Goal: Information Seeking & Learning: Learn about a topic

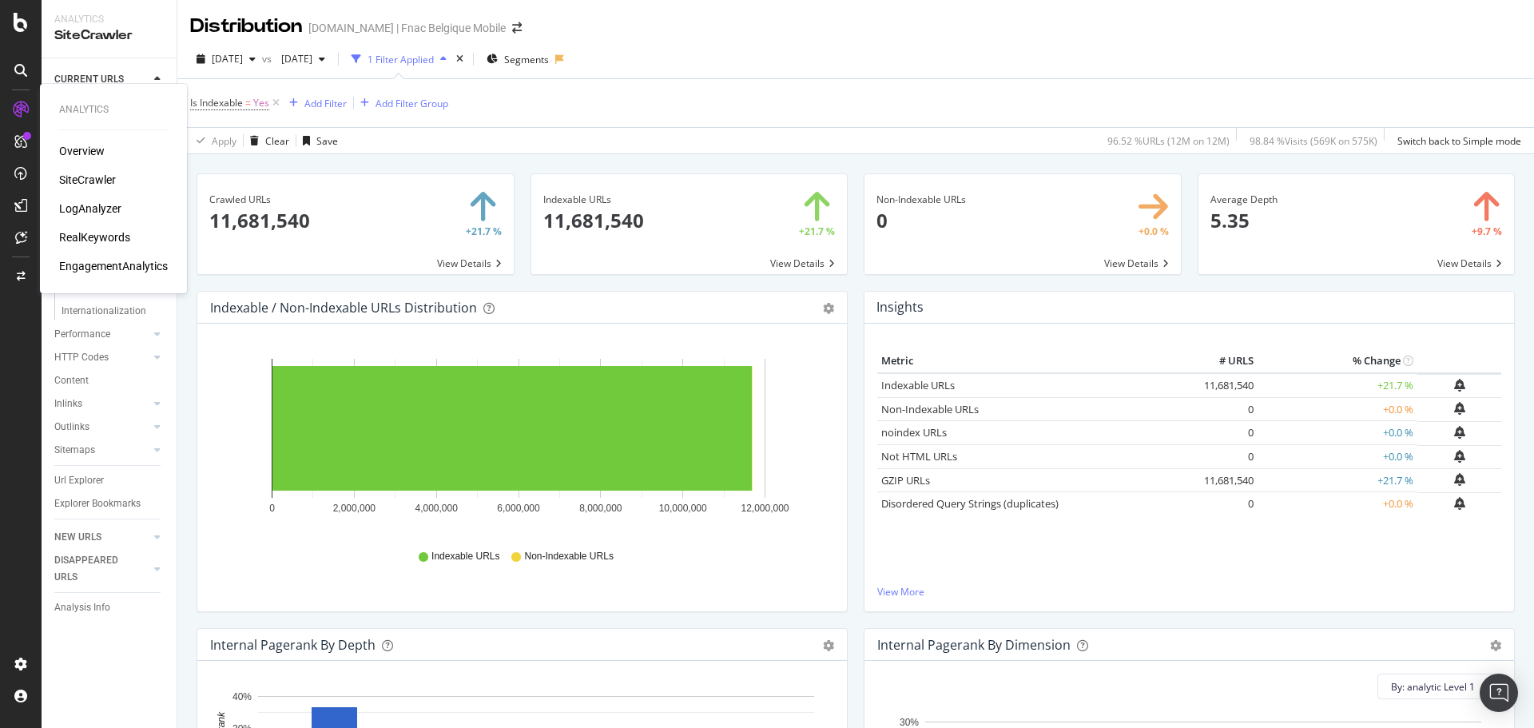
click at [95, 206] on div "LogAnalyzer" at bounding box center [90, 209] width 62 height 16
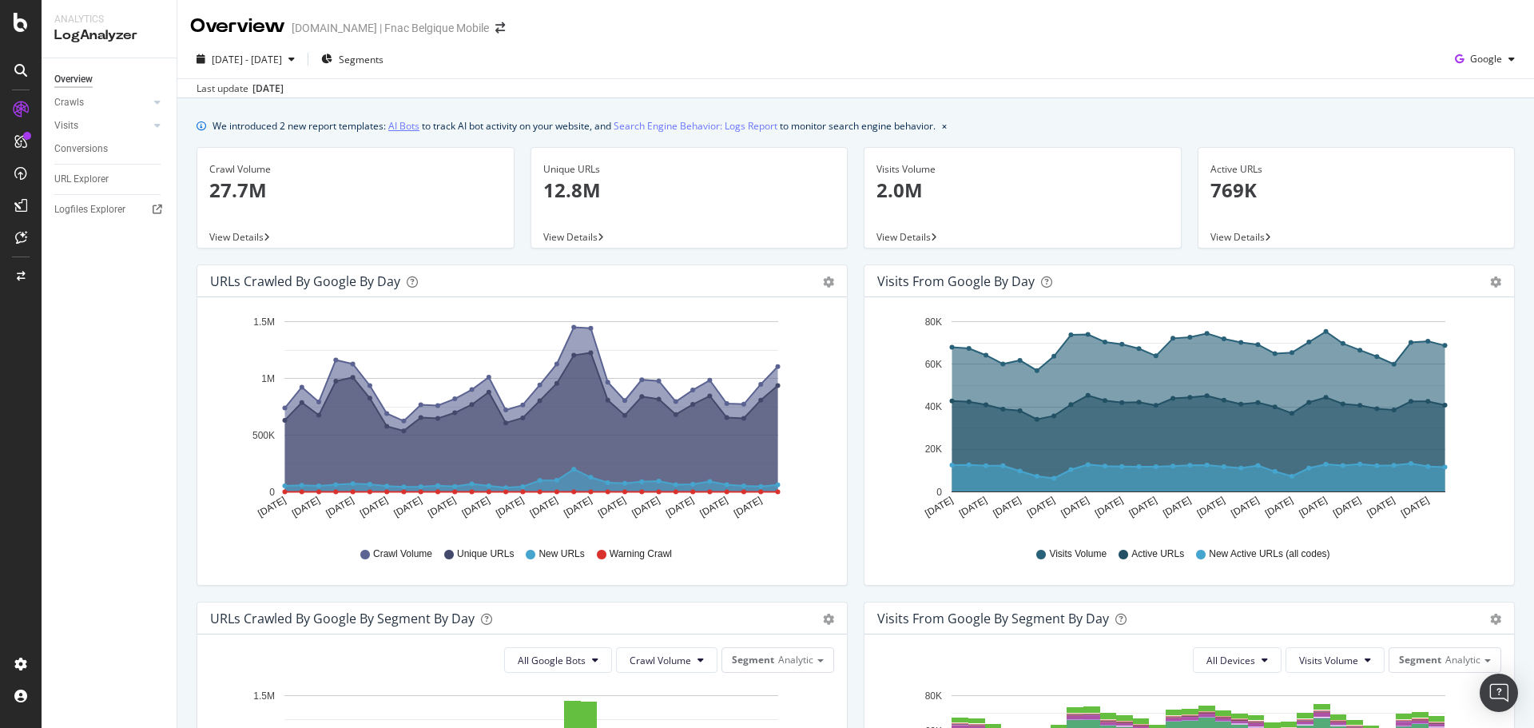
click at [403, 133] on link "AI Bots" at bounding box center [403, 125] width 31 height 17
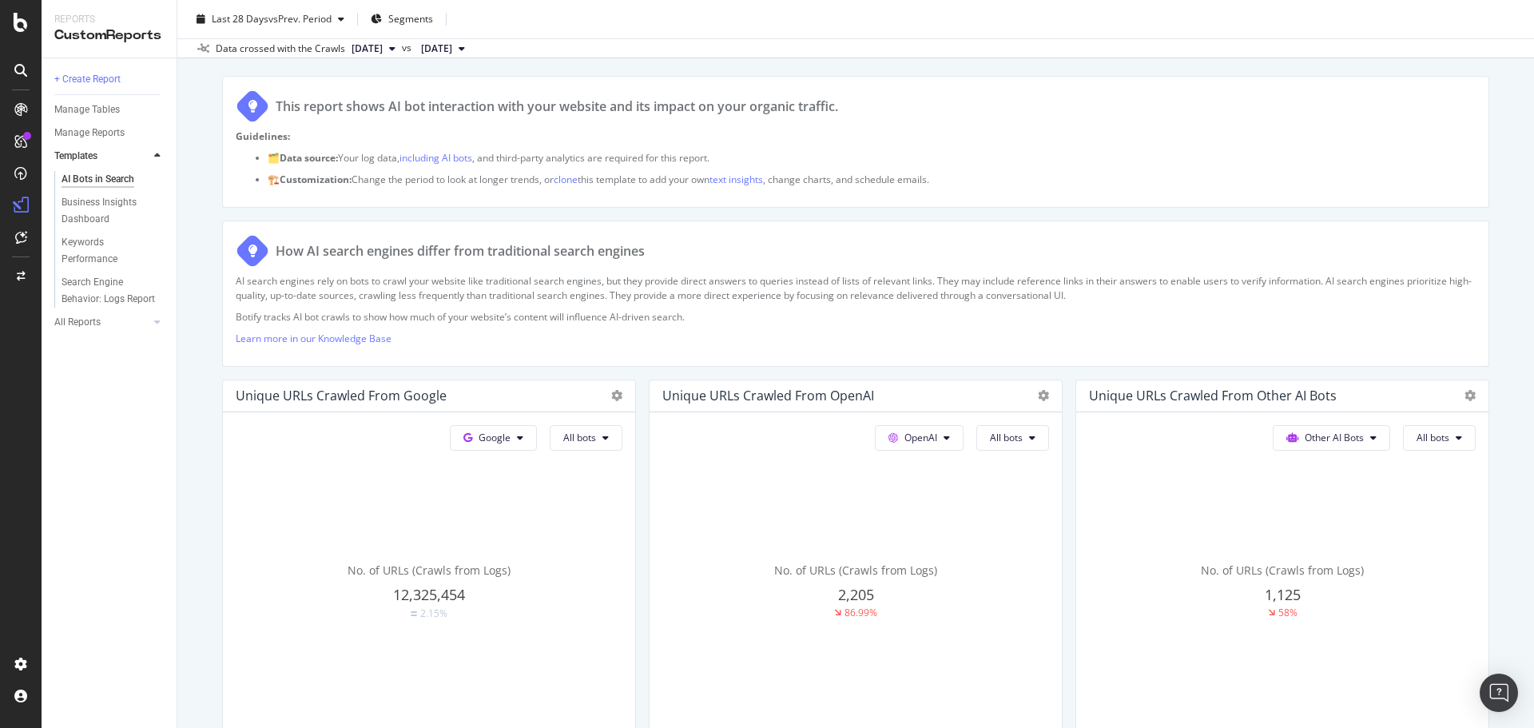
scroll to position [104, 0]
click at [599, 445] on button "All bots" at bounding box center [586, 437] width 73 height 26
click at [529, 442] on button "Google" at bounding box center [493, 437] width 87 height 26
click at [519, 533] on span "OpenAI" at bounding box center [514, 528] width 59 height 14
click at [612, 391] on icon at bounding box center [616, 394] width 11 height 11
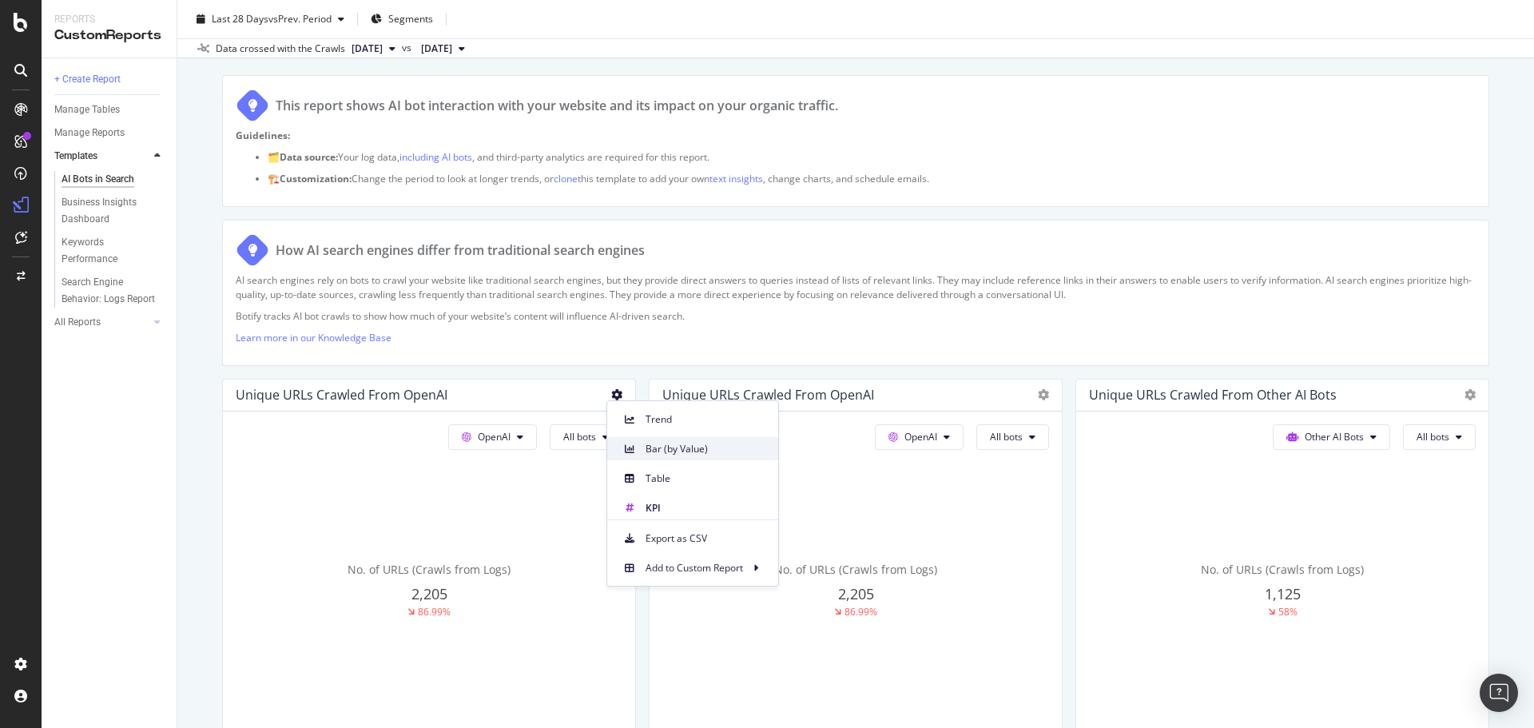
click at [642, 451] on div "Bar (by Value)" at bounding box center [692, 448] width 171 height 23
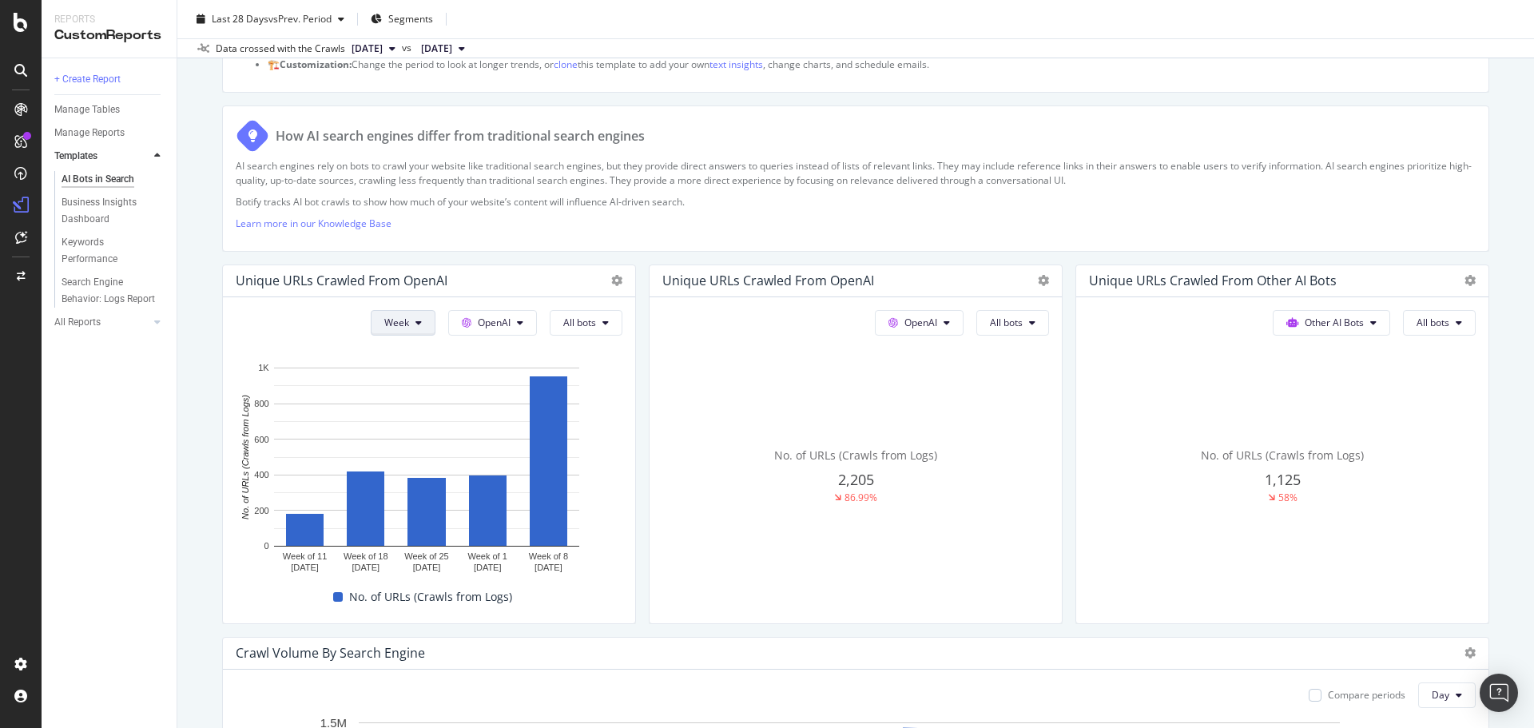
click at [423, 317] on button "Week" at bounding box center [403, 323] width 65 height 26
click at [408, 419] on span "Month" at bounding box center [394, 414] width 29 height 14
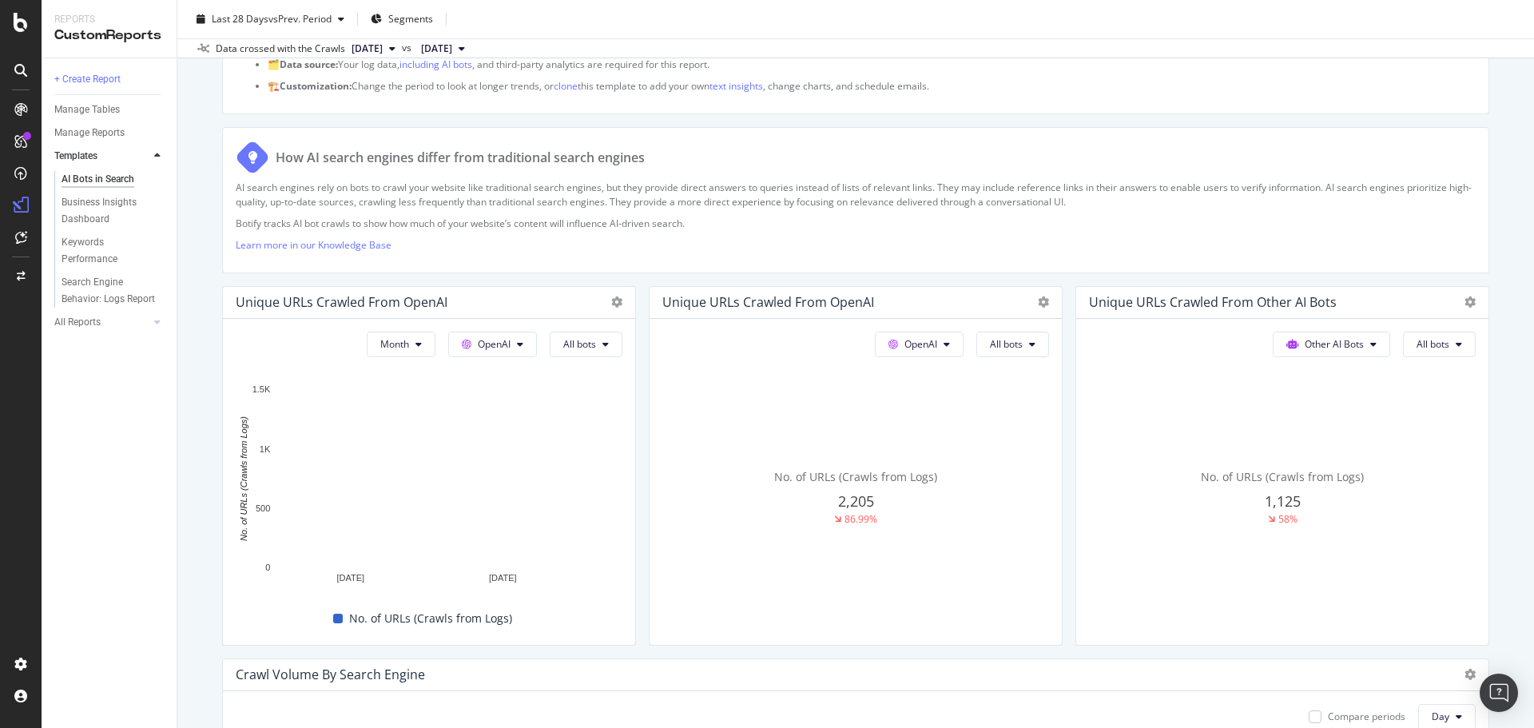
scroll to position [0, 0]
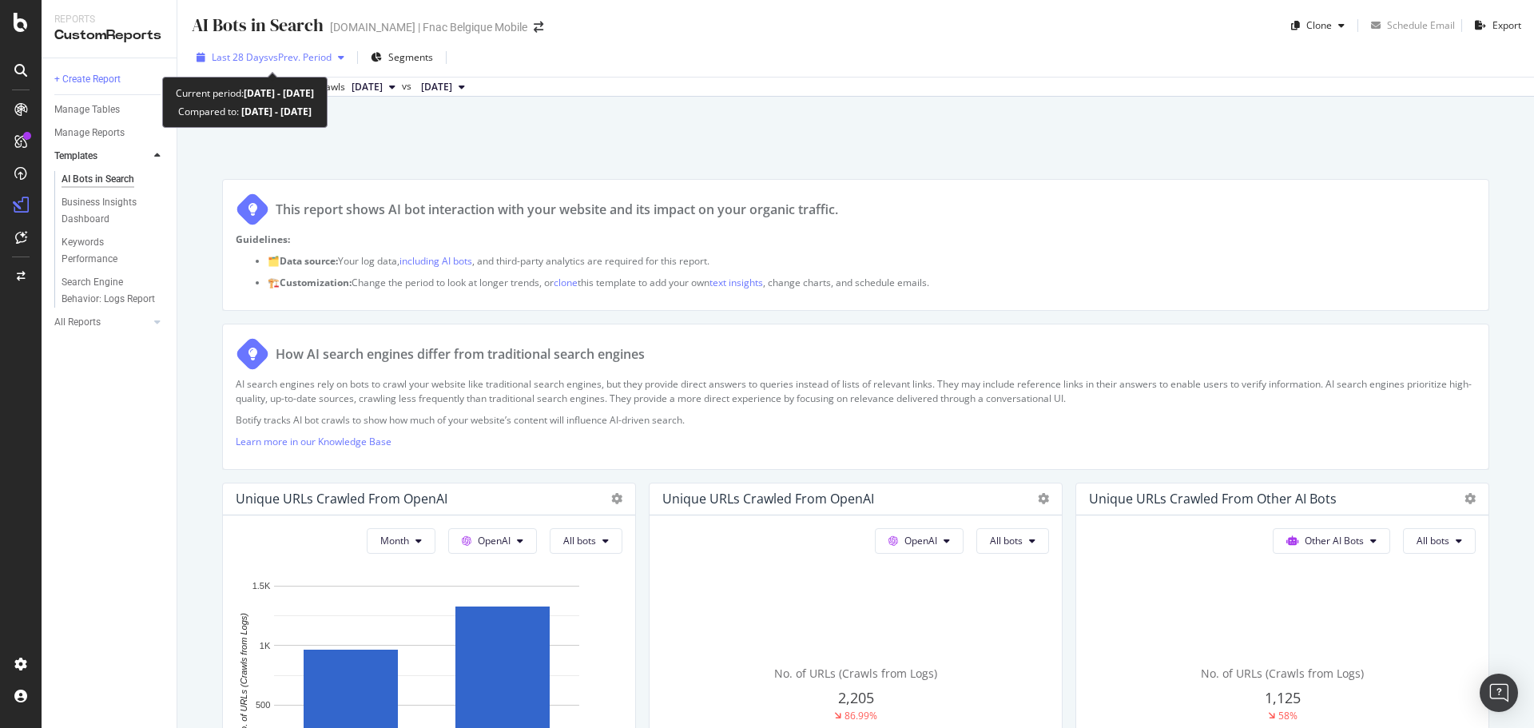
click at [322, 53] on span "vs Prev. Period" at bounding box center [299, 57] width 63 height 14
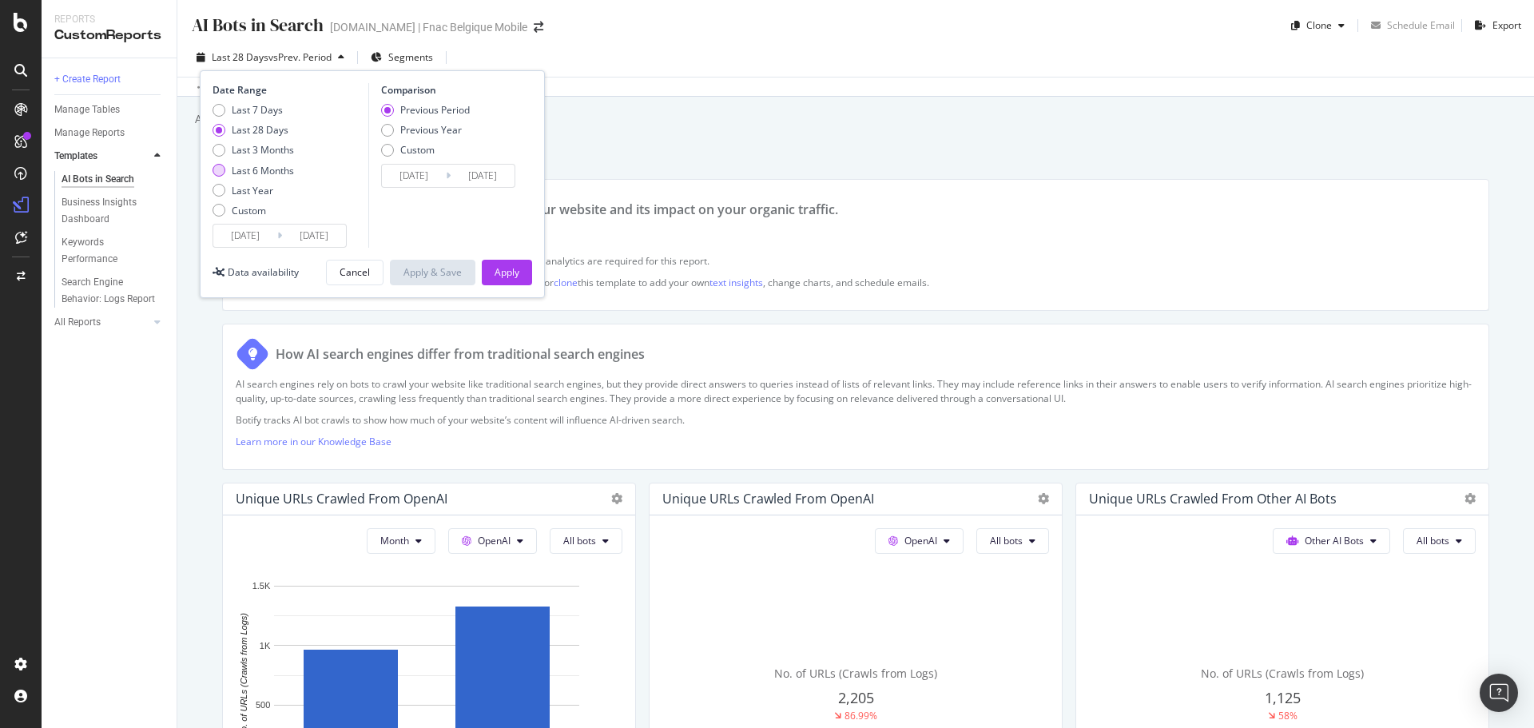
click at [270, 169] on div "Last 6 Months" at bounding box center [263, 171] width 62 height 14
type input "2025/03/11"
type input "2024/09/07"
type input "2025/03/10"
click at [496, 262] on div "Apply" at bounding box center [507, 272] width 25 height 24
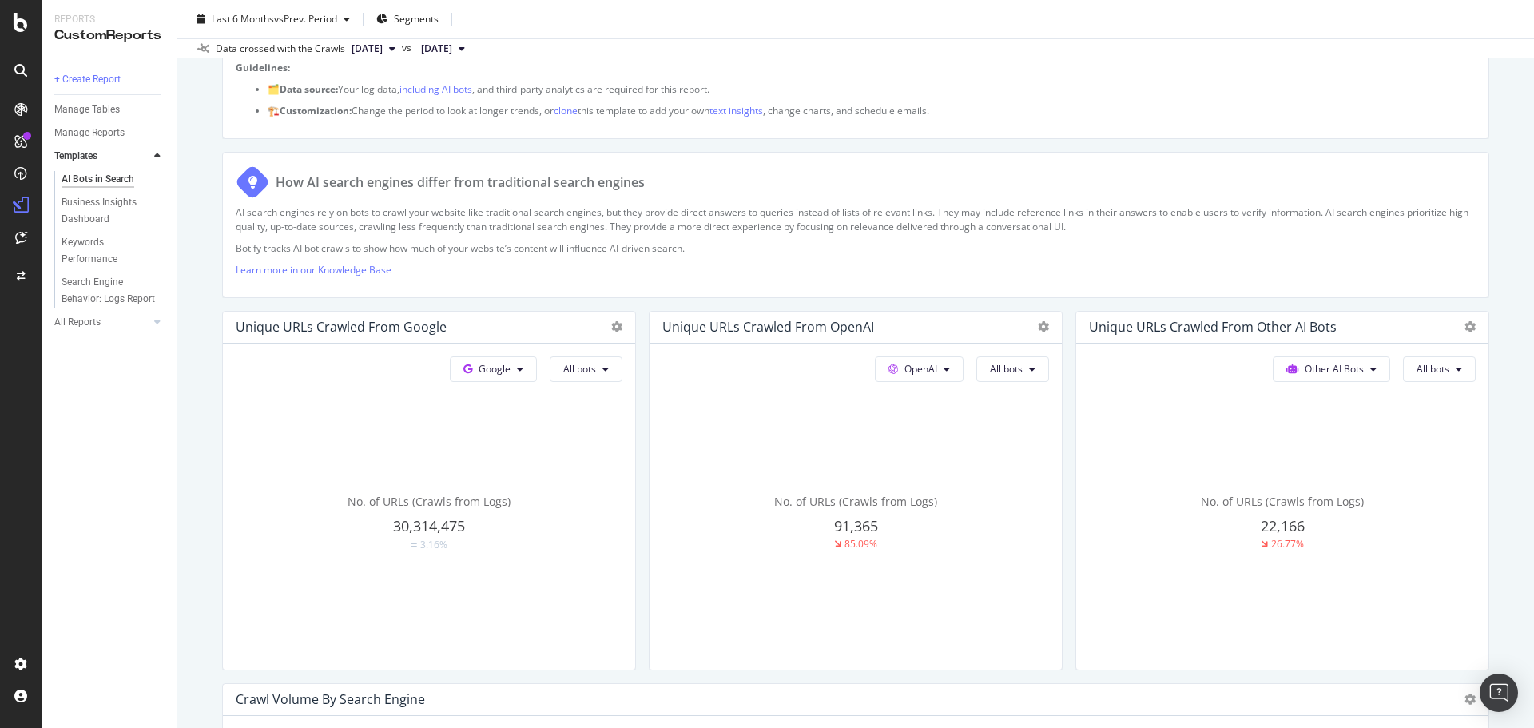
scroll to position [172, 0]
click at [530, 365] on button "Google" at bounding box center [493, 369] width 87 height 26
drag, startPoint x: 499, startPoint y: 444, endPoint x: 519, endPoint y: 452, distance: 22.3
click at [519, 452] on div "OpenAI" at bounding box center [502, 457] width 110 height 30
click at [616, 325] on icon at bounding box center [616, 326] width 11 height 11
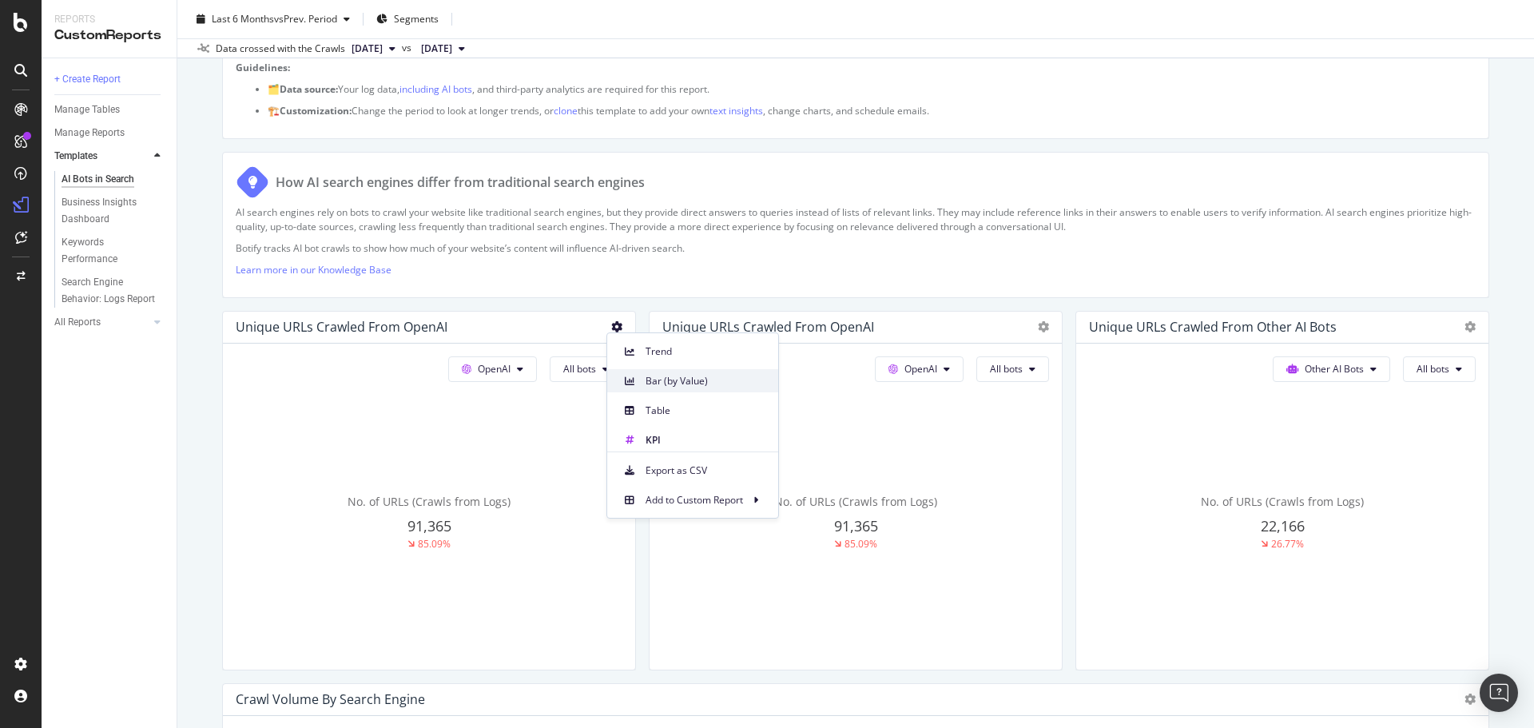
click at [637, 379] on span at bounding box center [629, 380] width 19 height 19
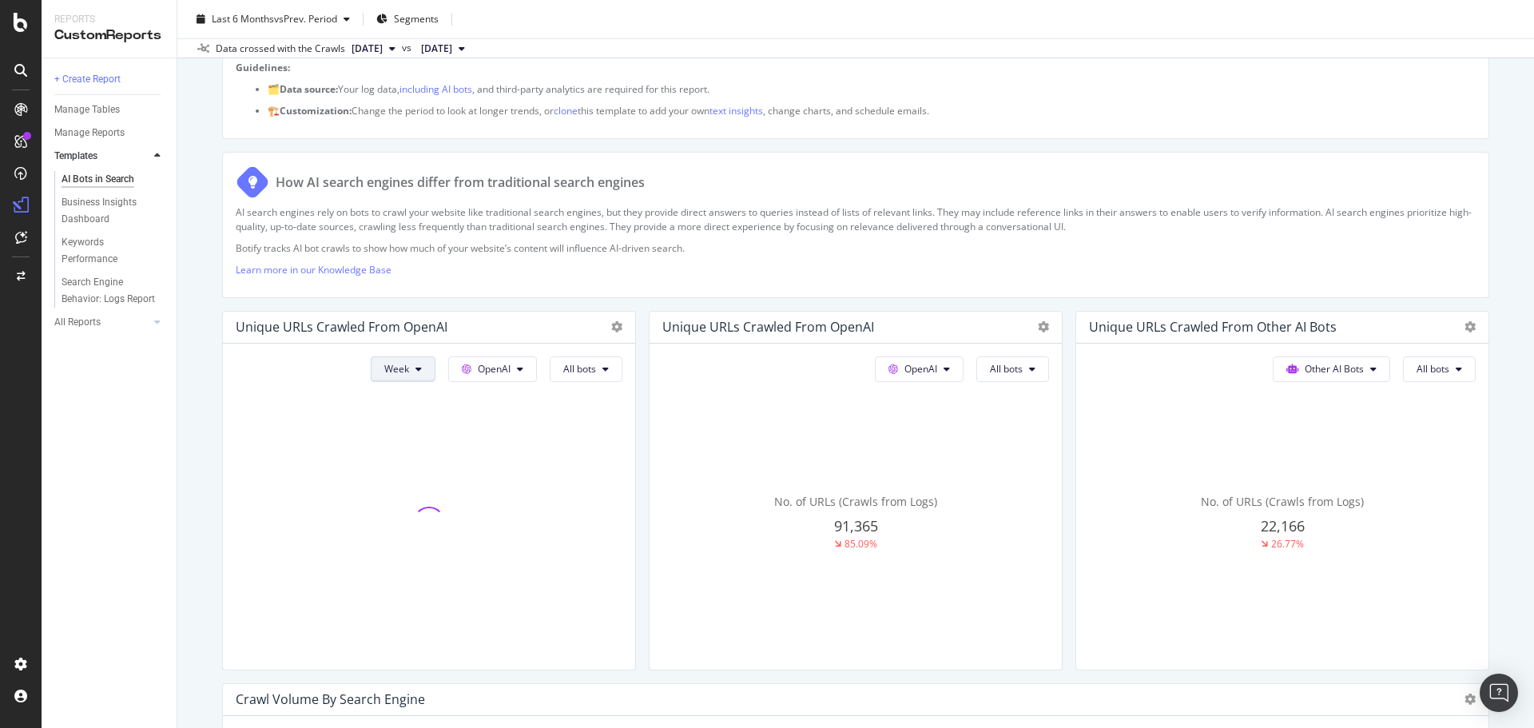
click at [408, 376] on button "Week" at bounding box center [403, 369] width 65 height 26
click at [402, 455] on span "Month" at bounding box center [394, 460] width 29 height 14
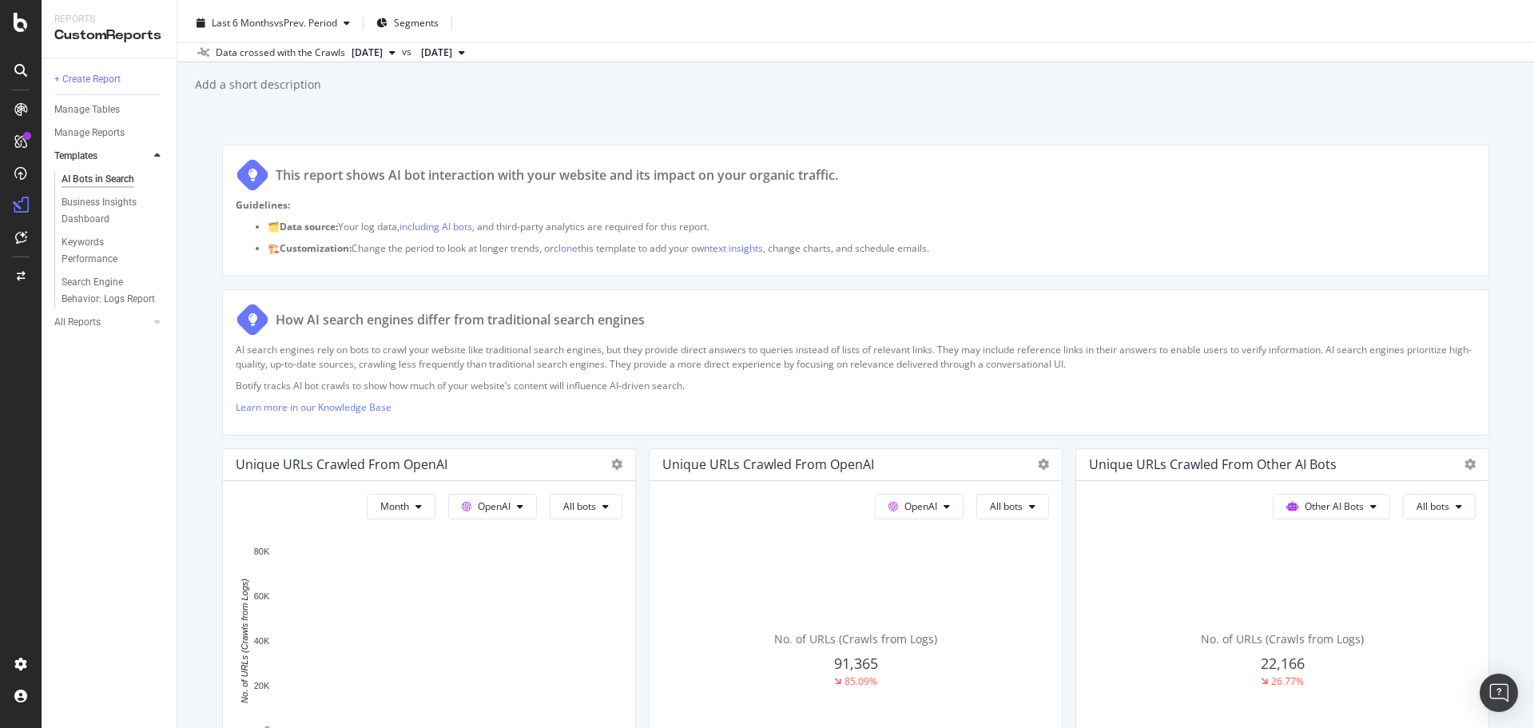
scroll to position [0, 0]
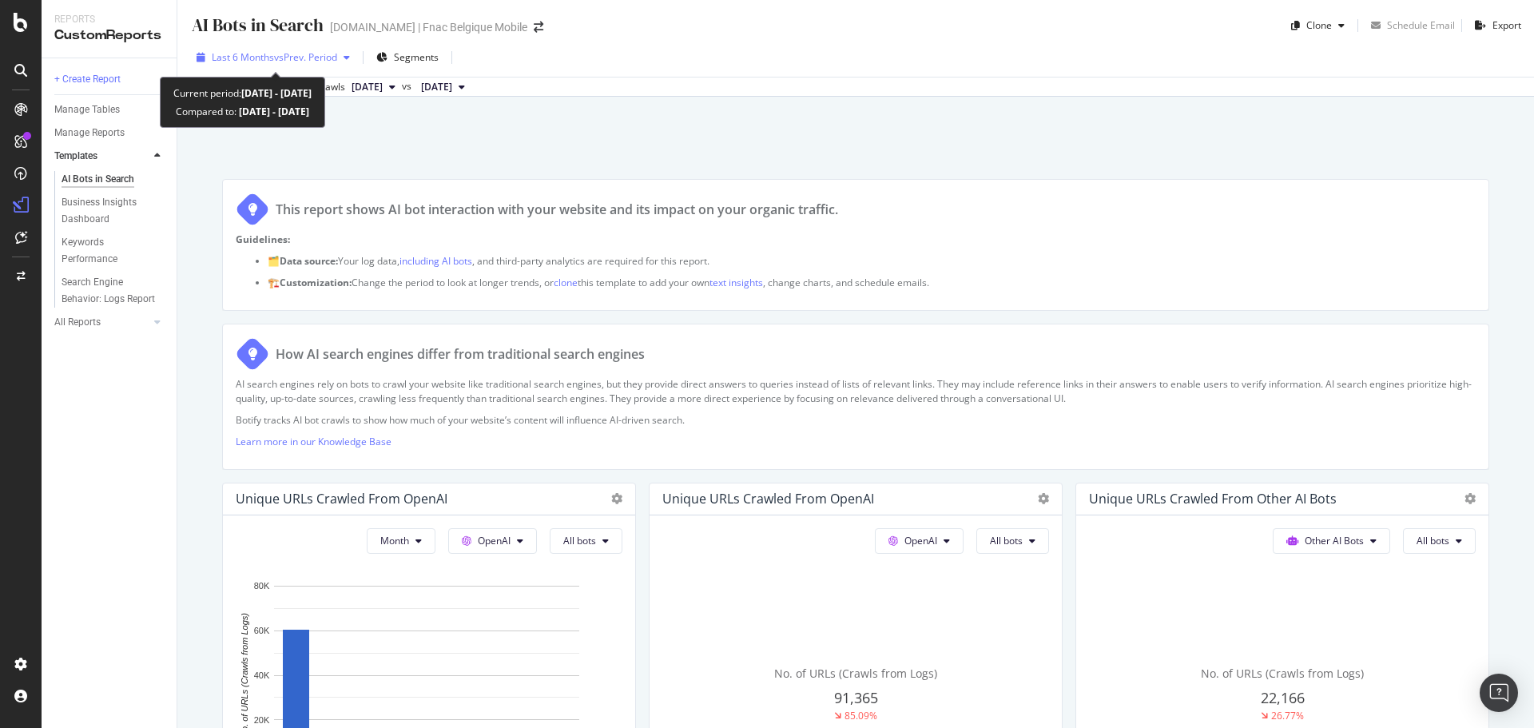
click at [329, 56] on span "vs Prev. Period" at bounding box center [305, 57] width 63 height 14
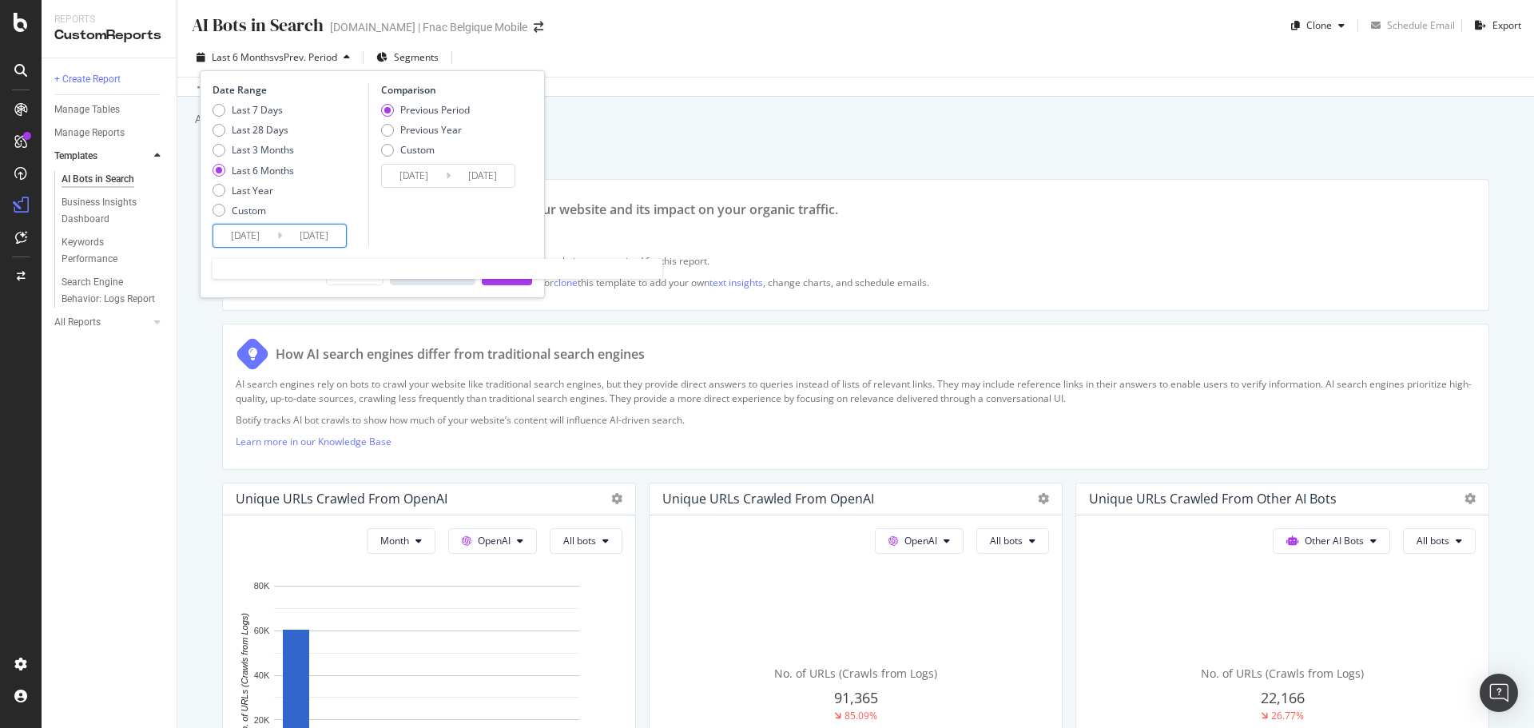
click at [236, 242] on input "2025/03/11" at bounding box center [245, 235] width 64 height 22
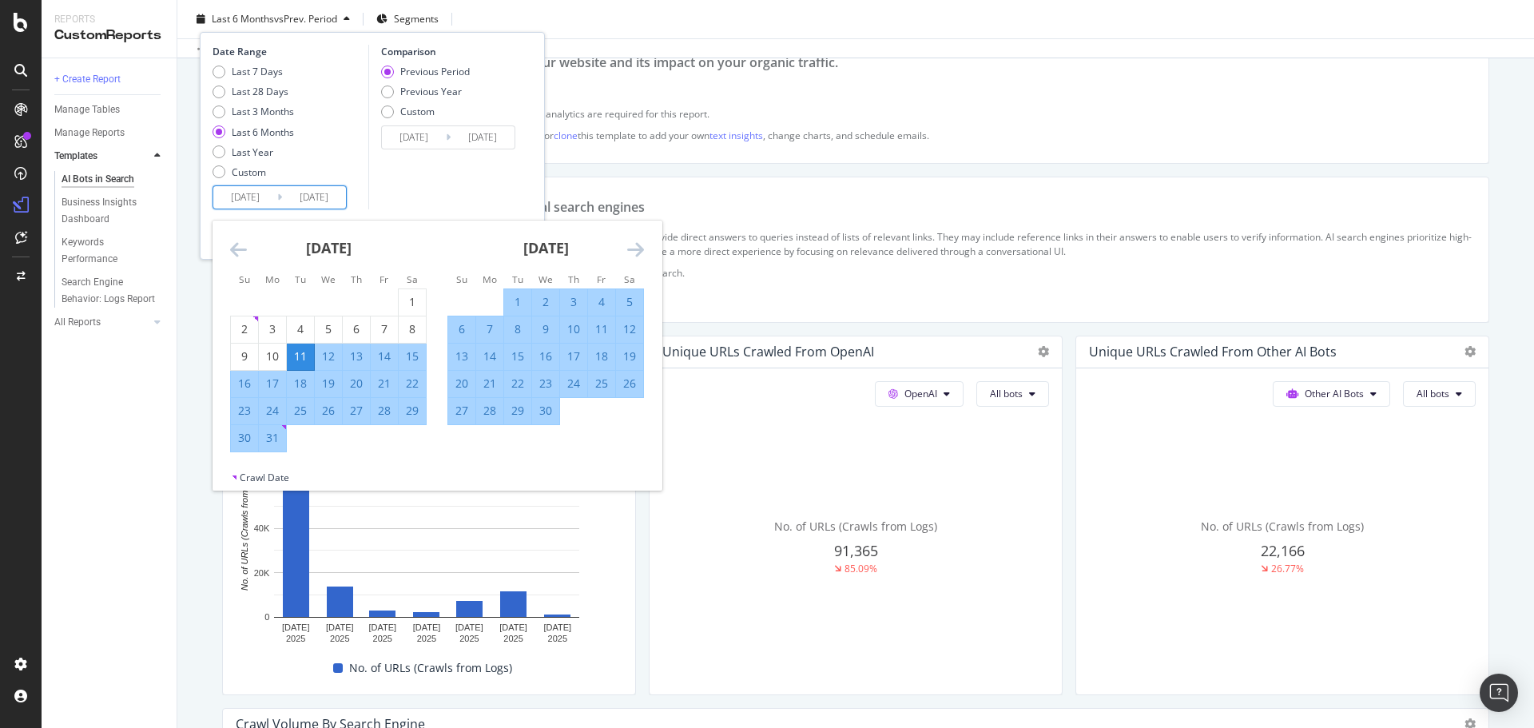
scroll to position [142, 0]
click at [514, 304] on div "1" at bounding box center [517, 302] width 27 height 16
type input "2025/04/01"
type input "2024/10/20"
type input "2025/03/31"
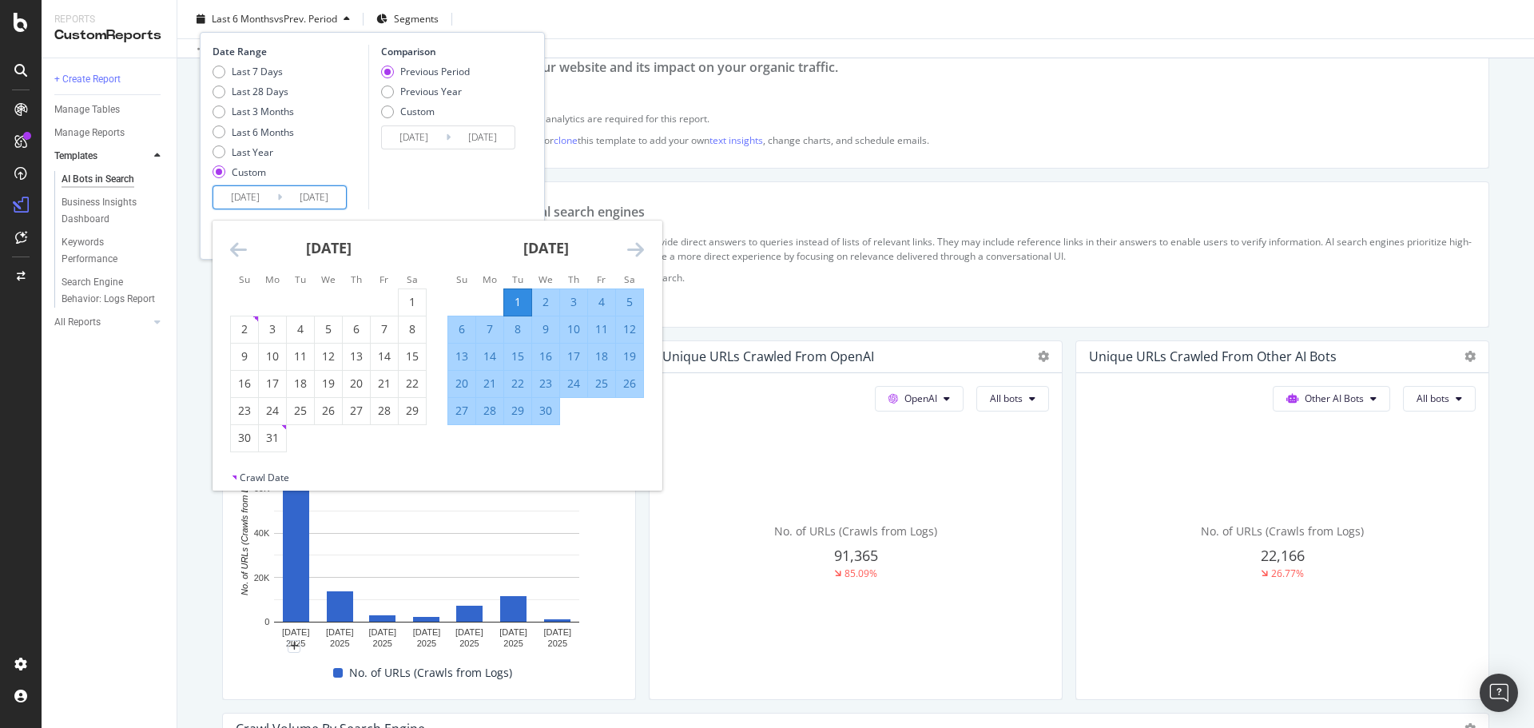
click at [629, 251] on icon "Move forward to switch to the next month." at bounding box center [635, 249] width 17 height 19
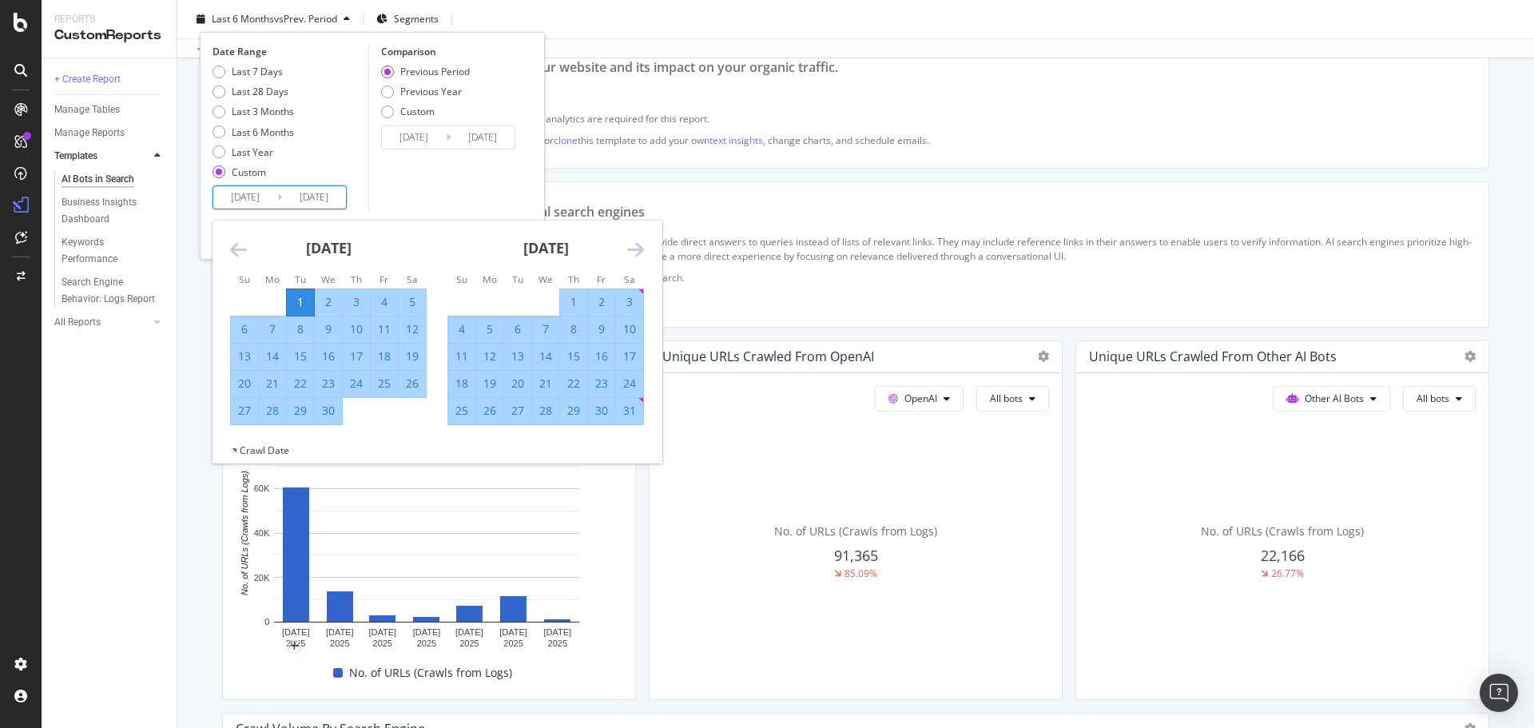
click at [629, 251] on icon "Move forward to switch to the next month." at bounding box center [635, 249] width 17 height 19
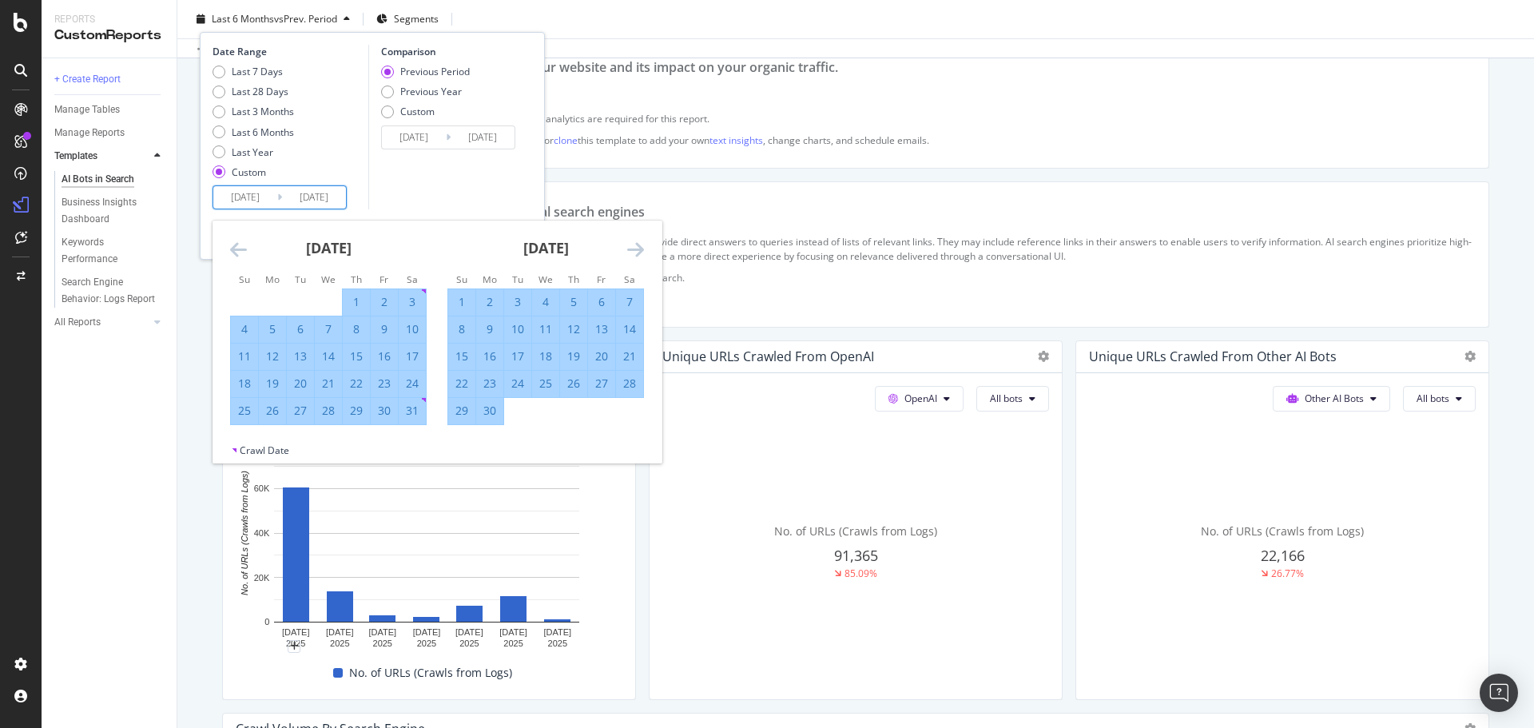
click at [629, 251] on icon "Move forward to switch to the next month." at bounding box center [635, 249] width 17 height 19
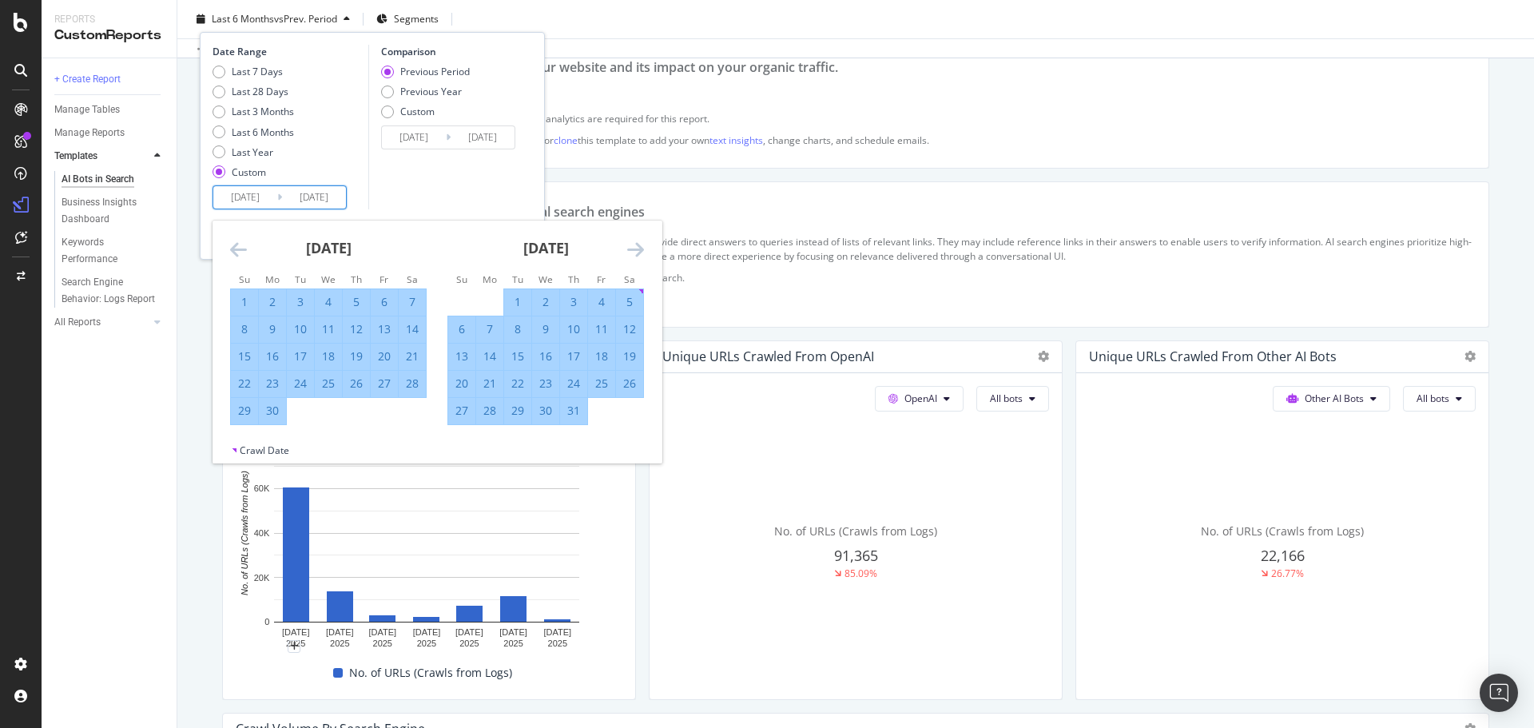
click at [629, 251] on icon "Move forward to switch to the next month." at bounding box center [635, 249] width 17 height 19
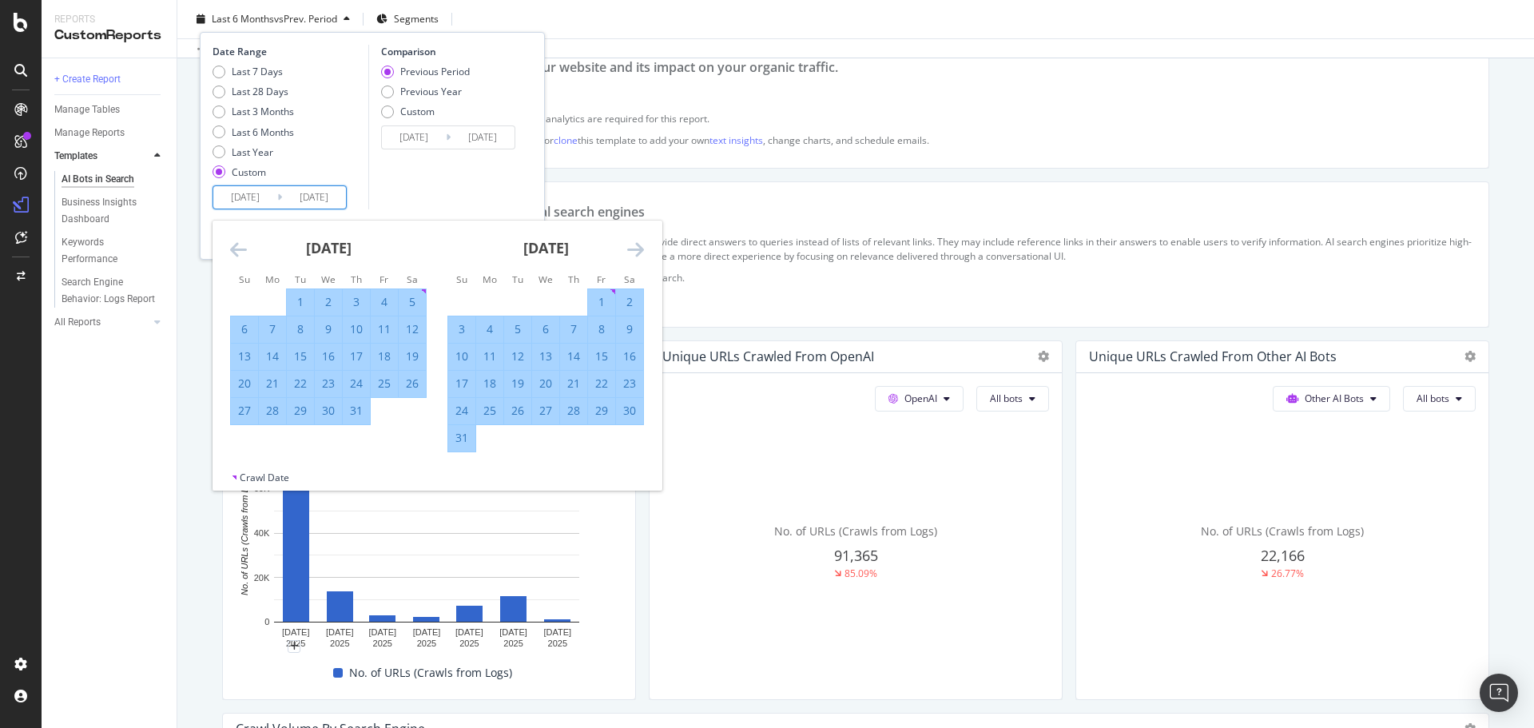
click at [456, 439] on div "31" at bounding box center [461, 438] width 27 height 16
type input "2025/08/31"
type input "2024/10/30"
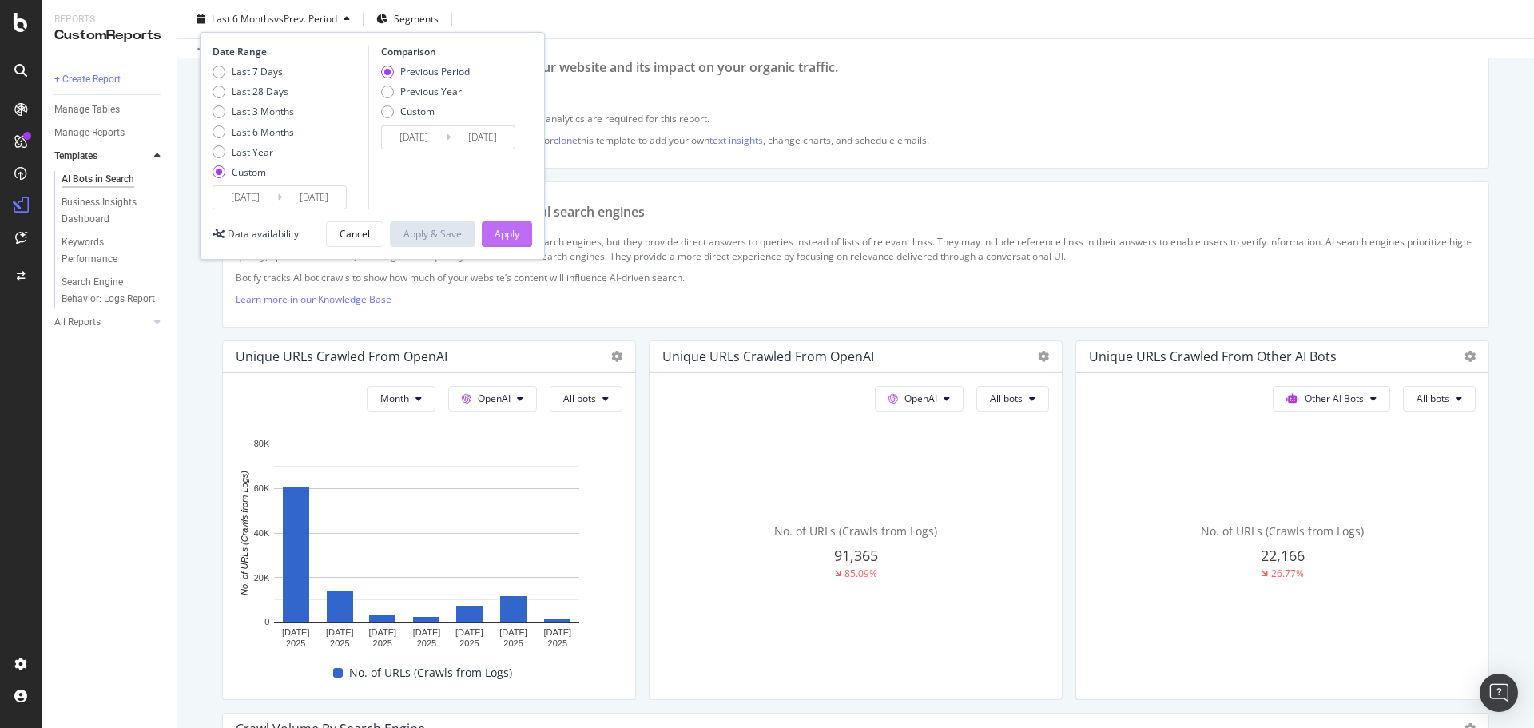
click at [497, 241] on div "Apply" at bounding box center [507, 234] width 25 height 24
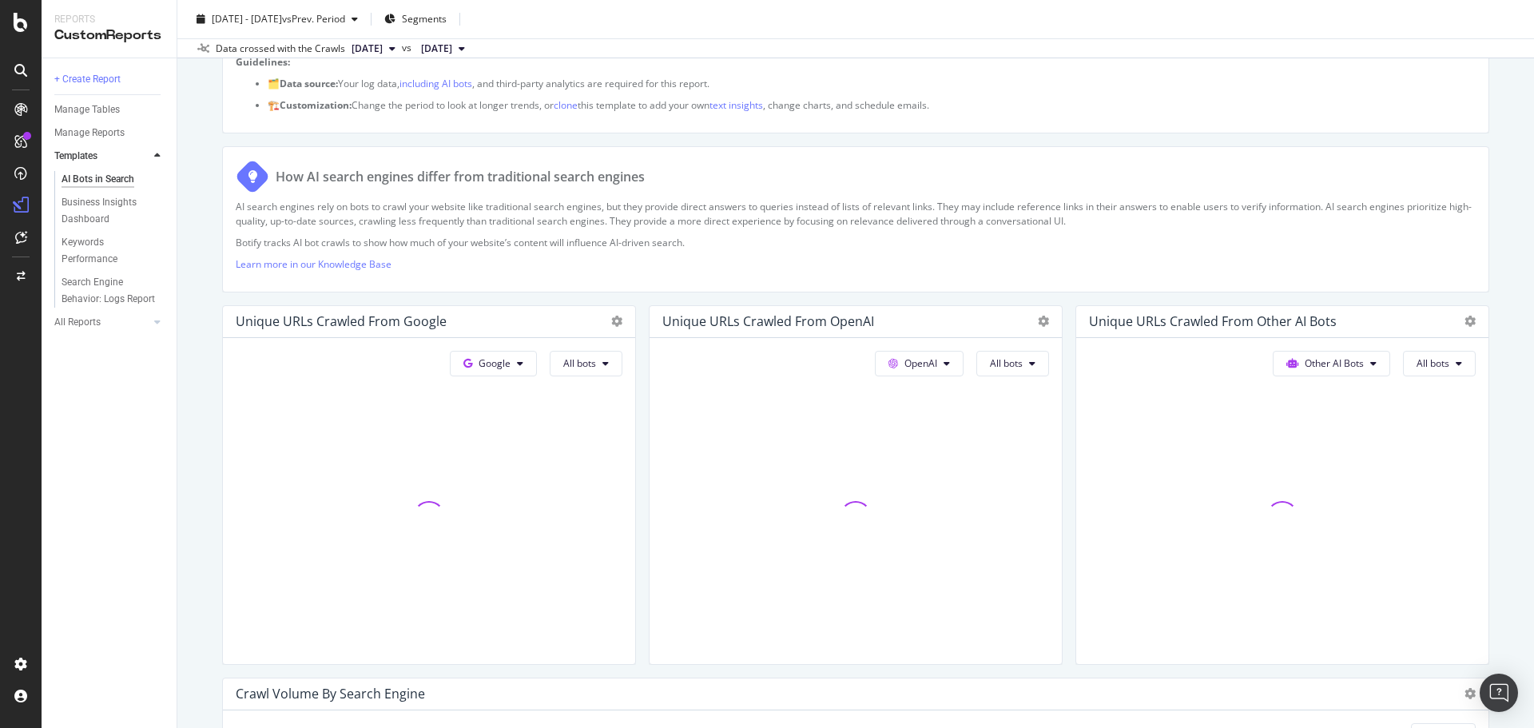
scroll to position [177, 0]
click at [530, 356] on button "Google" at bounding box center [493, 364] width 87 height 26
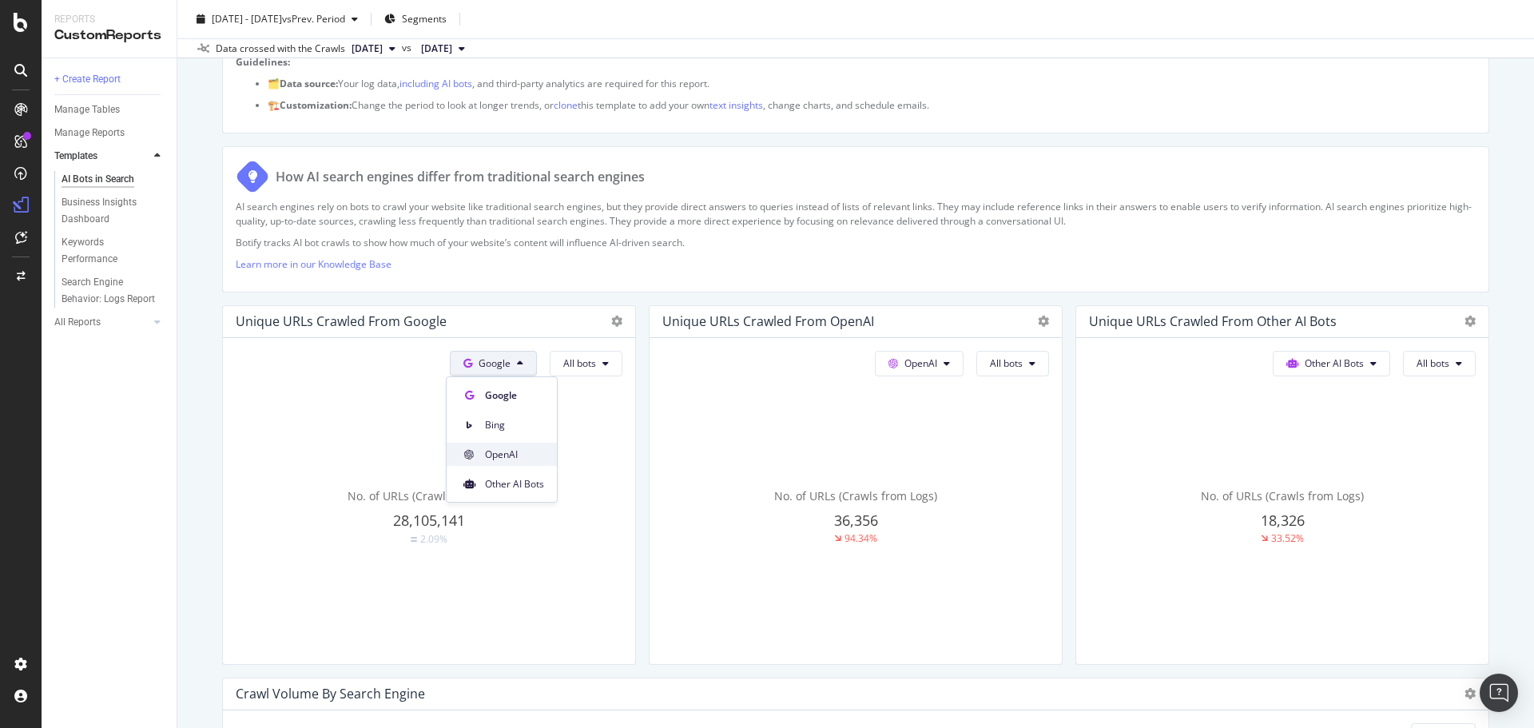
click at [495, 447] on span "OpenAI" at bounding box center [514, 454] width 59 height 14
click at [613, 320] on icon at bounding box center [616, 321] width 11 height 11
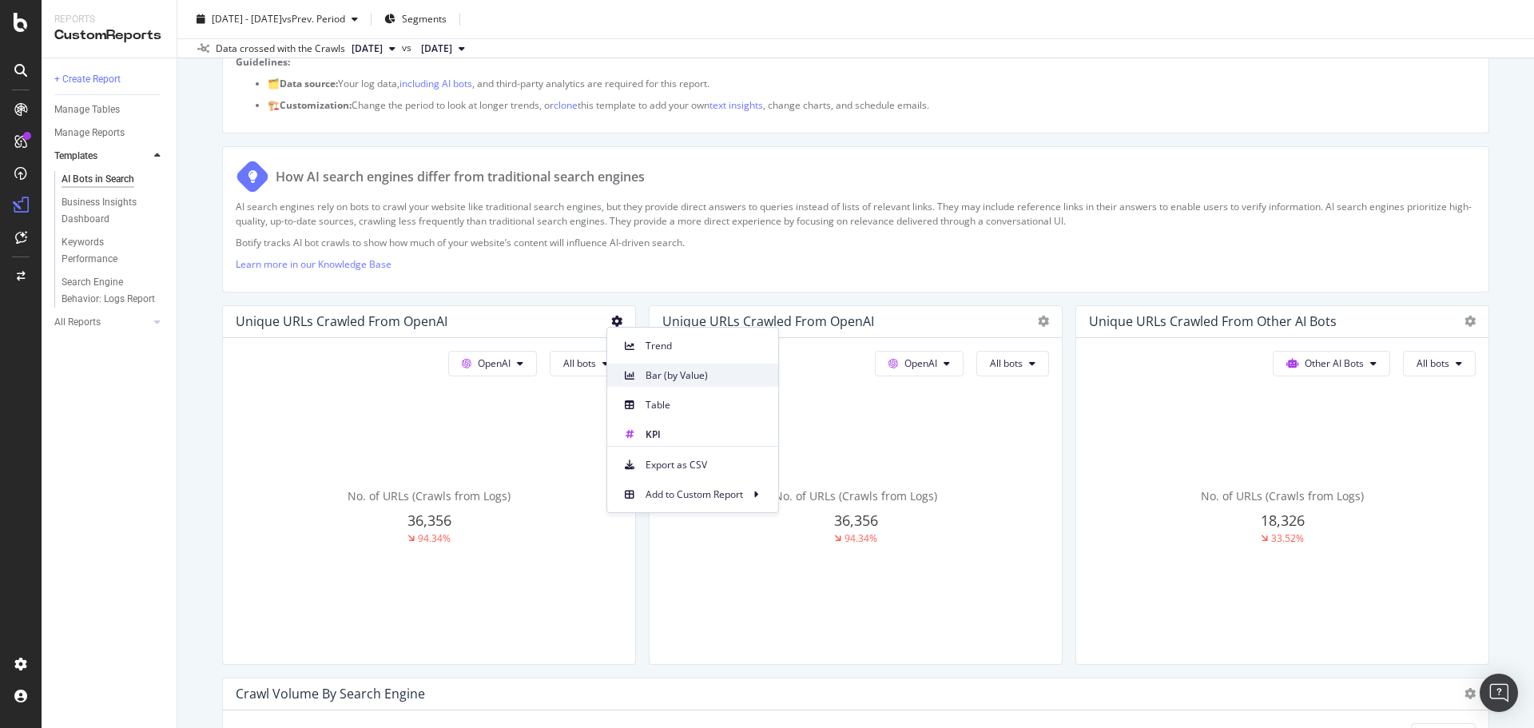
click at [634, 371] on icon at bounding box center [630, 376] width 10 height 10
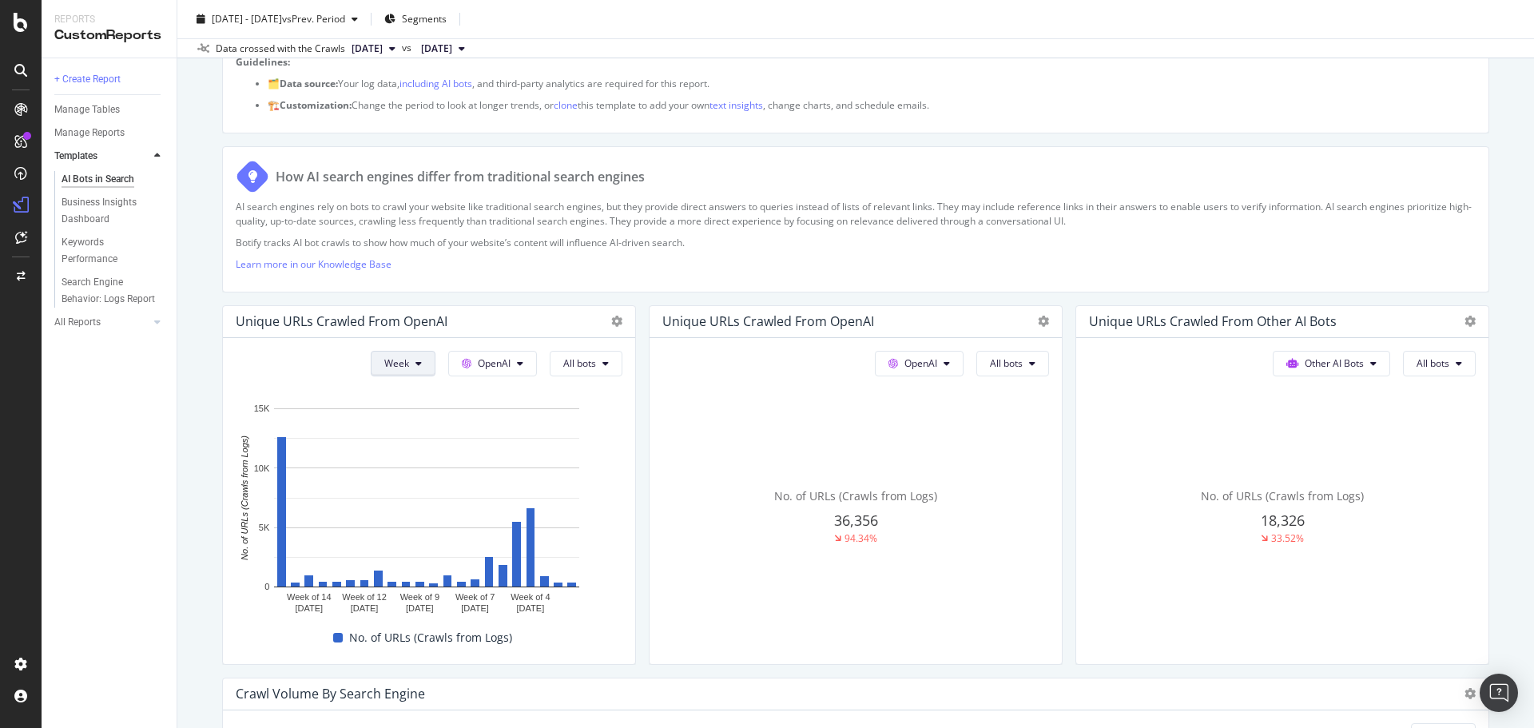
click at [424, 359] on button "Week" at bounding box center [403, 364] width 65 height 26
click at [409, 447] on span "Month" at bounding box center [394, 454] width 29 height 14
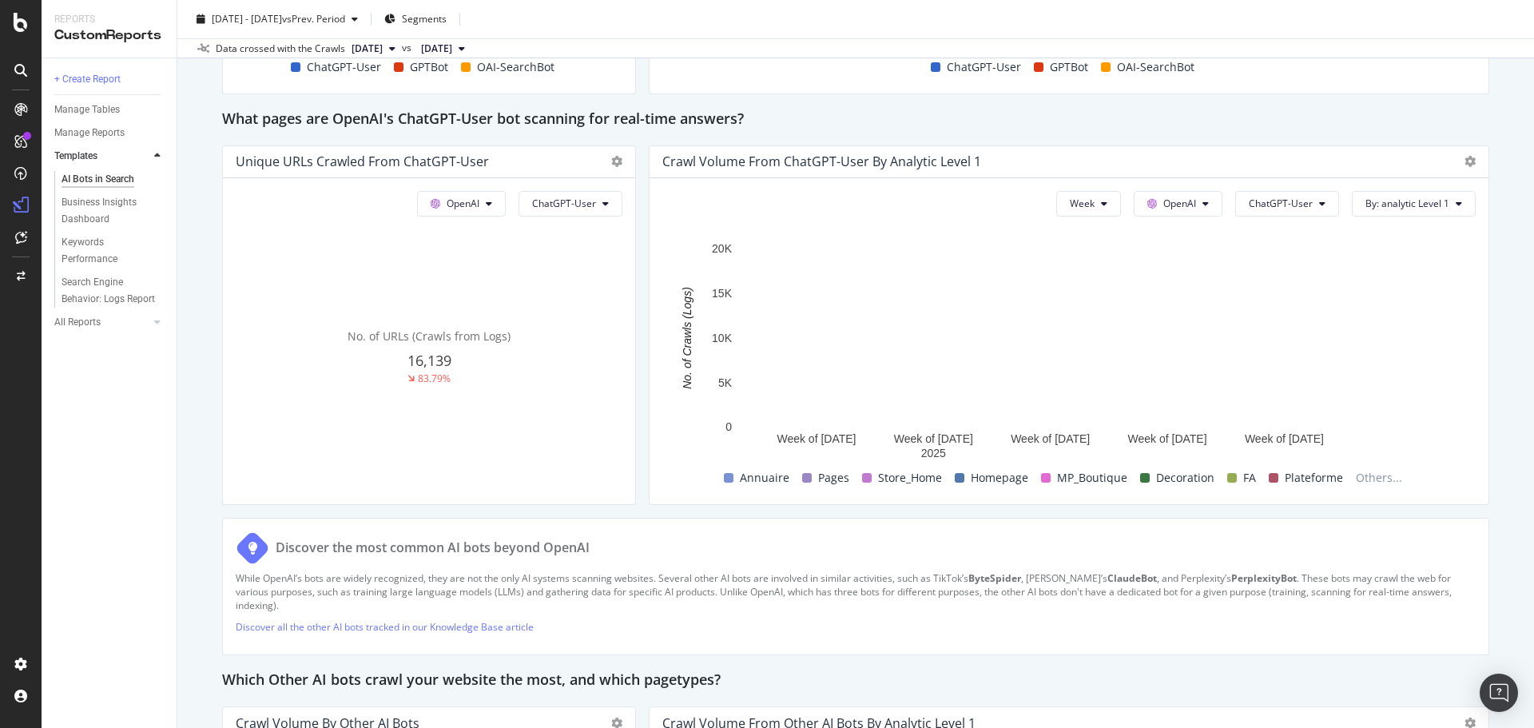
scroll to position [1732, 0]
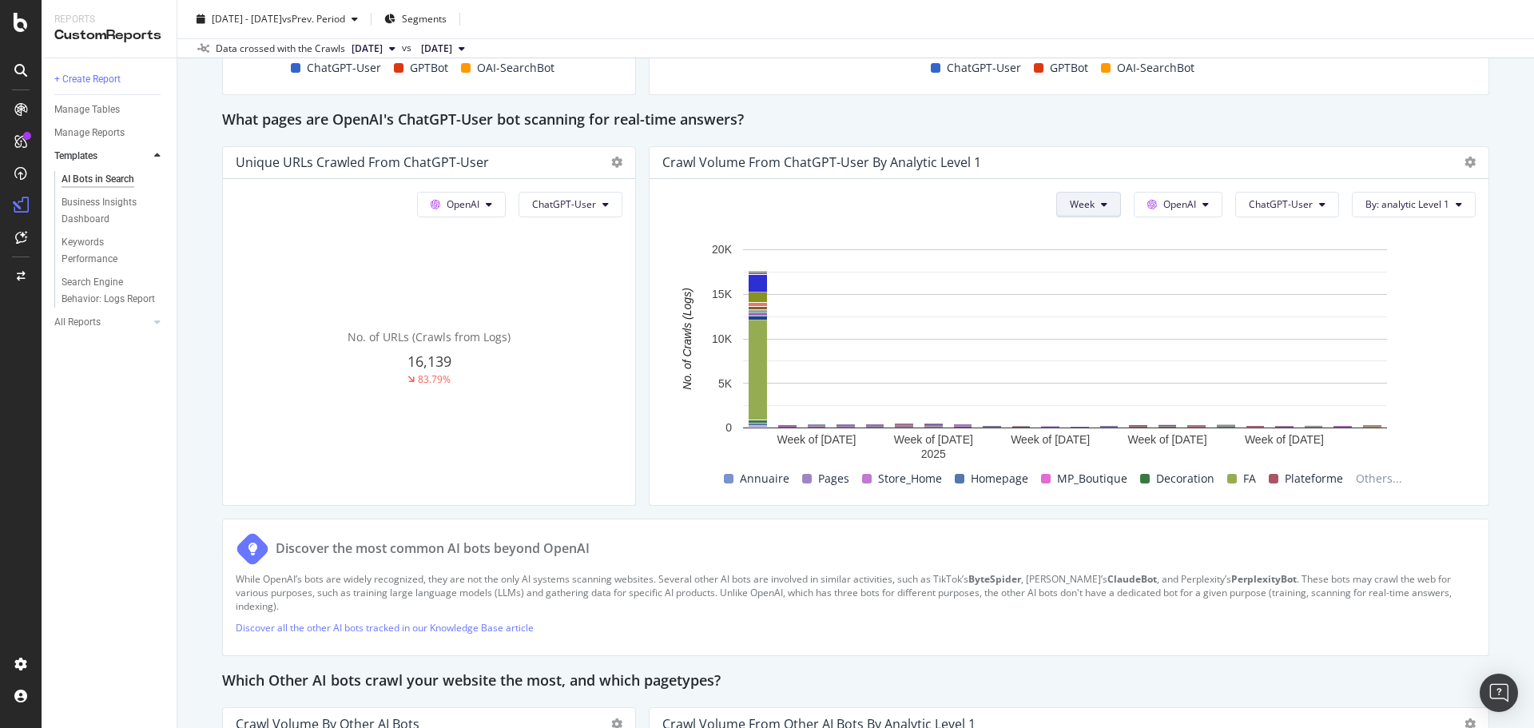
click at [1082, 198] on span "Week" at bounding box center [1082, 204] width 25 height 14
click at [1093, 292] on div "Month" at bounding box center [1073, 295] width 54 height 23
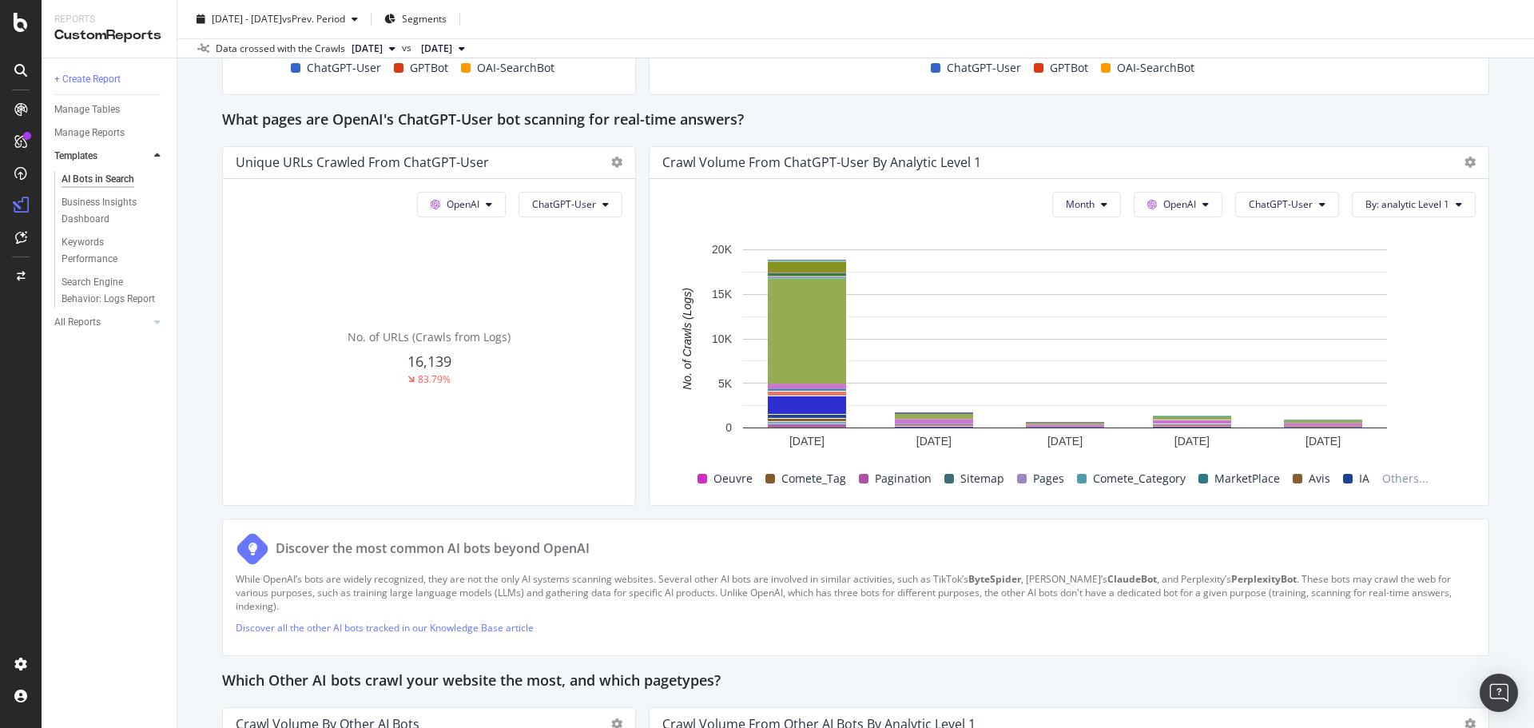
click at [1456, 161] on div at bounding box center [1465, 162] width 19 height 16
click at [1464, 161] on icon at bounding box center [1469, 162] width 11 height 11
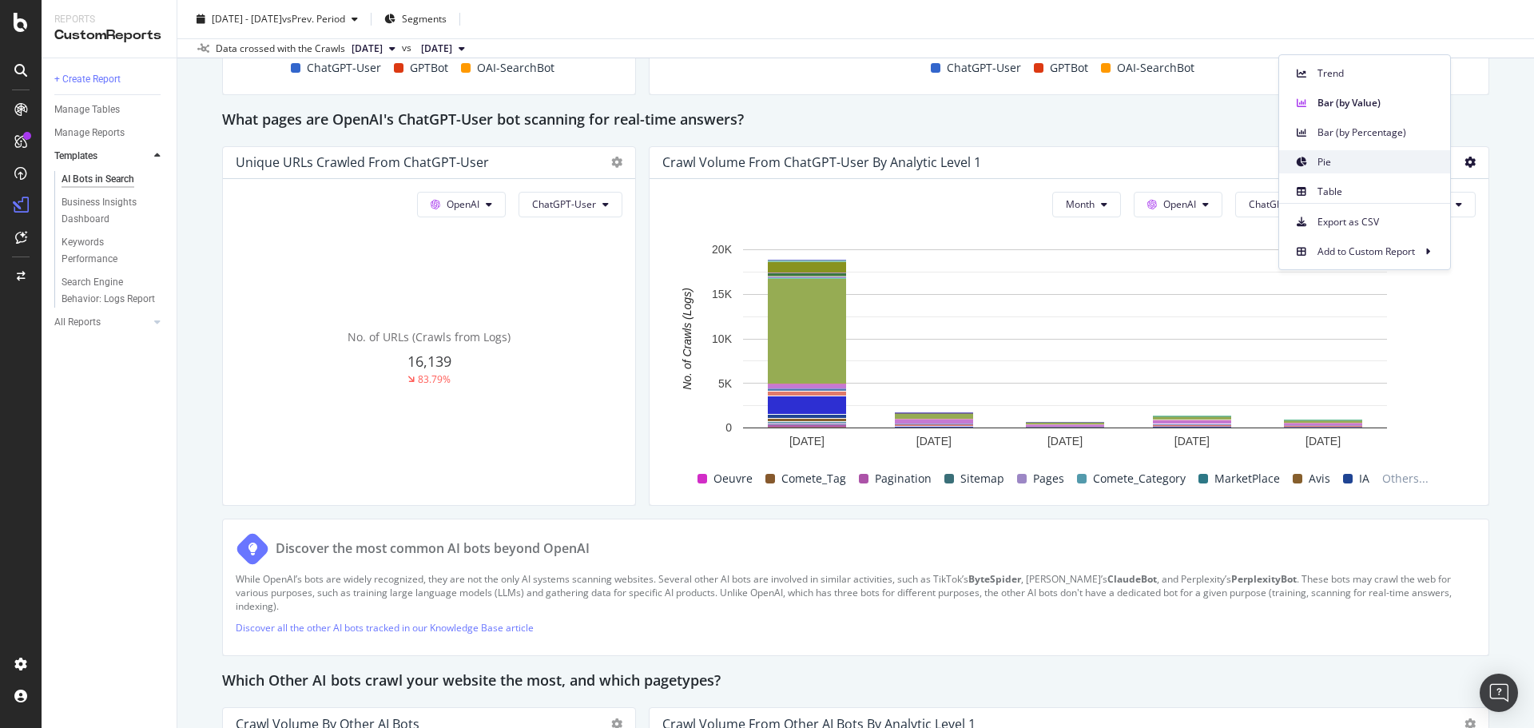
click at [1352, 153] on div "Pie" at bounding box center [1364, 161] width 171 height 23
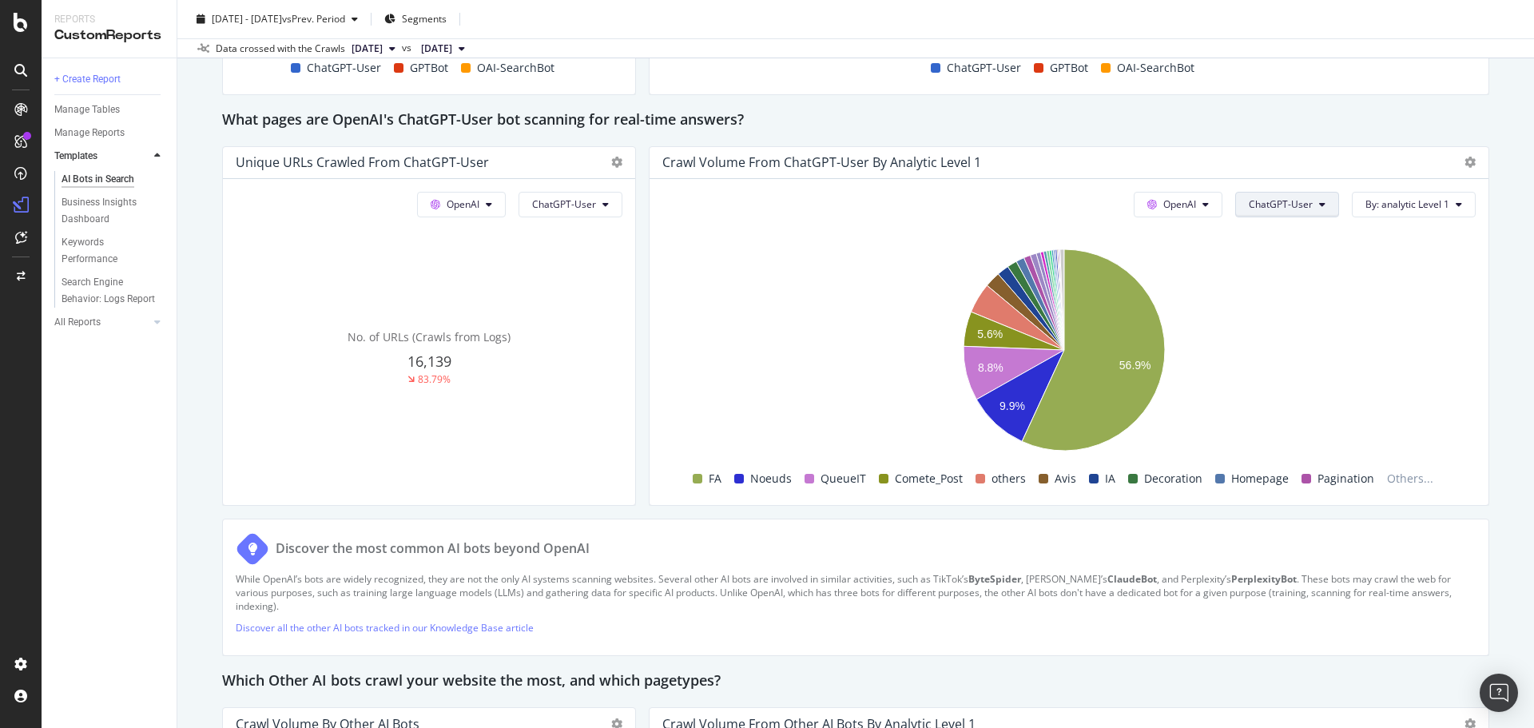
click at [1235, 195] on button "ChatGPT-User" at bounding box center [1287, 205] width 104 height 26
click at [1245, 227] on div "All bots" at bounding box center [1278, 235] width 106 height 23
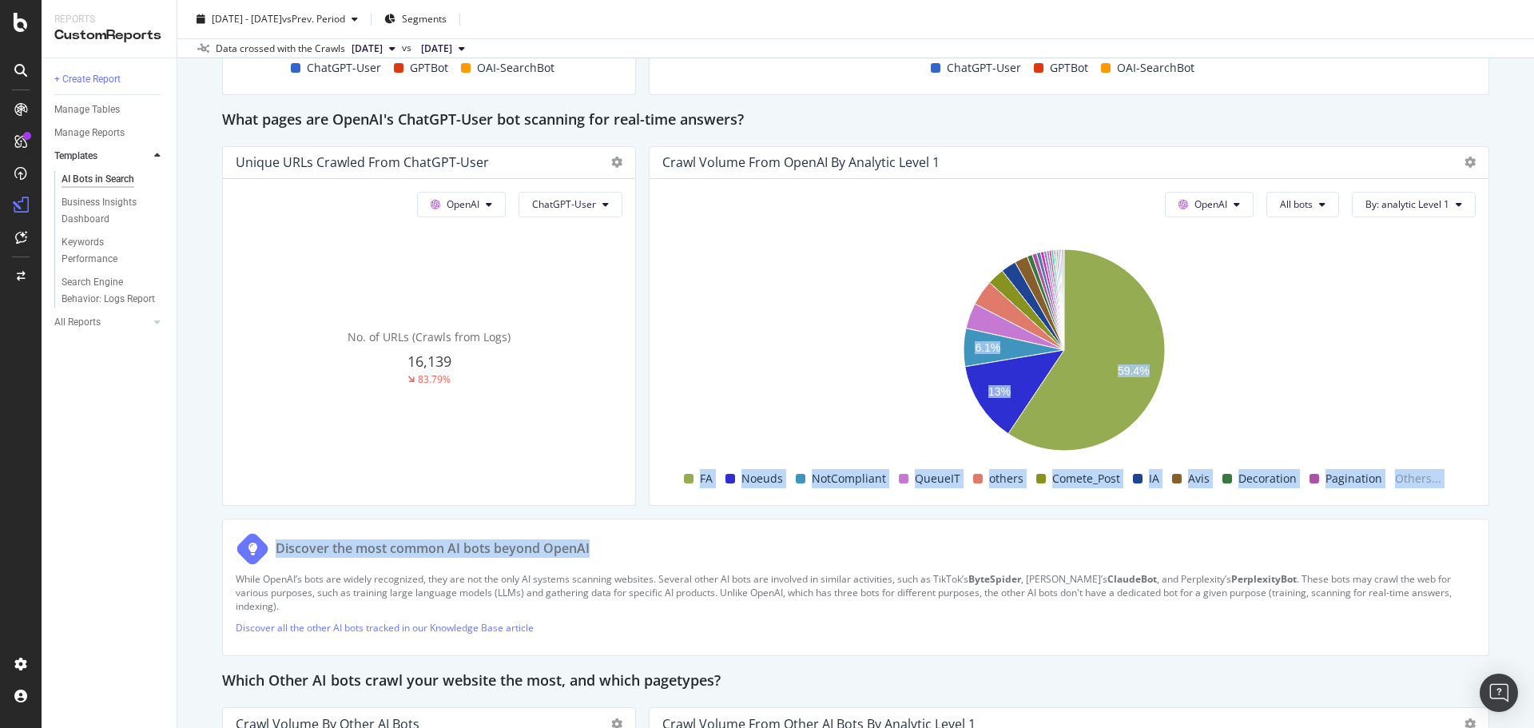
drag, startPoint x: 692, startPoint y: 421, endPoint x: 598, endPoint y: 509, distance: 128.9
click at [598, 509] on div "This report shows AI bot interaction with your website and its impact on your o…" at bounding box center [855, 1] width 1267 height 3108
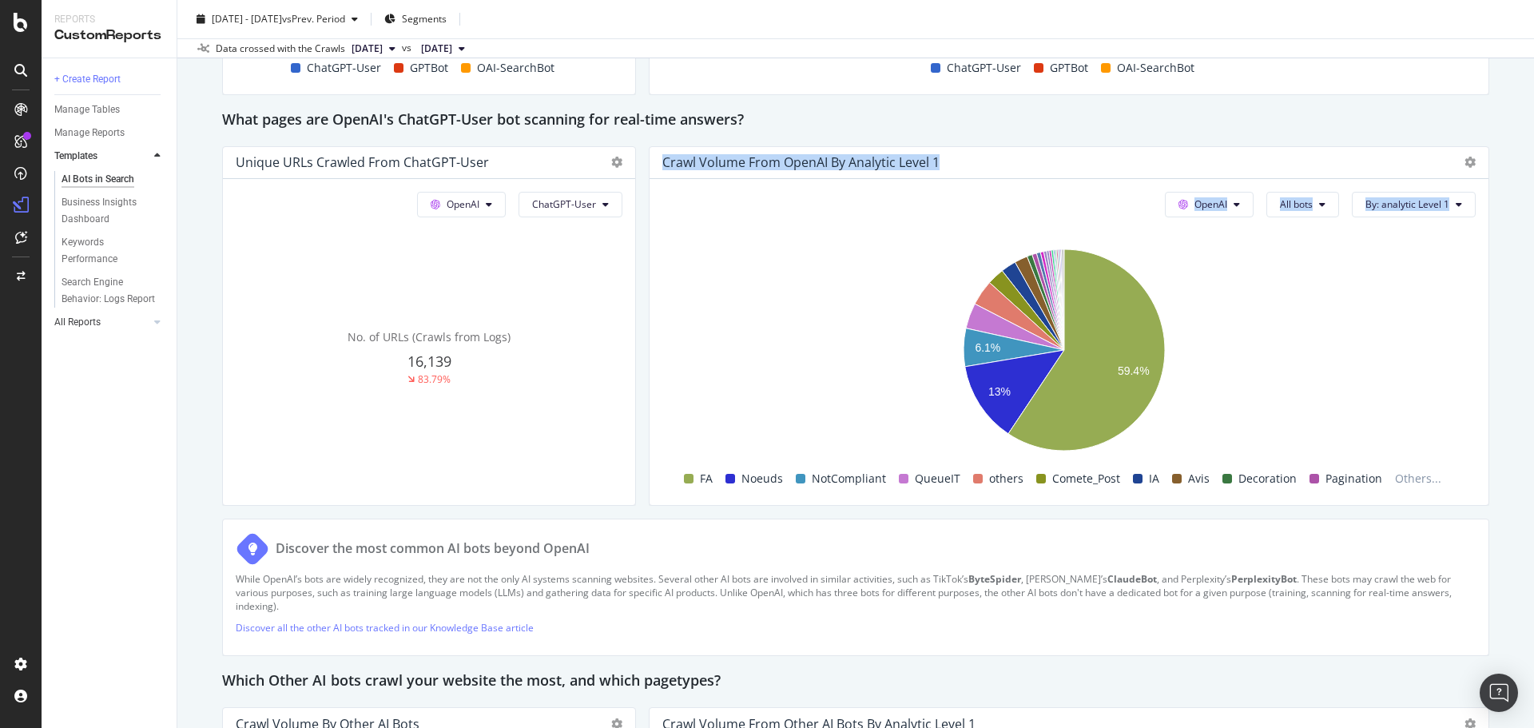
click at [142, 319] on div at bounding box center [141, 322] width 16 height 16
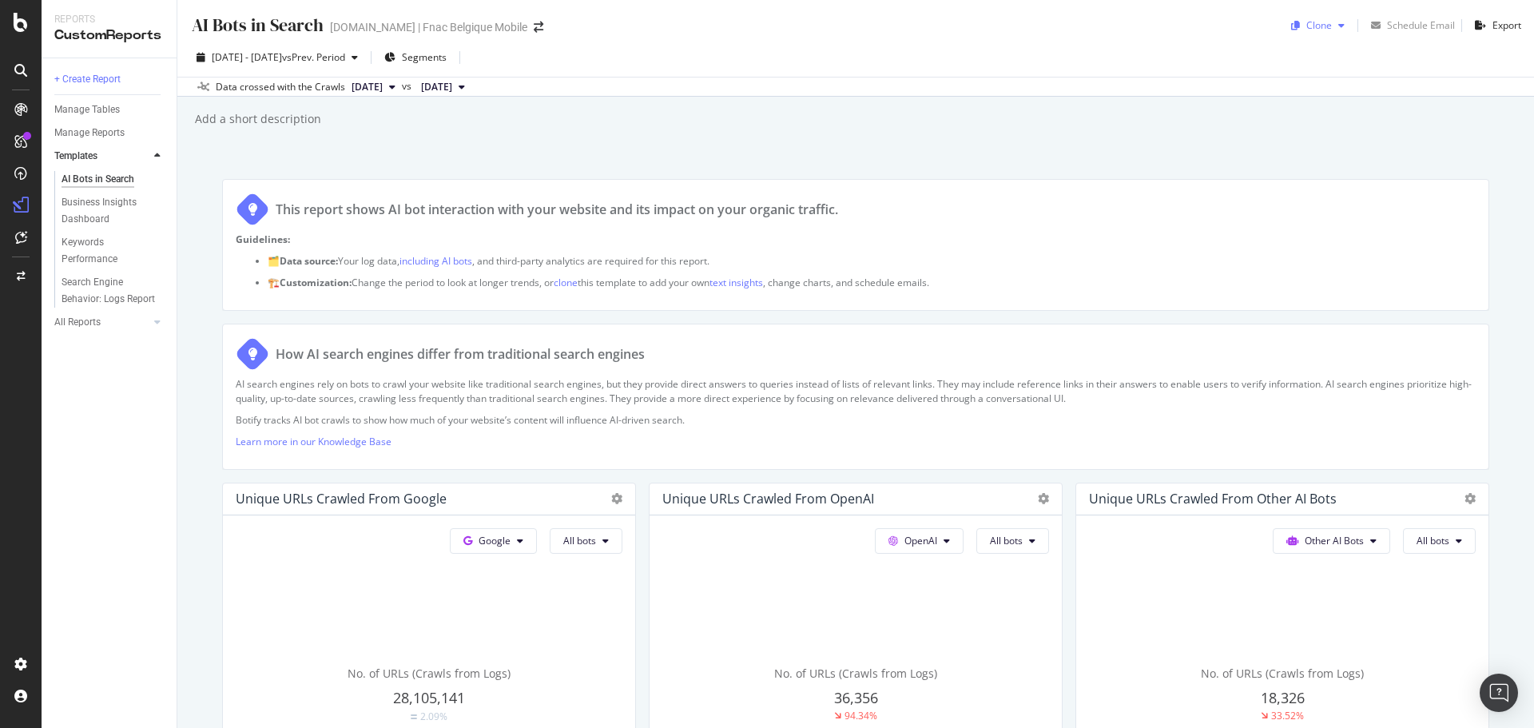
click at [1321, 18] on div "Clone" at bounding box center [1318, 26] width 66 height 24
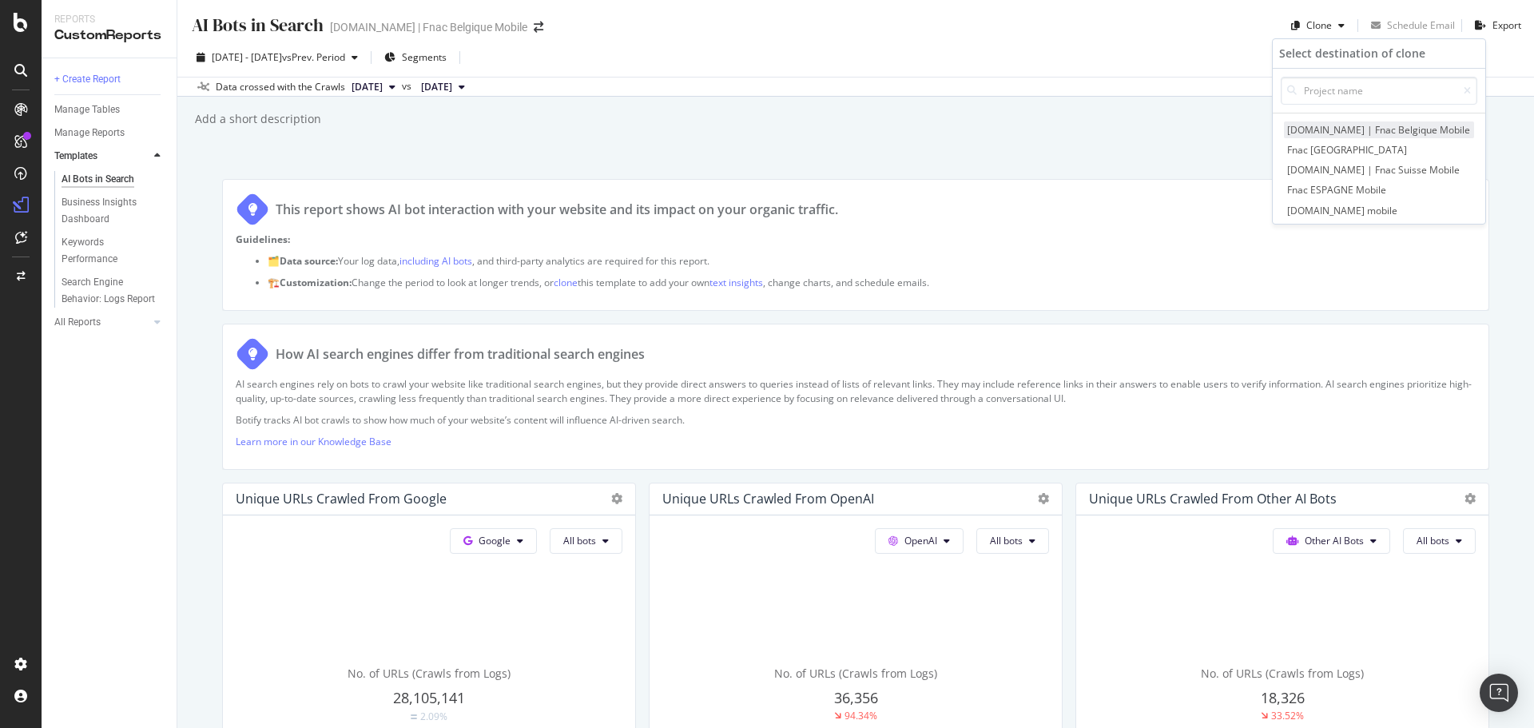
click at [1340, 131] on span "fnac.be | Fnac Belgique Mobile" at bounding box center [1379, 129] width 190 height 17
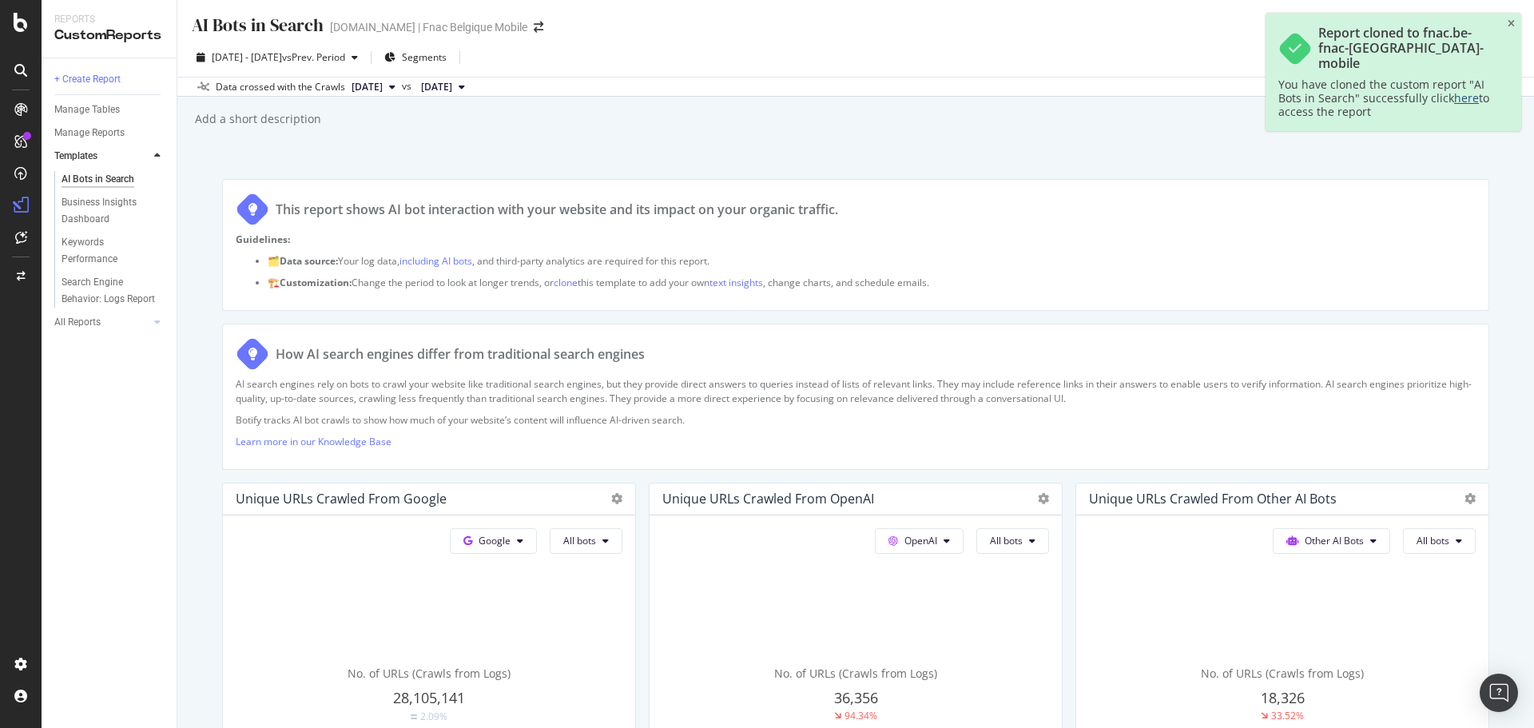
click at [1466, 90] on link "here" at bounding box center [1466, 97] width 25 height 15
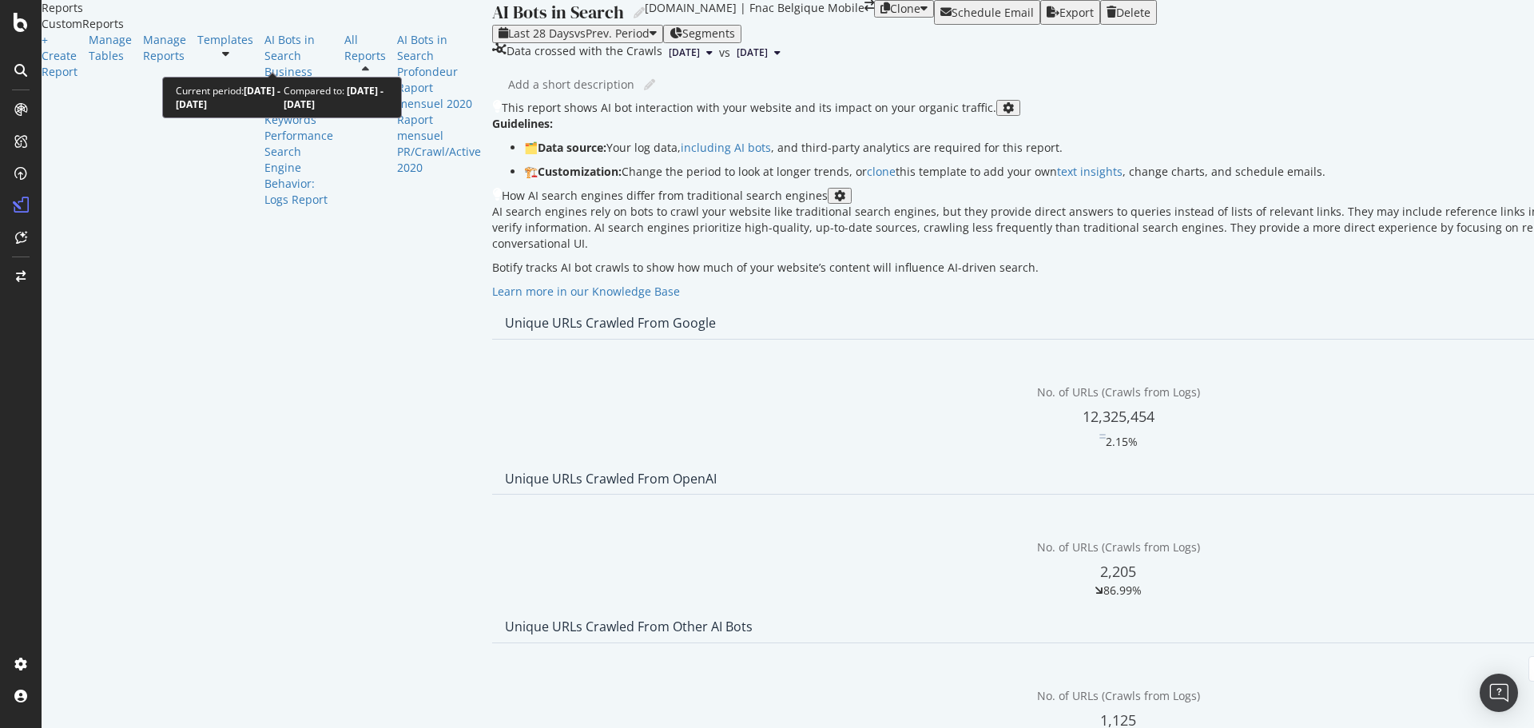
click at [574, 41] on span "vs Prev. Period" at bounding box center [611, 33] width 75 height 15
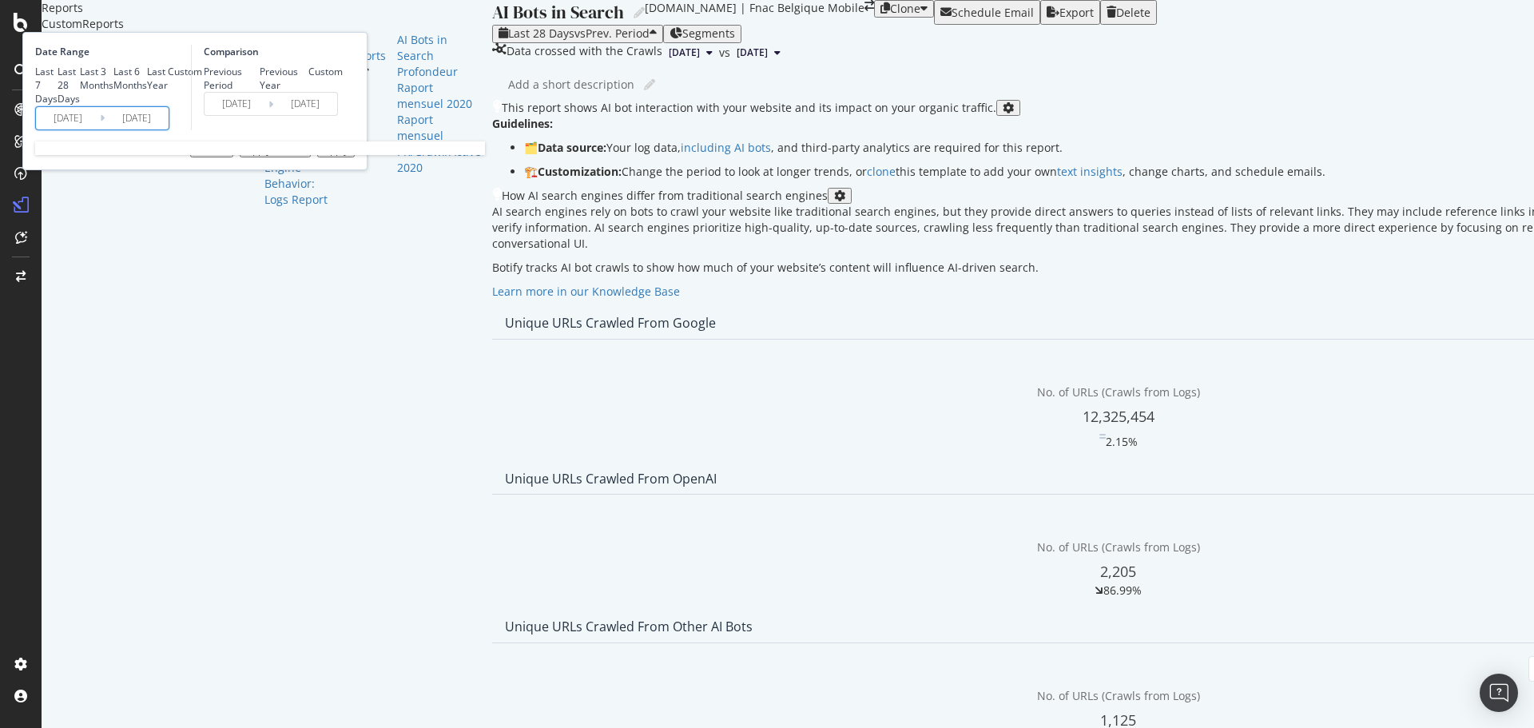
click at [100, 129] on input "2025/08/14" at bounding box center [68, 118] width 64 height 22
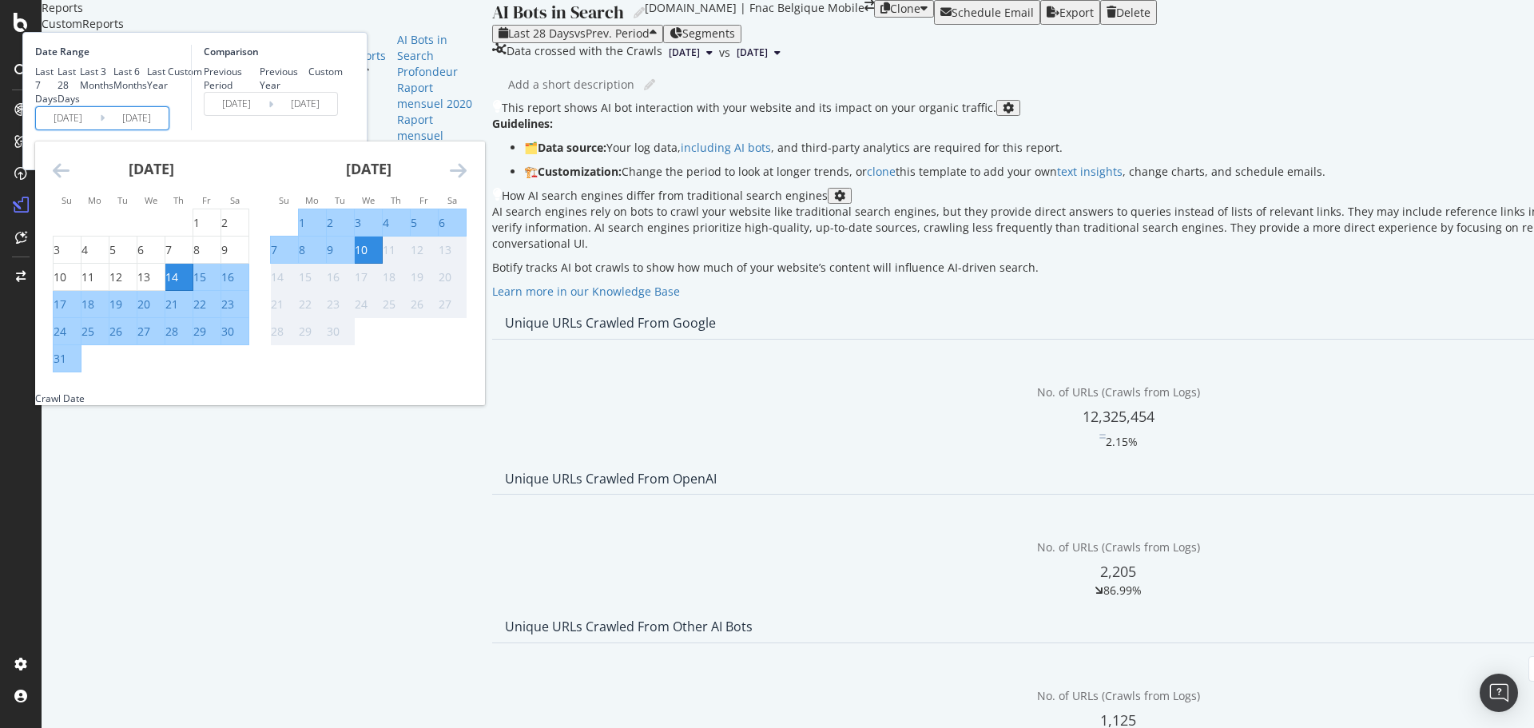
click at [70, 180] on icon "Move backward to switch to the previous month." at bounding box center [61, 170] width 17 height 19
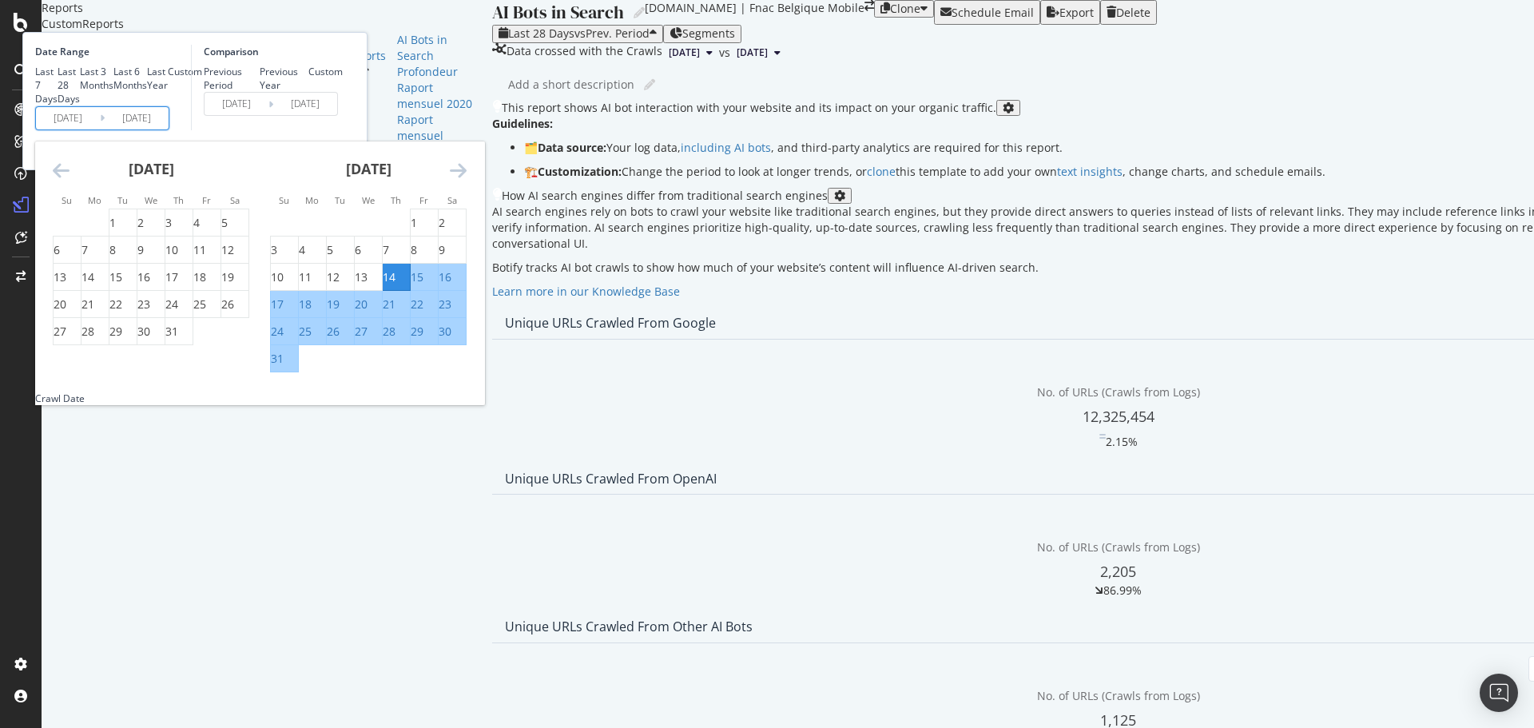
click at [70, 180] on icon "Move backward to switch to the previous month." at bounding box center [61, 170] width 17 height 19
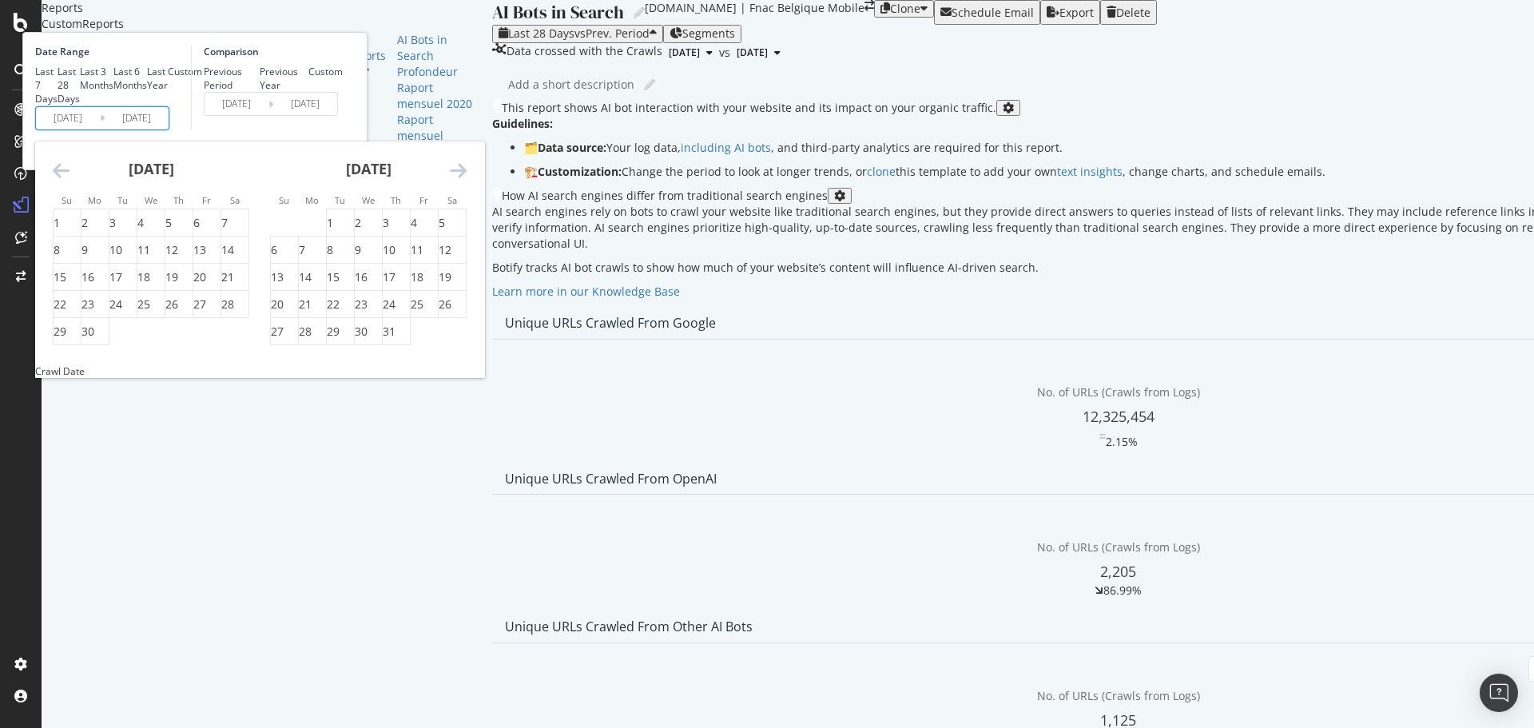
click at [70, 180] on icon "Move backward to switch to the previous month." at bounding box center [61, 170] width 17 height 19
click at [137, 231] on div "1" at bounding box center [122, 223] width 27 height 16
type input "2025/04/01"
type input "2024/10/20"
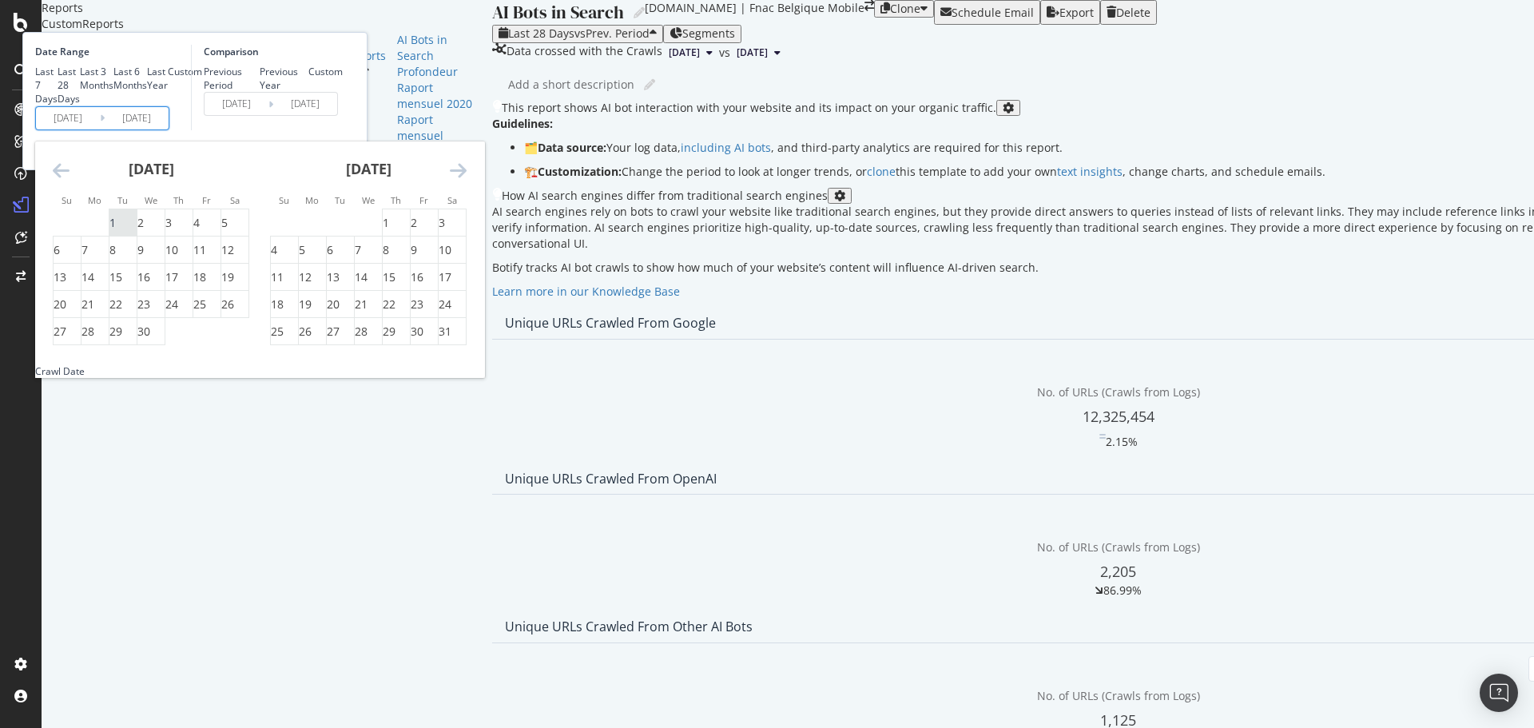
type input "2025/03/31"
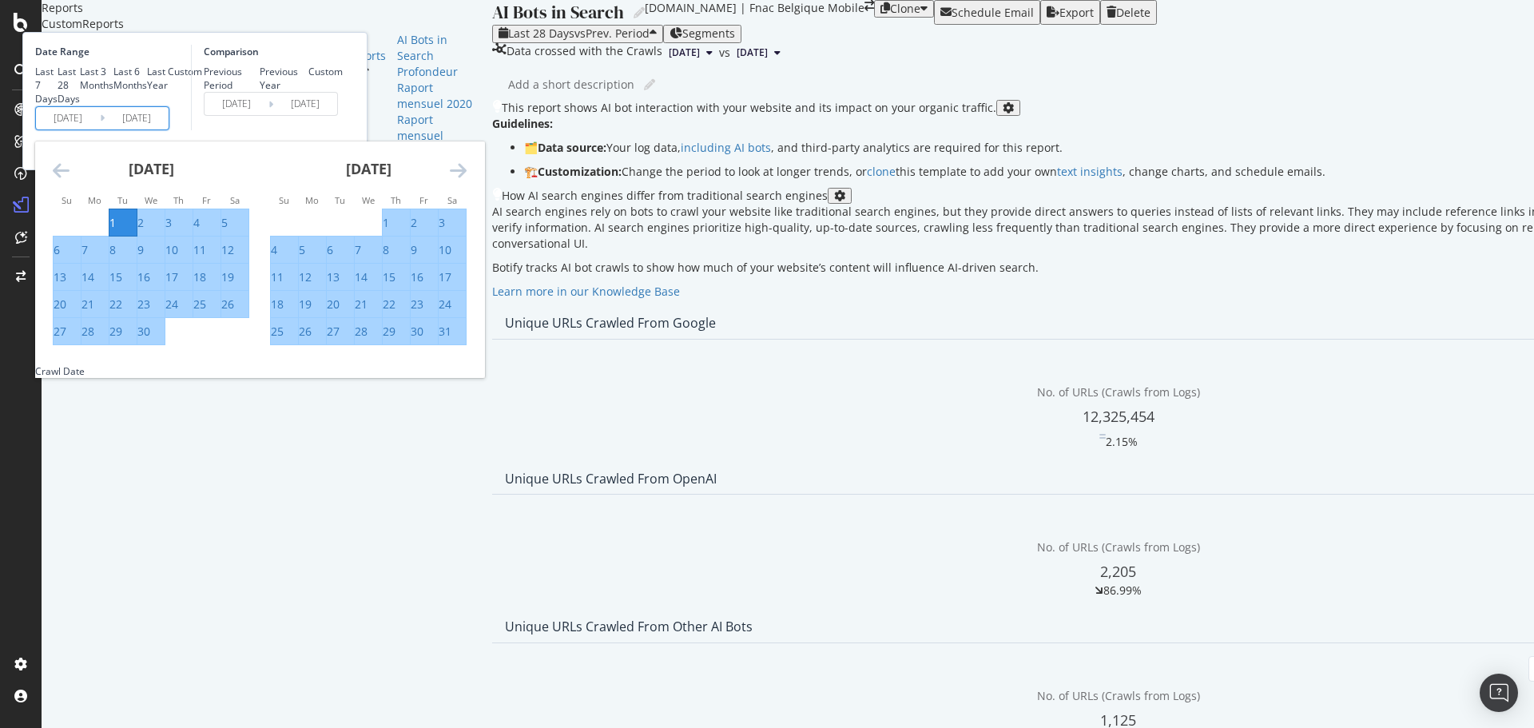
click at [467, 180] on icon "Move forward to switch to the next month." at bounding box center [458, 170] width 17 height 19
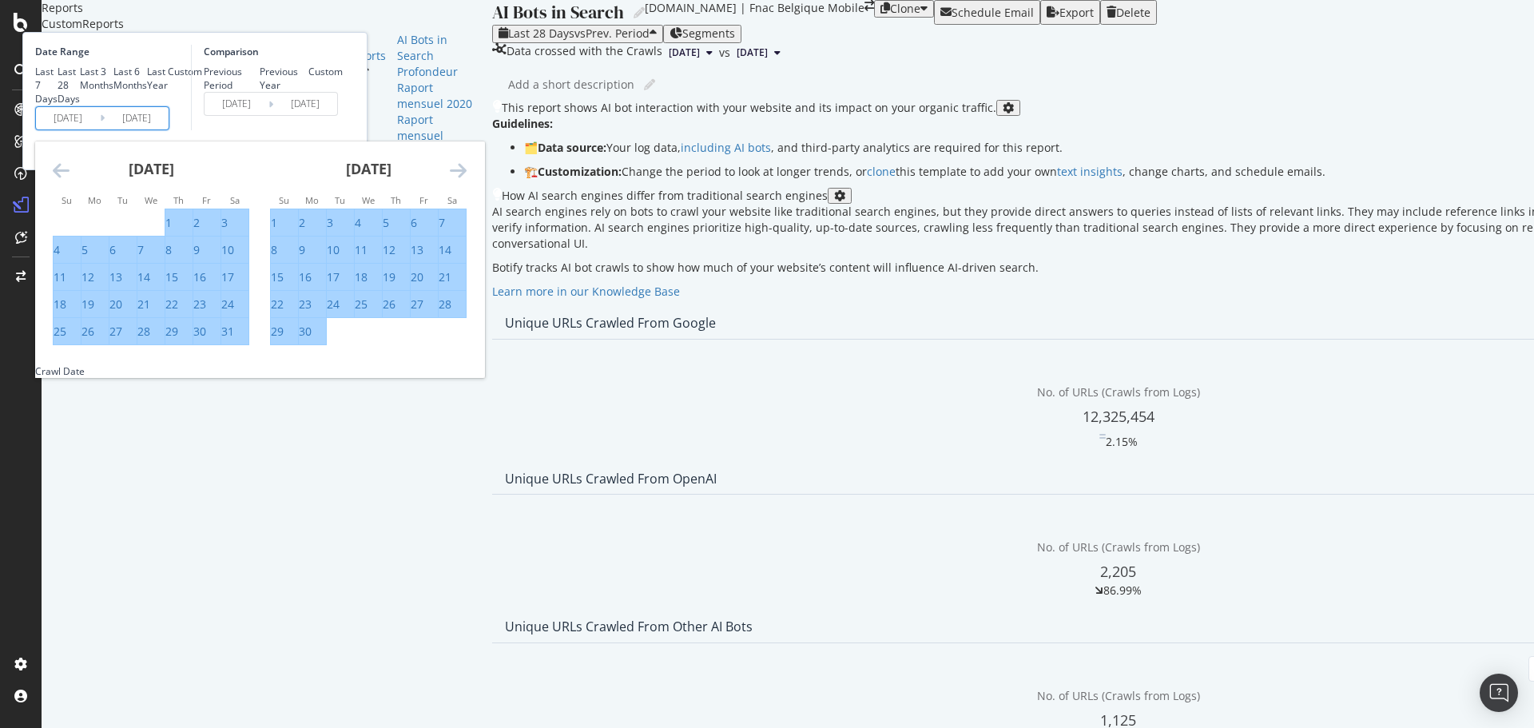
click at [467, 180] on icon "Move forward to switch to the next month." at bounding box center [458, 170] width 17 height 19
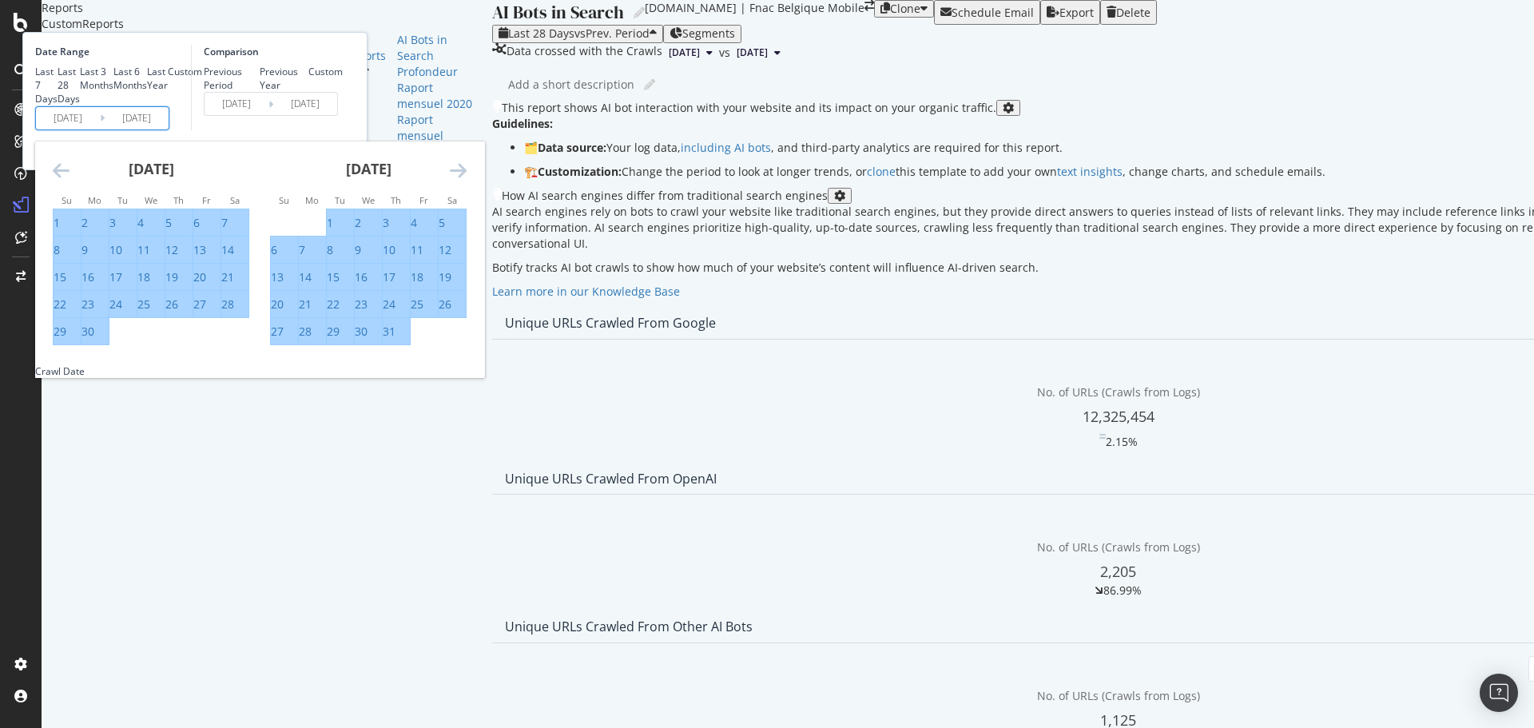
click at [467, 180] on icon "Move forward to switch to the next month." at bounding box center [458, 170] width 17 height 19
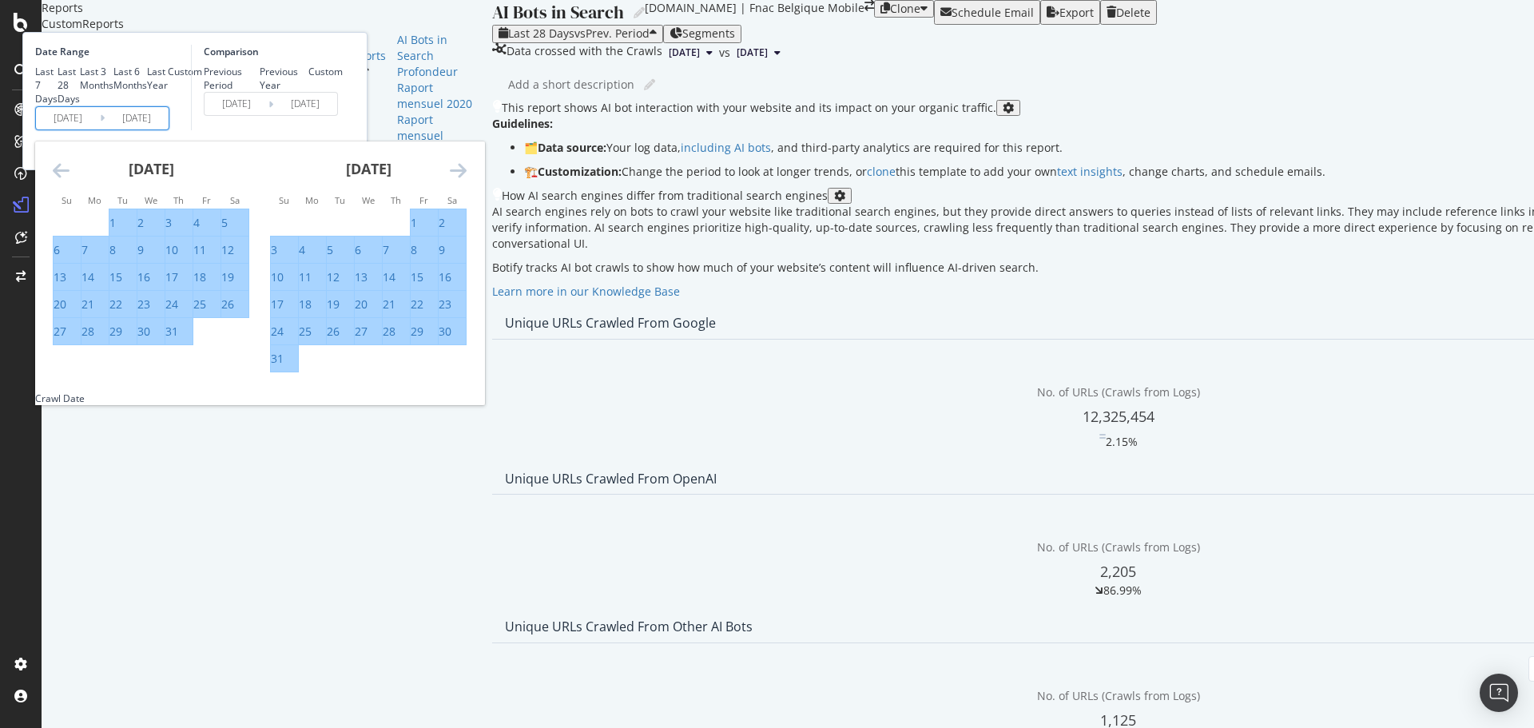
click at [467, 180] on icon "Move forward to switch to the next month." at bounding box center [458, 170] width 17 height 19
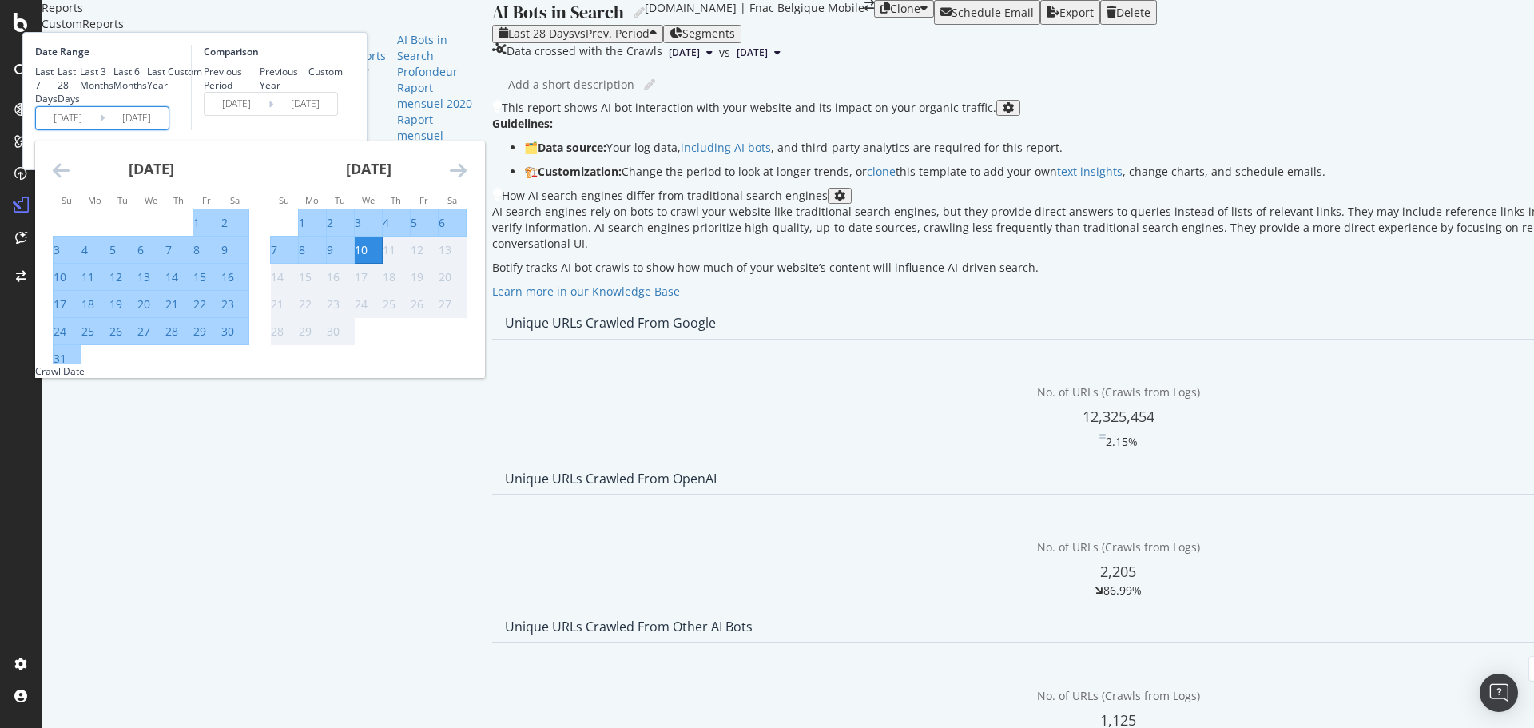
click at [66, 367] on div "31" at bounding box center [60, 359] width 13 height 16
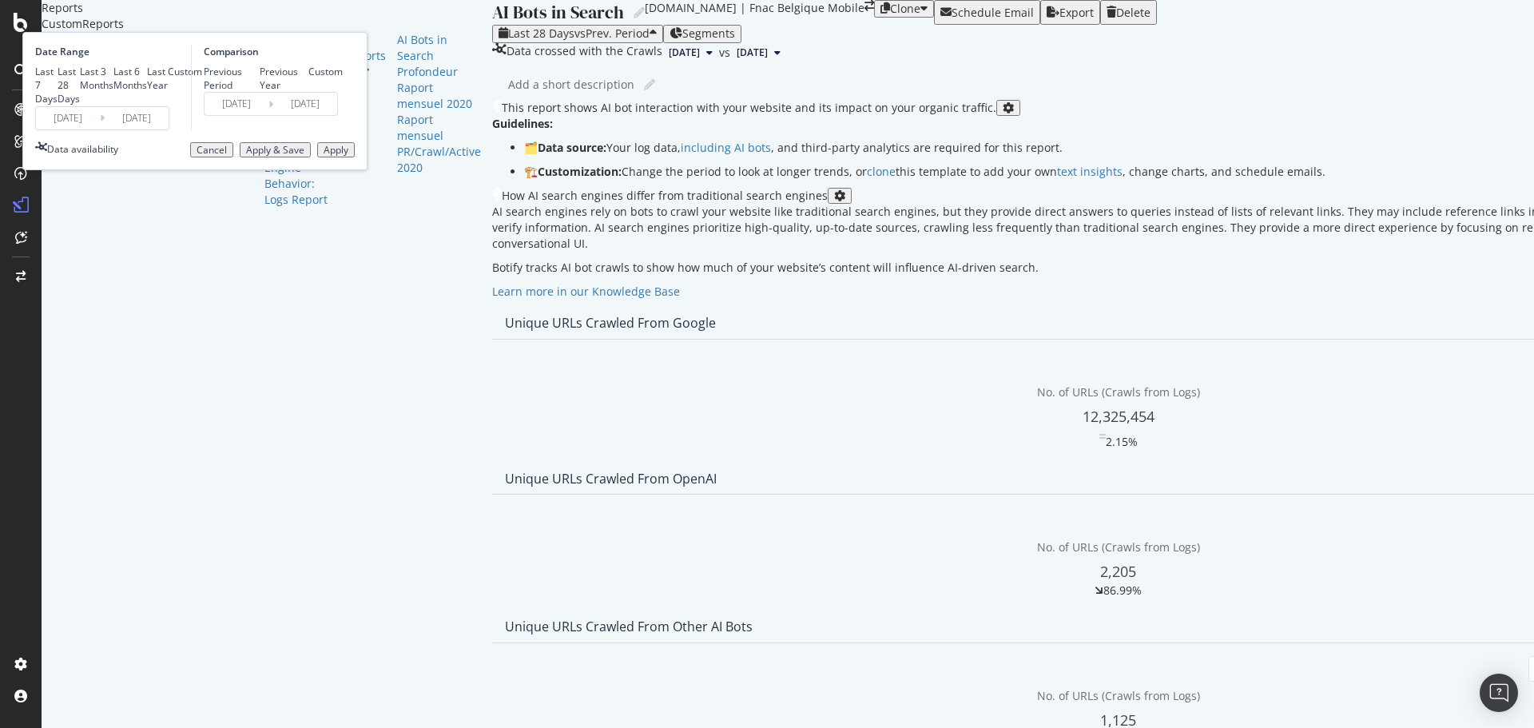
type input "2025/08/31"
type input "2024/10/30"
click at [355, 158] on button "Apply" at bounding box center [336, 150] width 38 height 16
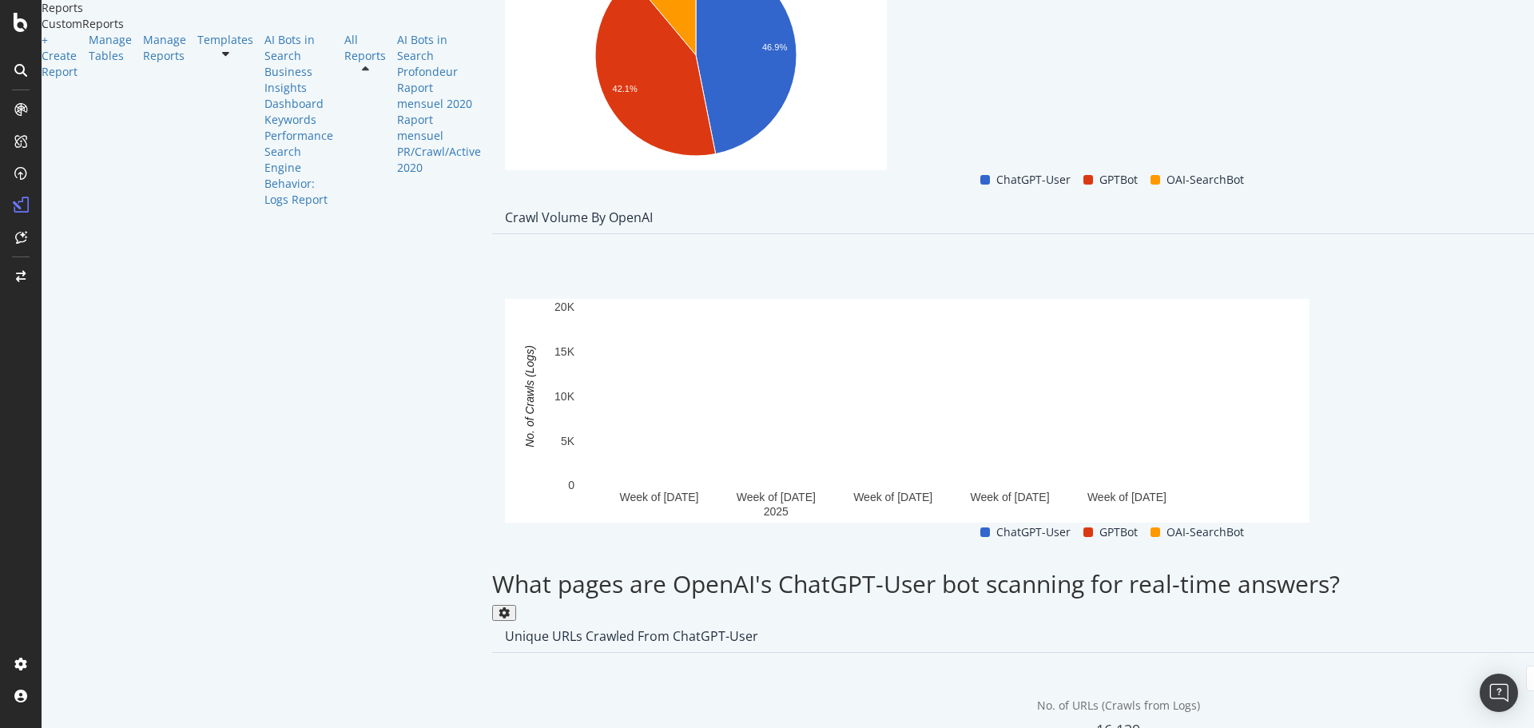
scroll to position [1655, 0]
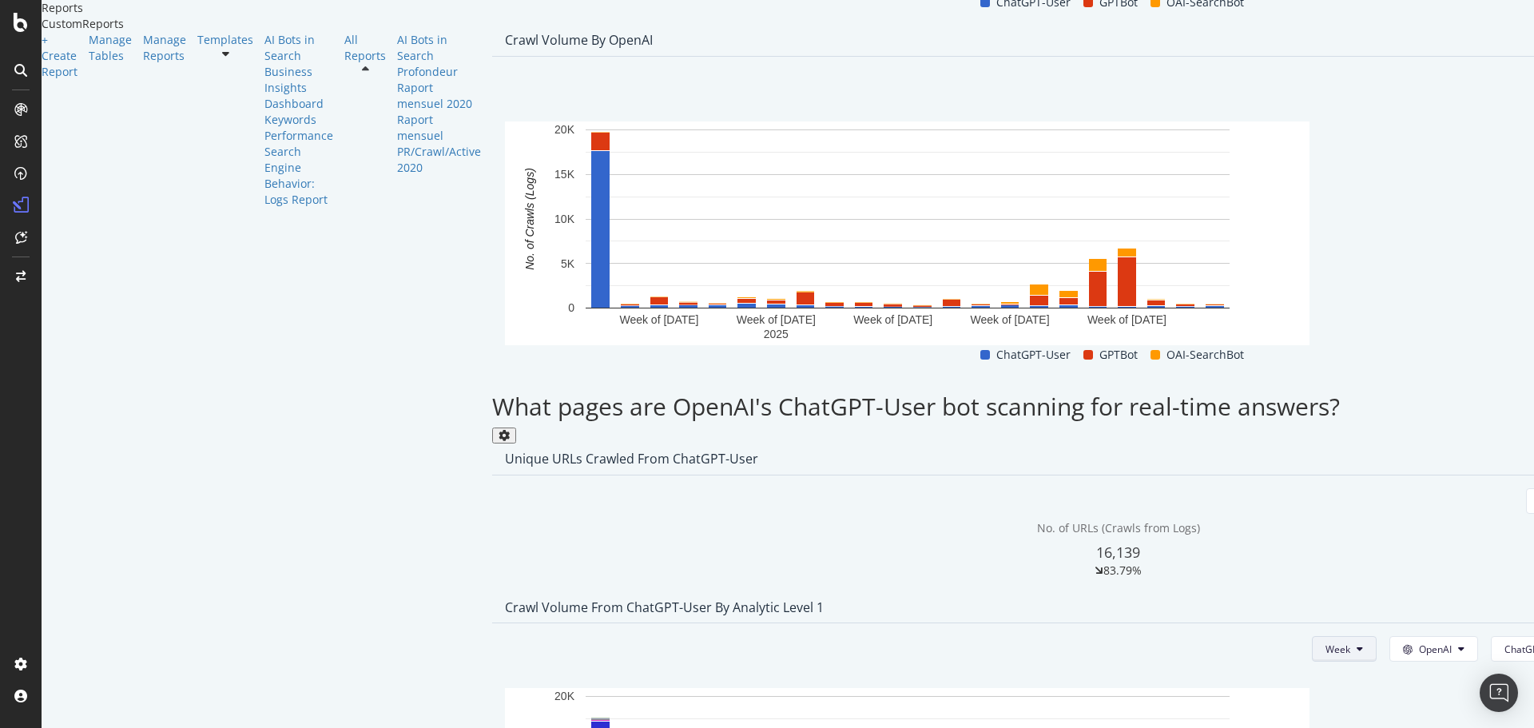
click at [1312, 636] on button "Week" at bounding box center [1344, 649] width 65 height 26
click at [1079, 362] on div "Month" at bounding box center [1073, 371] width 54 height 23
click at [1504, 642] on span "ChatGPT-User" at bounding box center [1536, 649] width 64 height 14
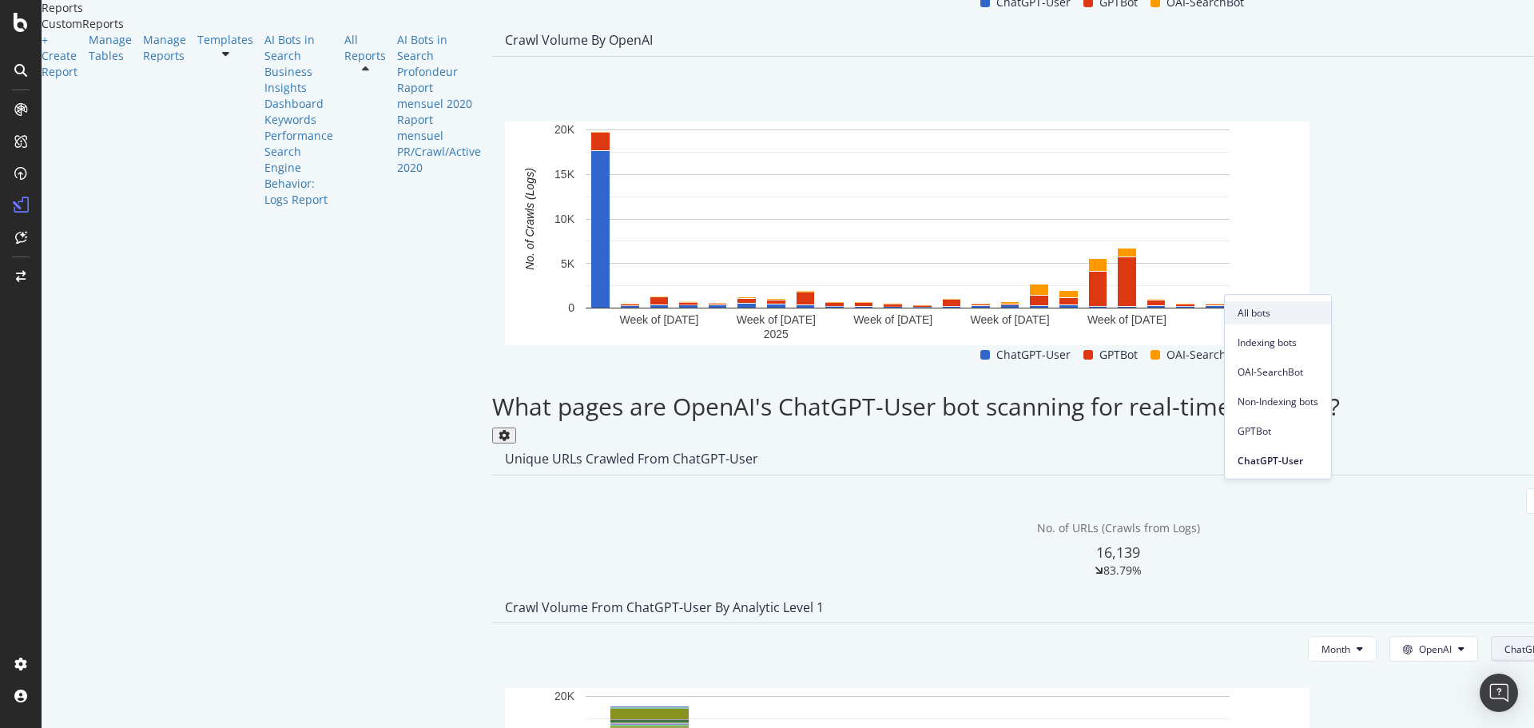
click at [1277, 320] on div "All bots" at bounding box center [1278, 312] width 106 height 23
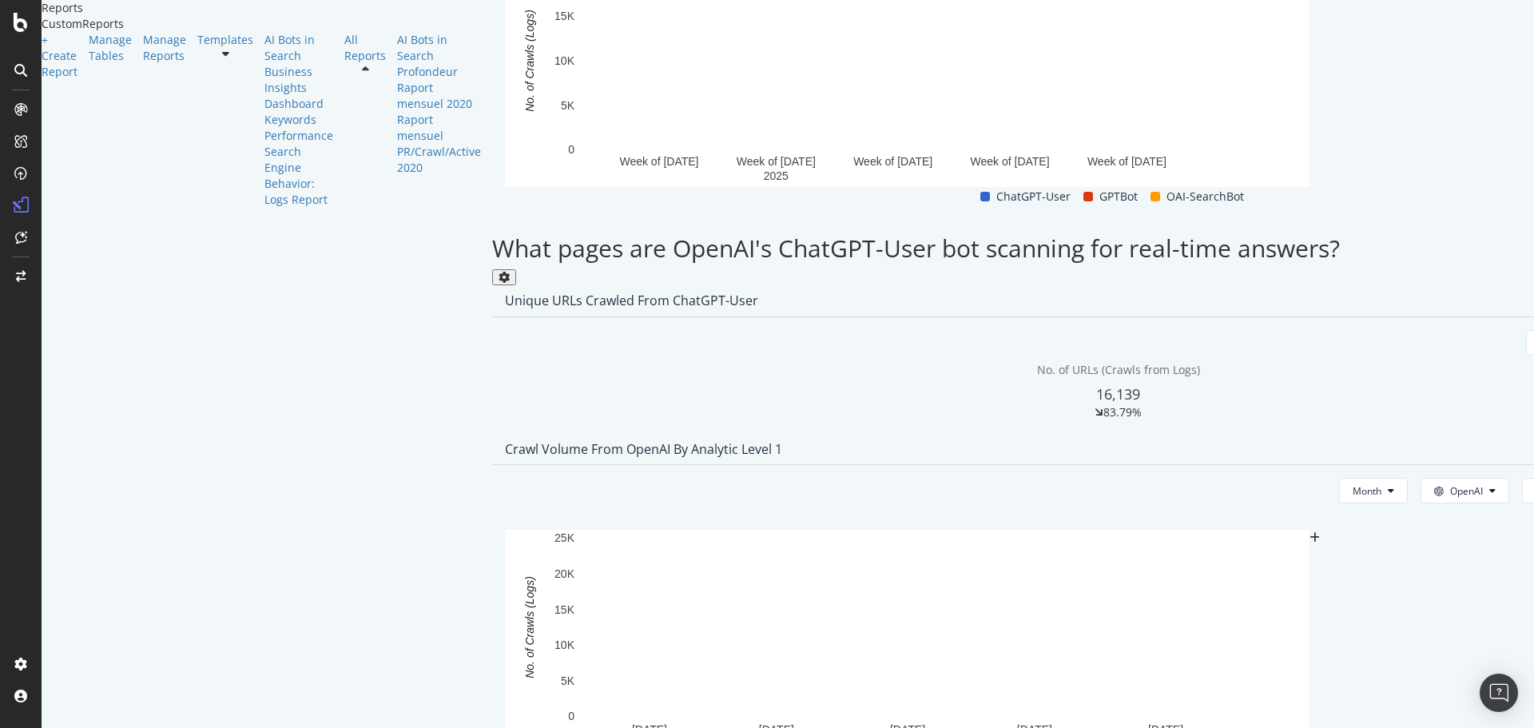
scroll to position [1814, 0]
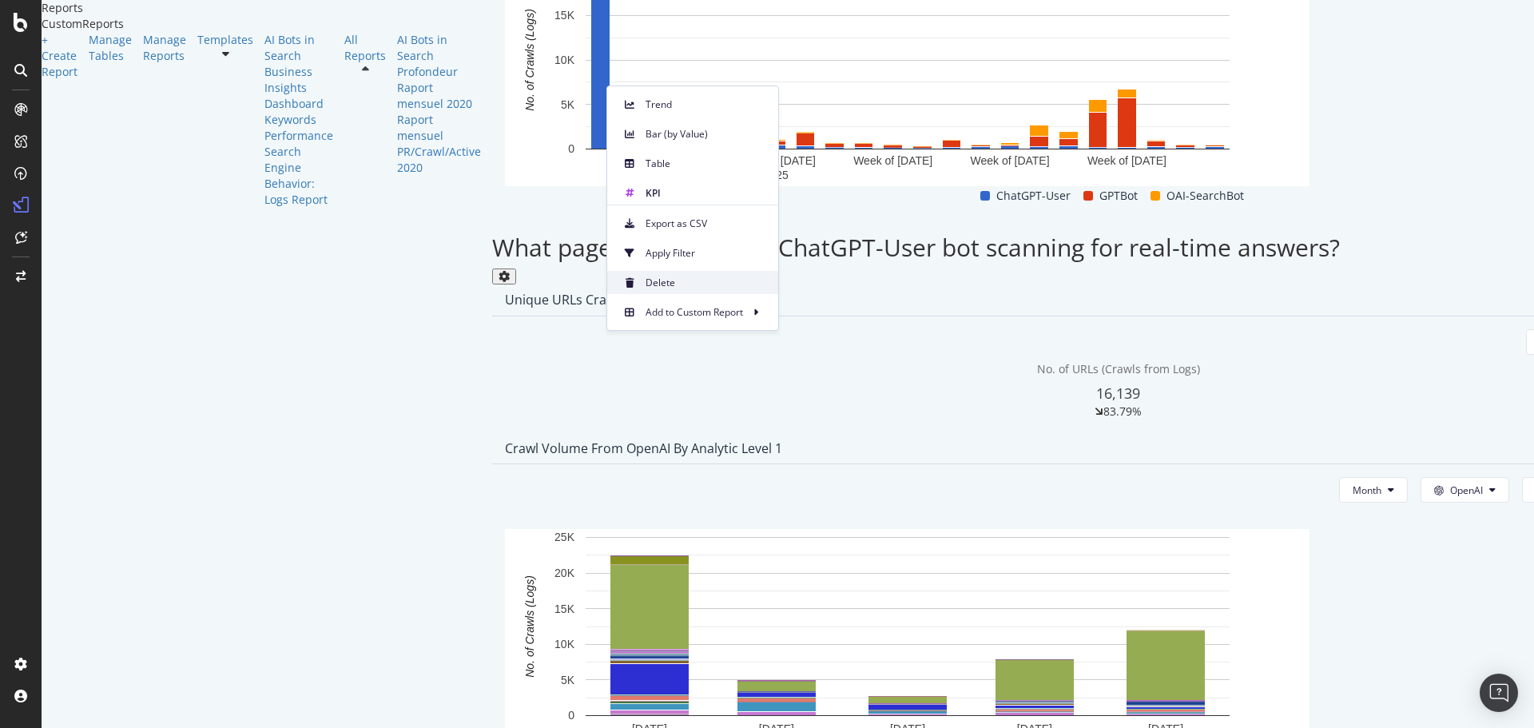
click at [624, 277] on span at bounding box center [629, 282] width 19 height 19
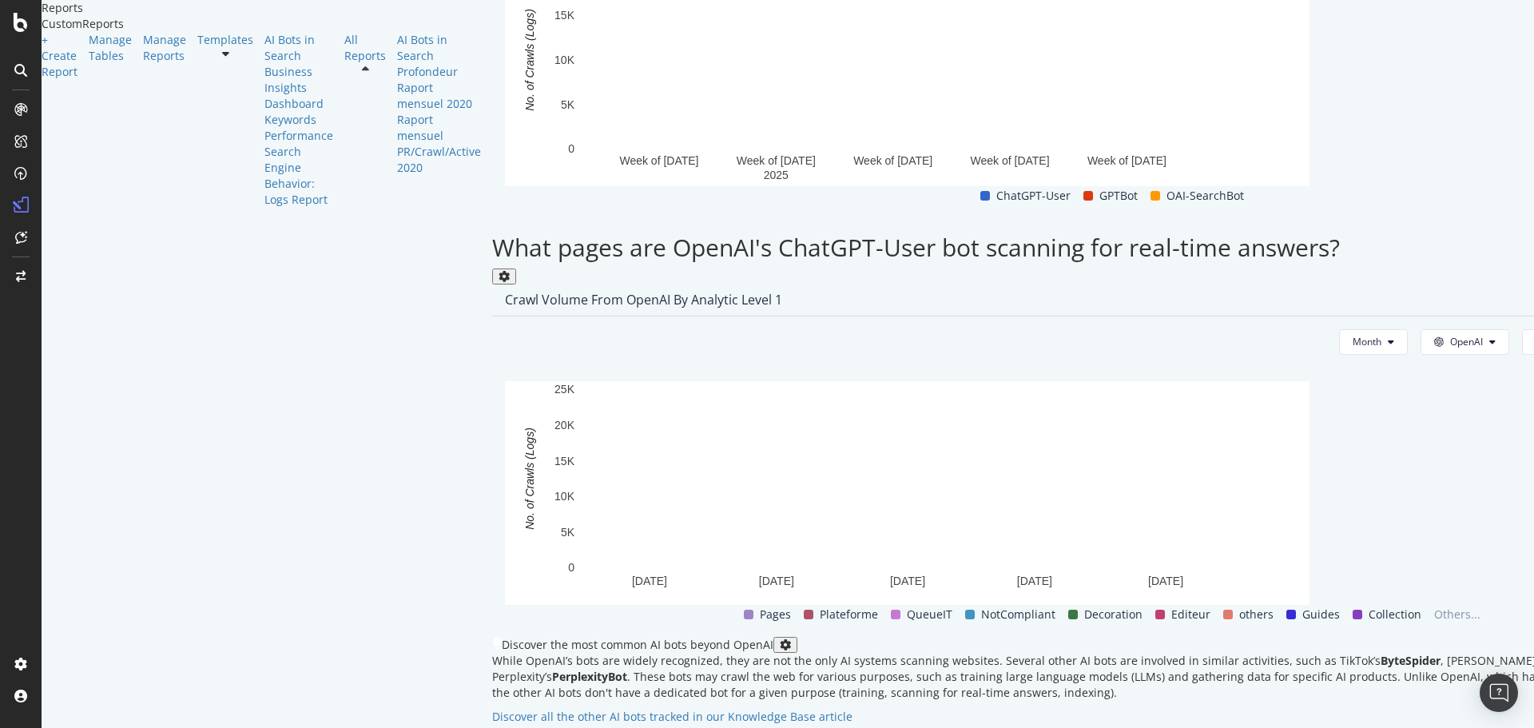
drag, startPoint x: 1052, startPoint y: 244, endPoint x: 1388, endPoint y: 210, distance: 338.1
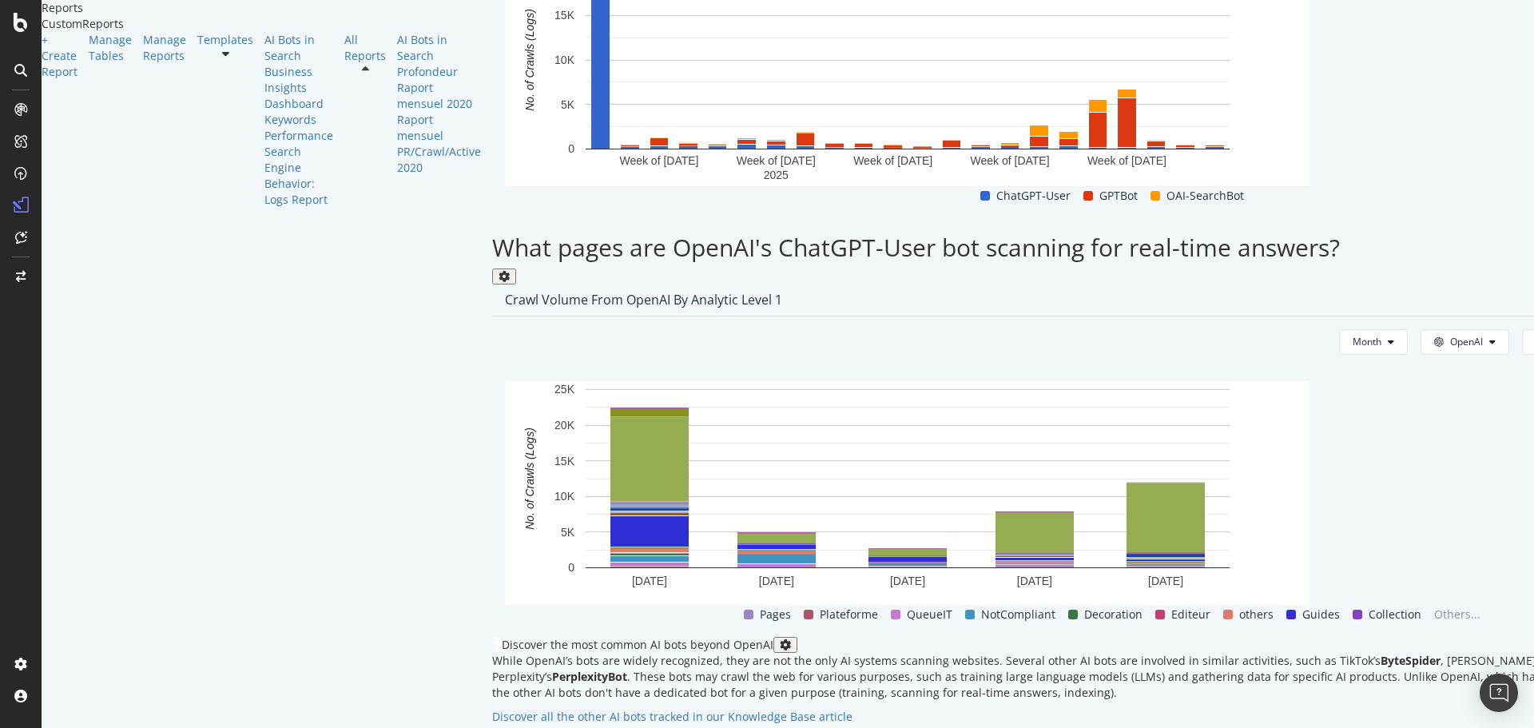
click at [1388, 210] on div "This report shows AI bot interaction with your website and its impact on your o…" at bounding box center [1118, 259] width 1252 height 3947
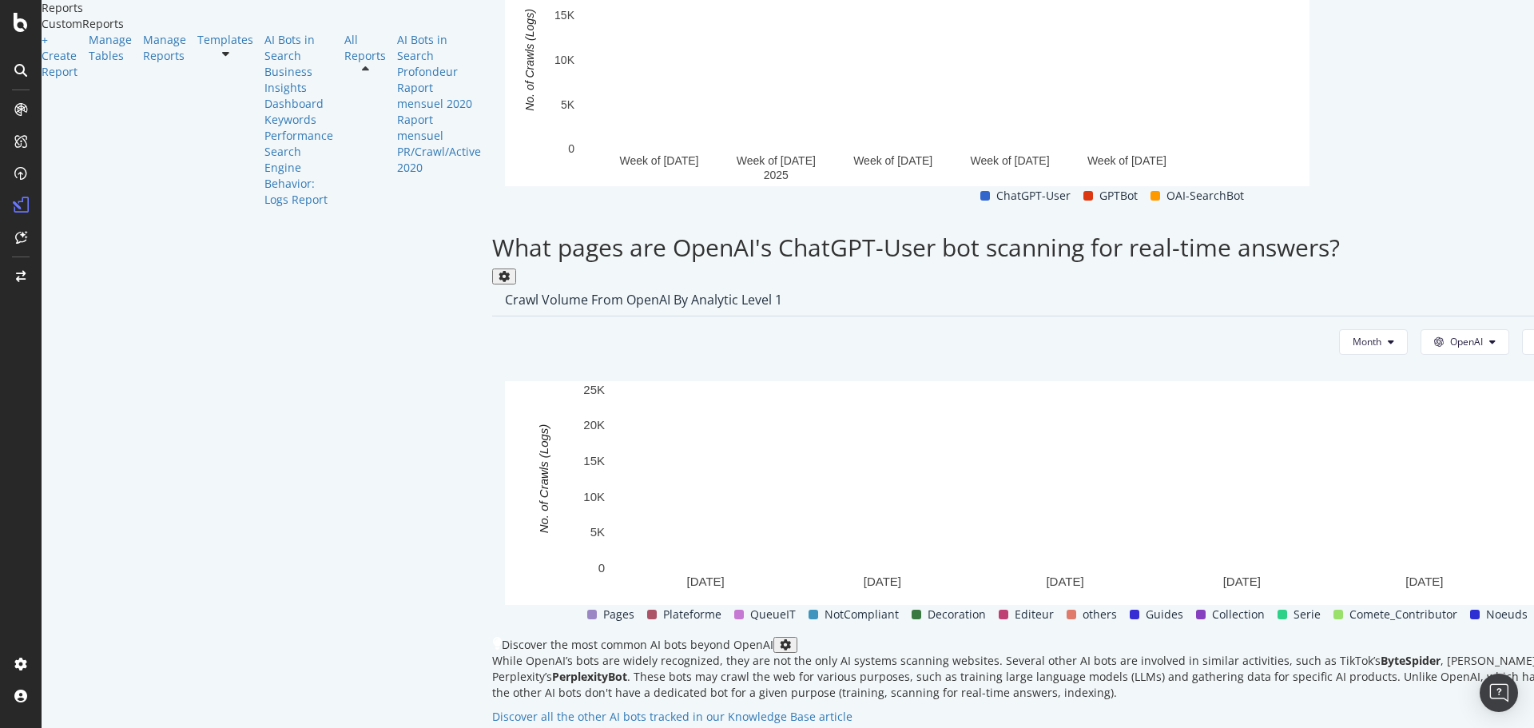
drag, startPoint x: 1460, startPoint y: 210, endPoint x: 1533, endPoint y: 210, distance: 72.7
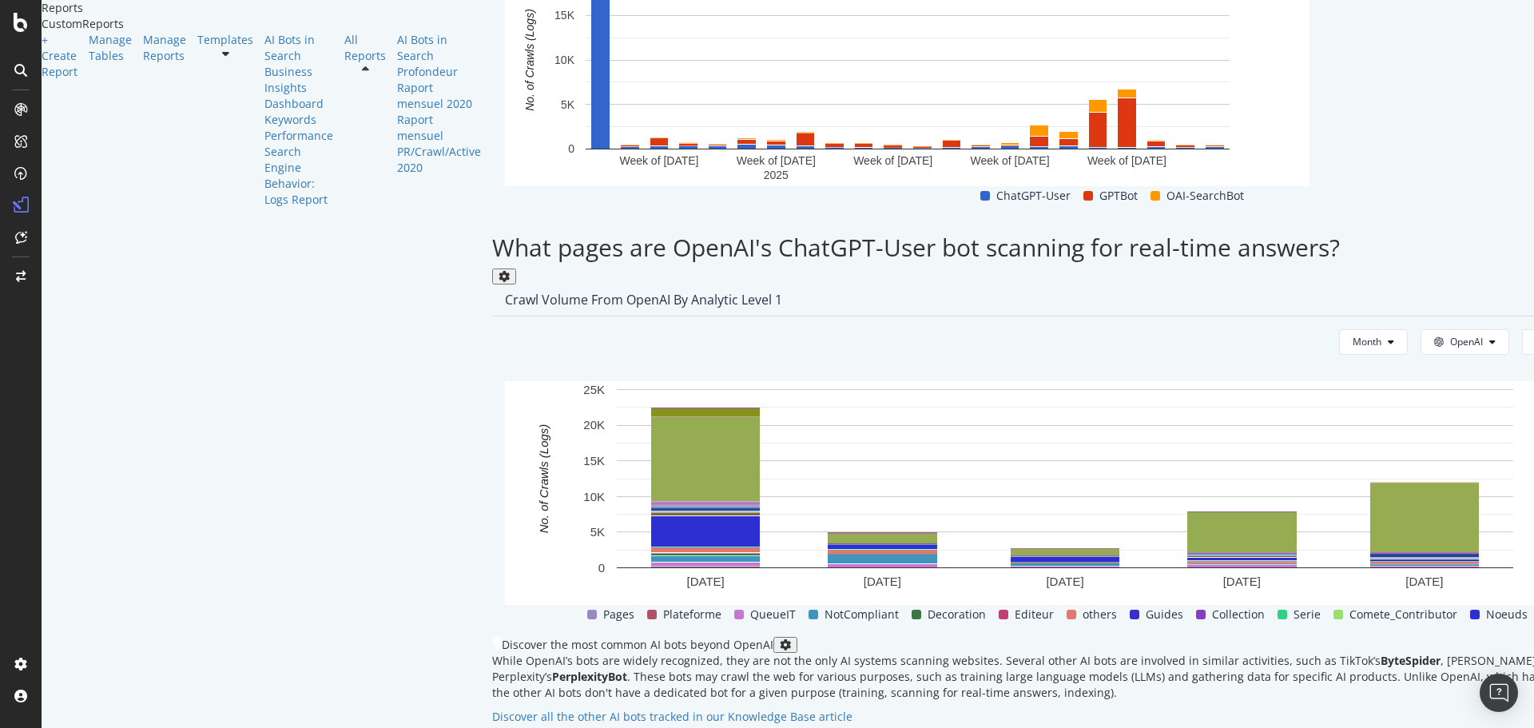
click at [1533, 210] on div "AI Bots in Search AI Bots in Search fnac.be | Fnac Belgique Mobile Clone Schedu…" at bounding box center [1118, 364] width 1252 height 728
drag, startPoint x: 1363, startPoint y: 252, endPoint x: 943, endPoint y: 330, distance: 426.5
click at [938, 637] on div at bounding box center [1118, 637] width 1252 height 0
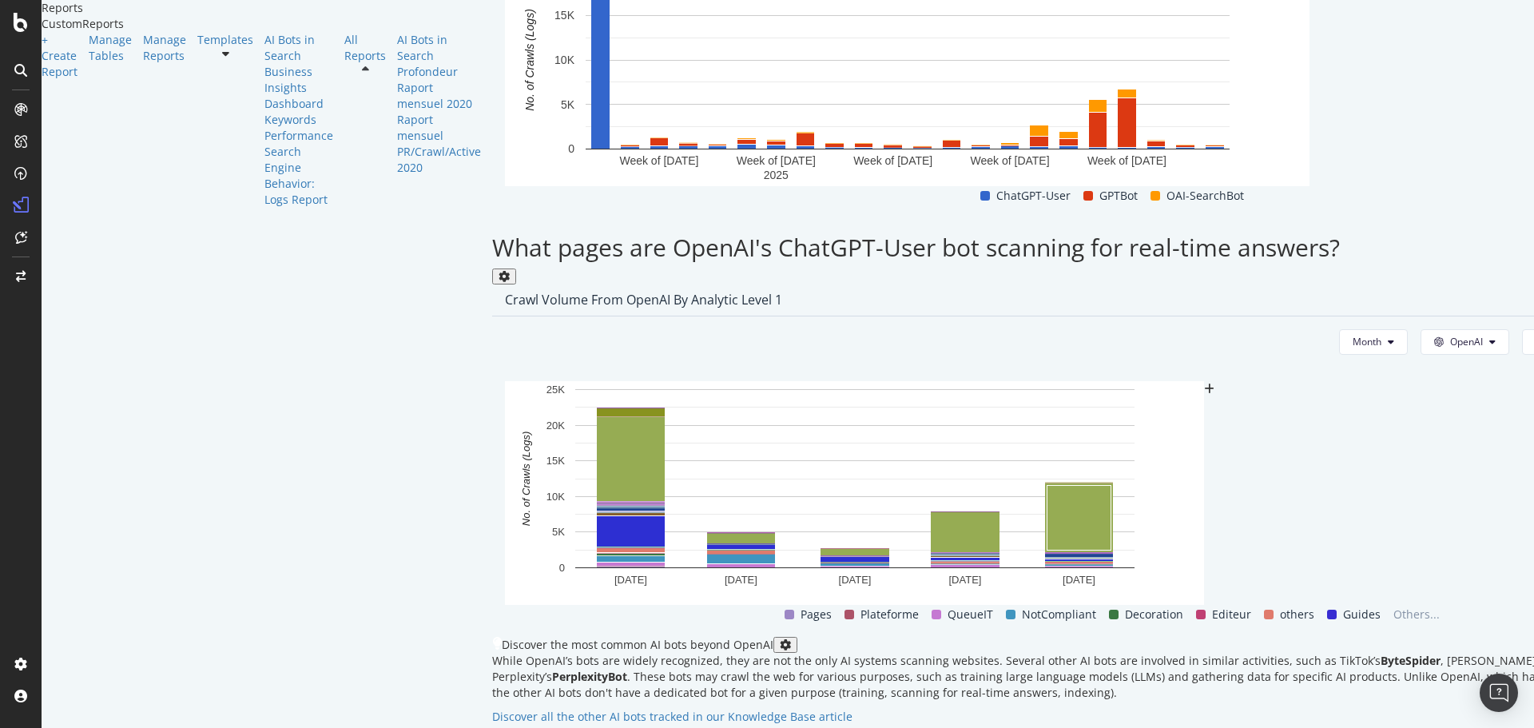
drag, startPoint x: 940, startPoint y: 328, endPoint x: 880, endPoint y: 332, distance: 60.1
click at [880, 332] on div "This report shows AI bot interaction with your website and its impact on your o…" at bounding box center [1118, 259] width 1252 height 3947
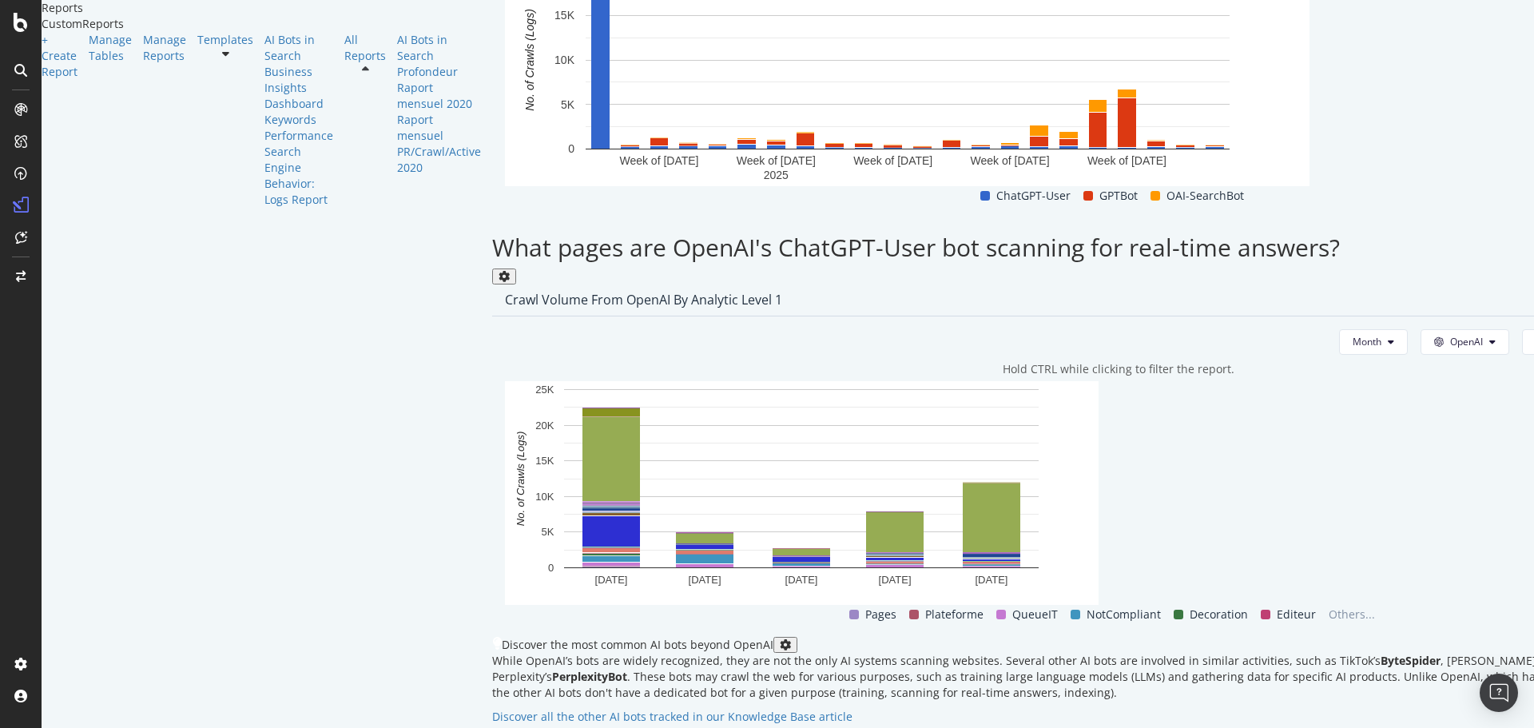
click at [1174, 610] on span at bounding box center [1179, 615] width 10 height 10
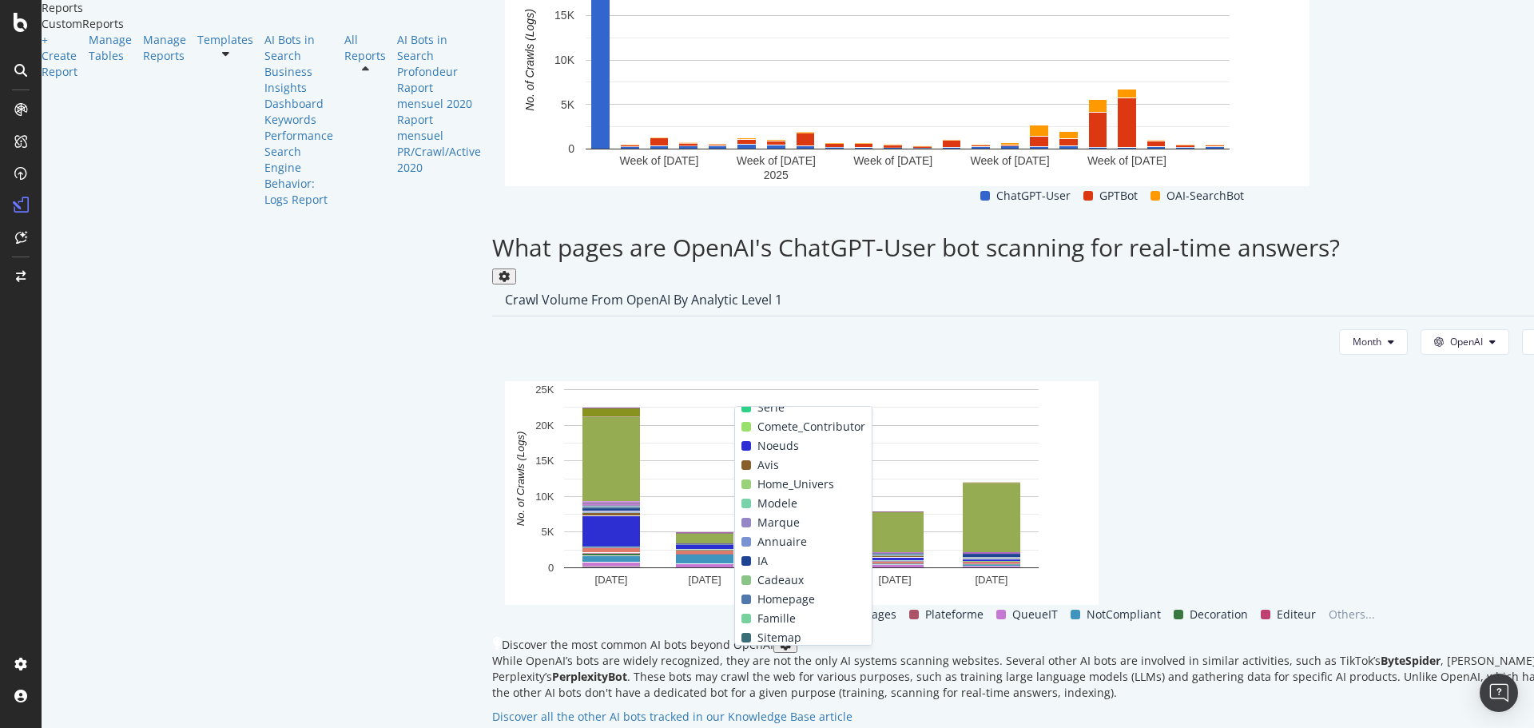
scroll to position [0, 0]
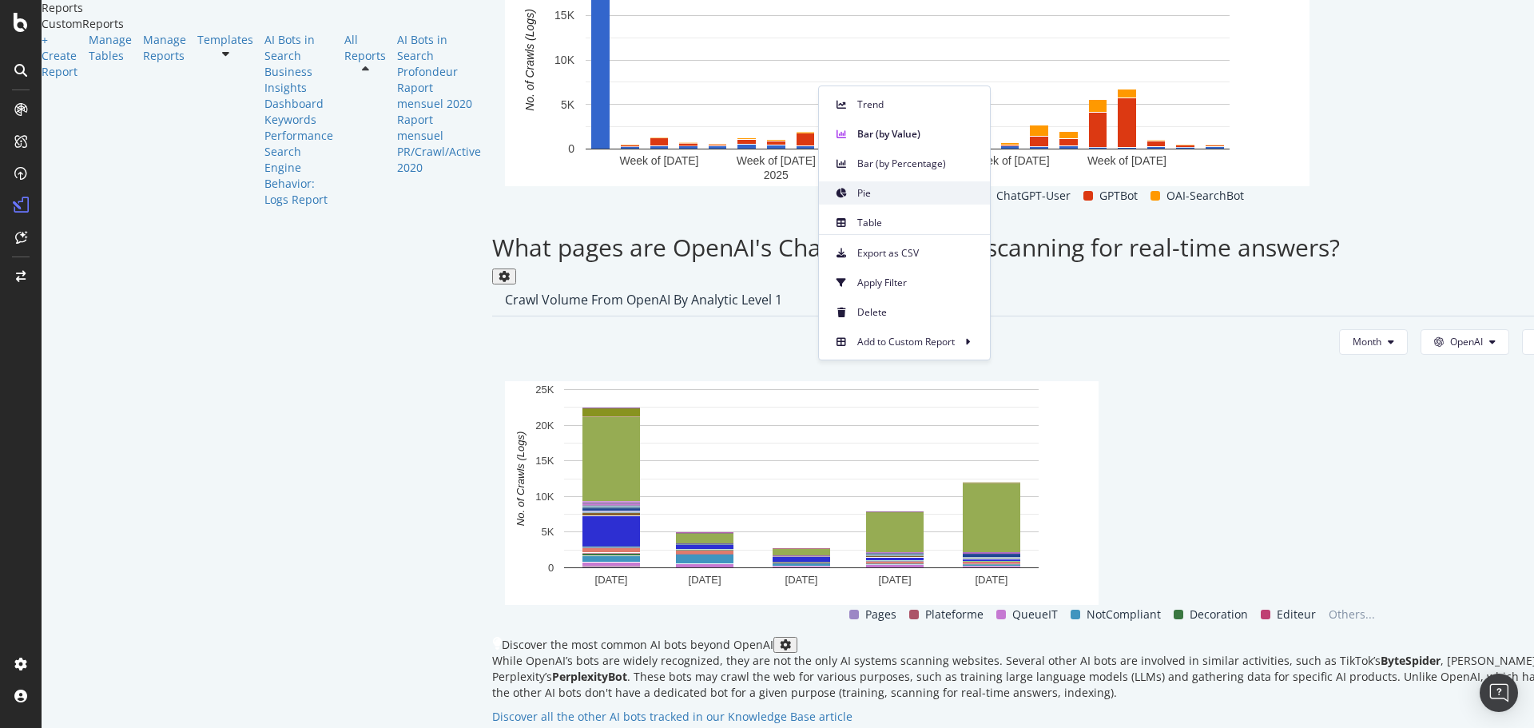
click at [863, 181] on div "Pie" at bounding box center [904, 192] width 171 height 23
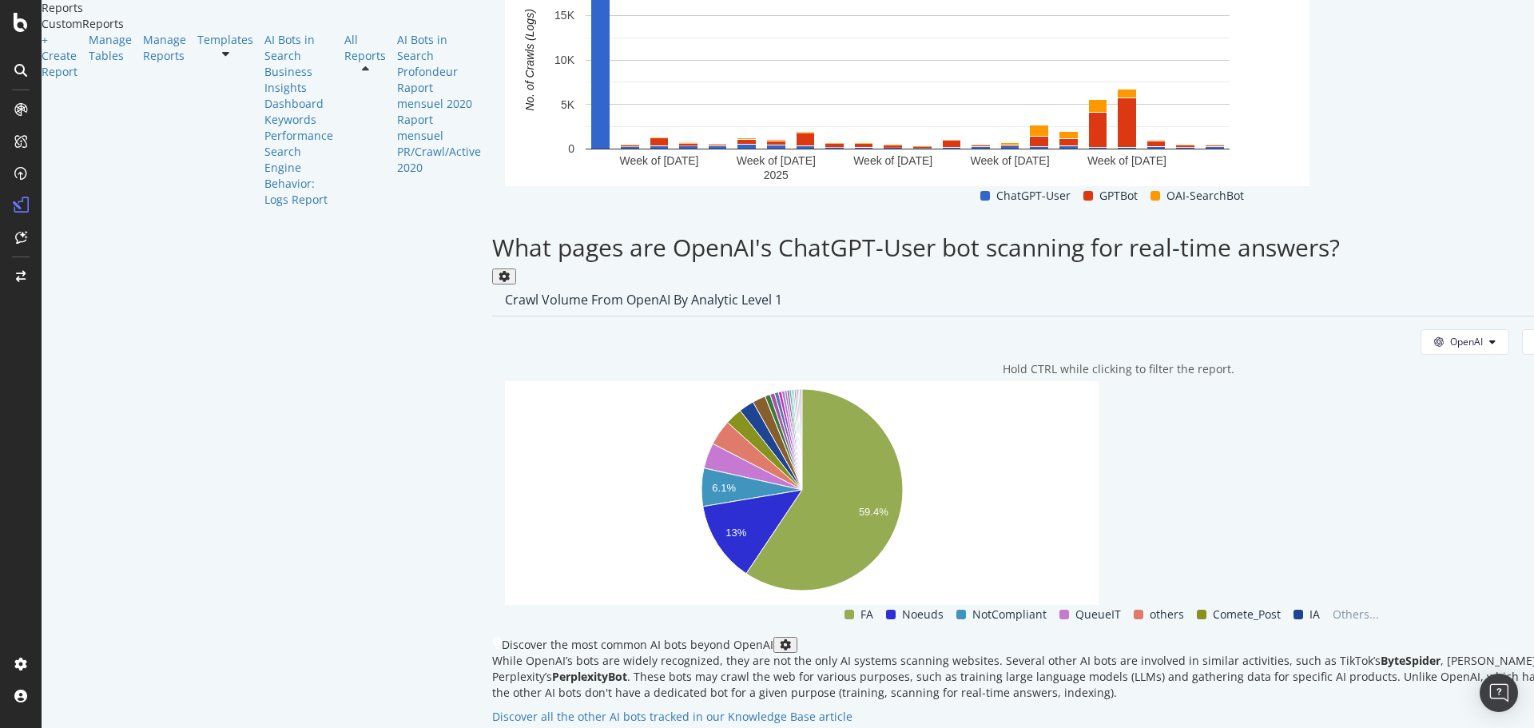
drag, startPoint x: 842, startPoint y: 322, endPoint x: 1328, endPoint y: 290, distance: 486.8
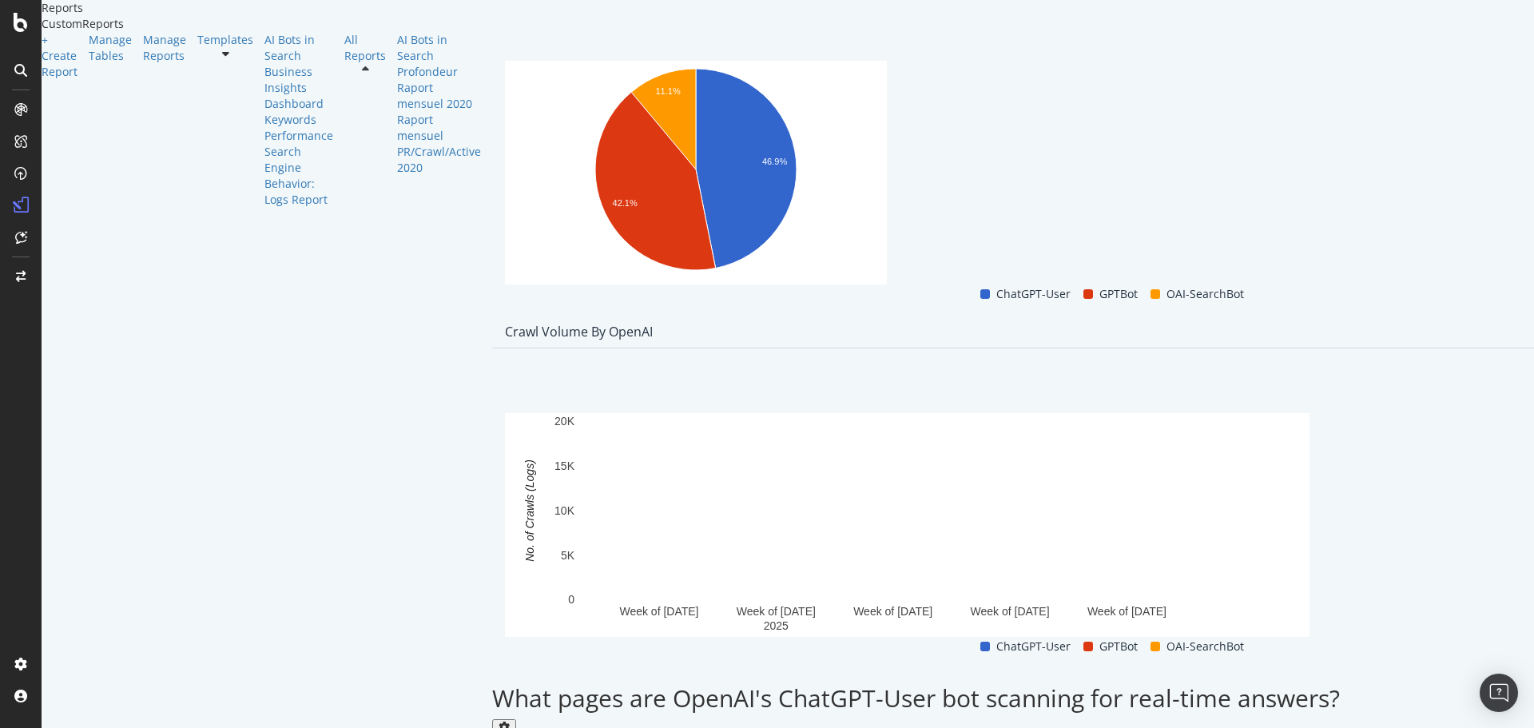
scroll to position [1363, 0]
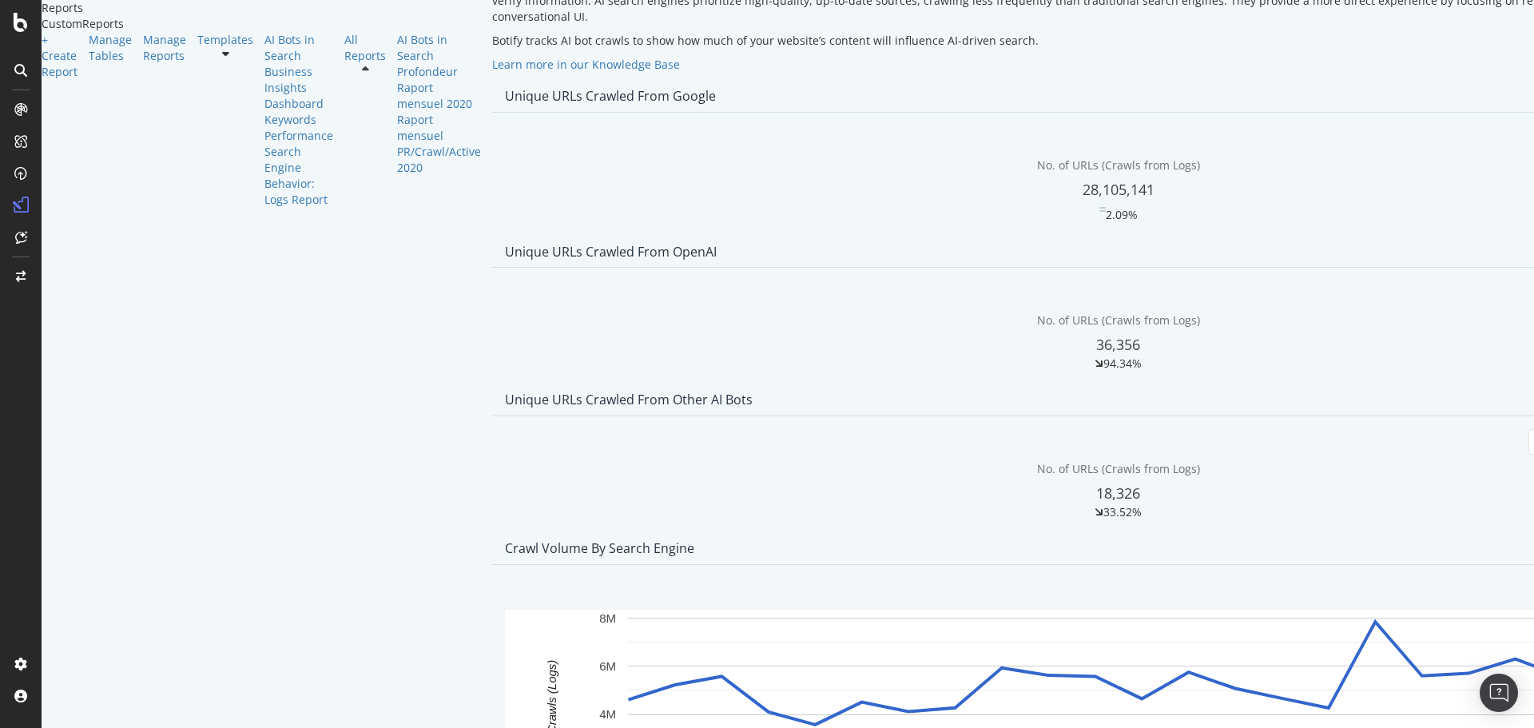
scroll to position [226, 0]
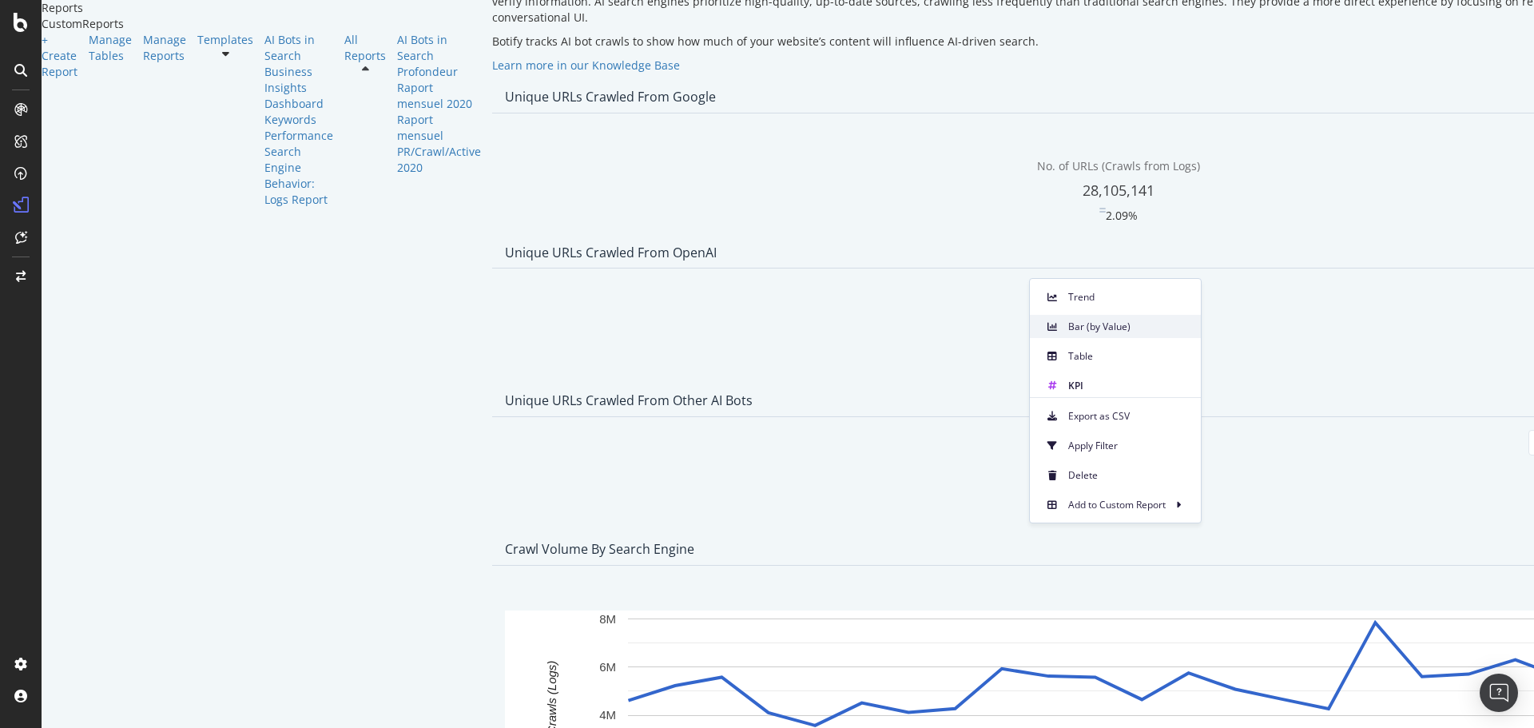
click at [1073, 329] on span "Bar (by Value)" at bounding box center [1128, 327] width 120 height 14
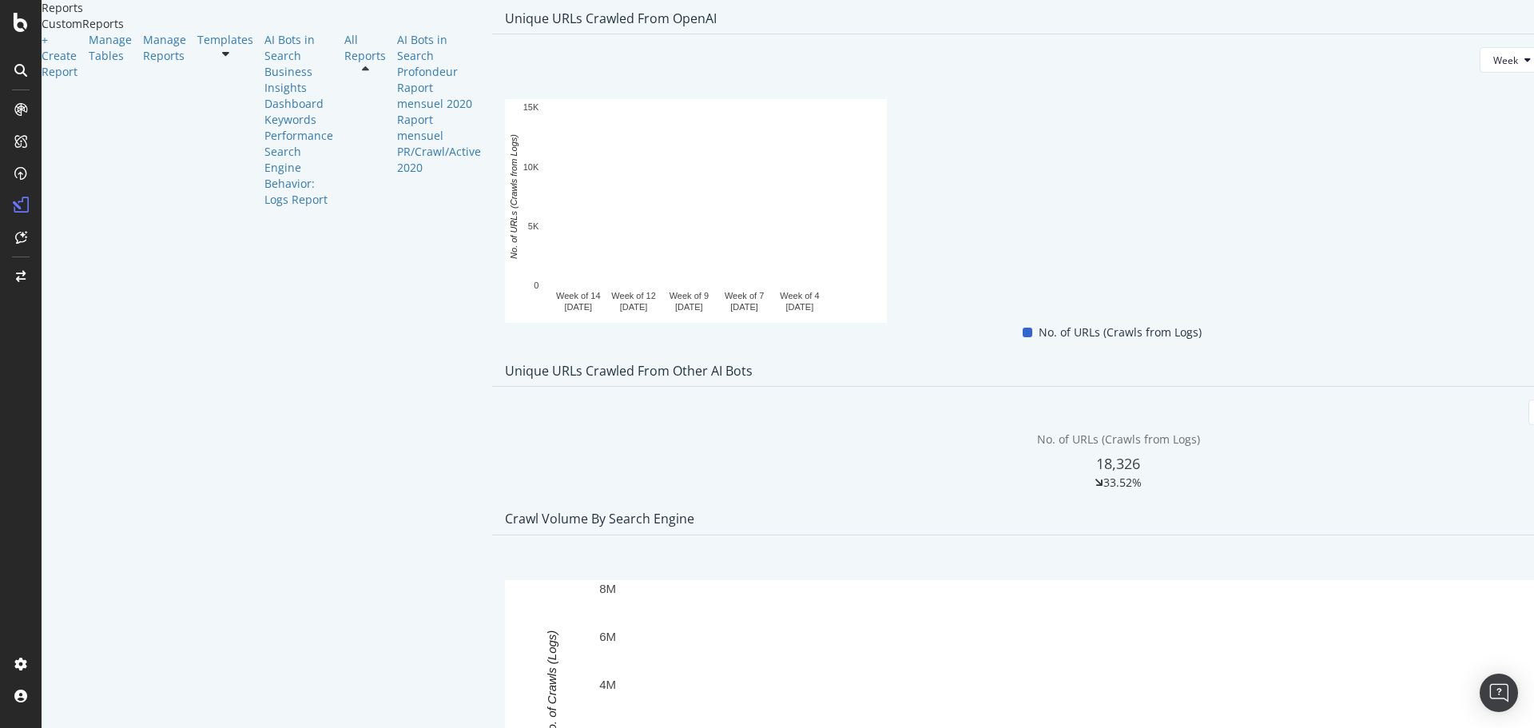
scroll to position [367, 0]
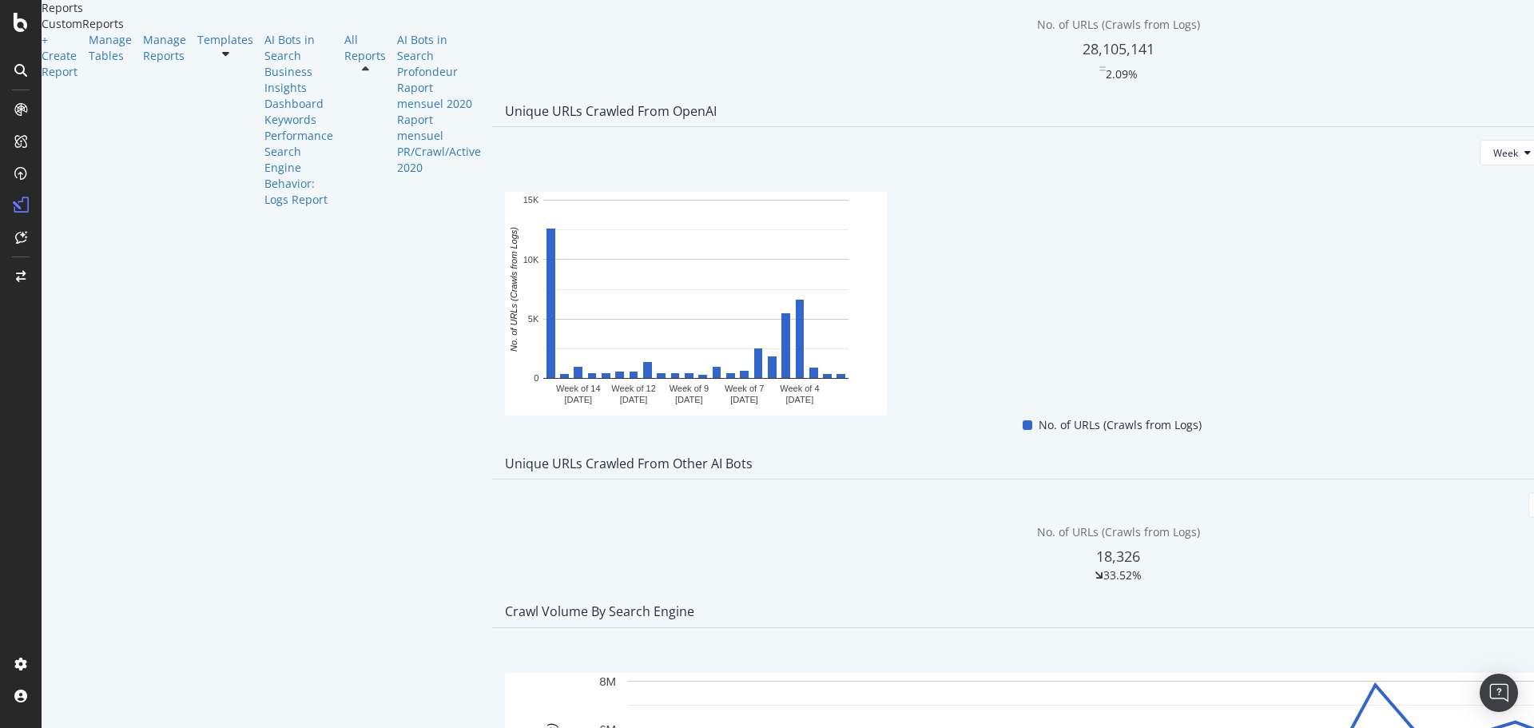
click at [491, 263] on span "OpenAI" at bounding box center [514, 264] width 59 height 14
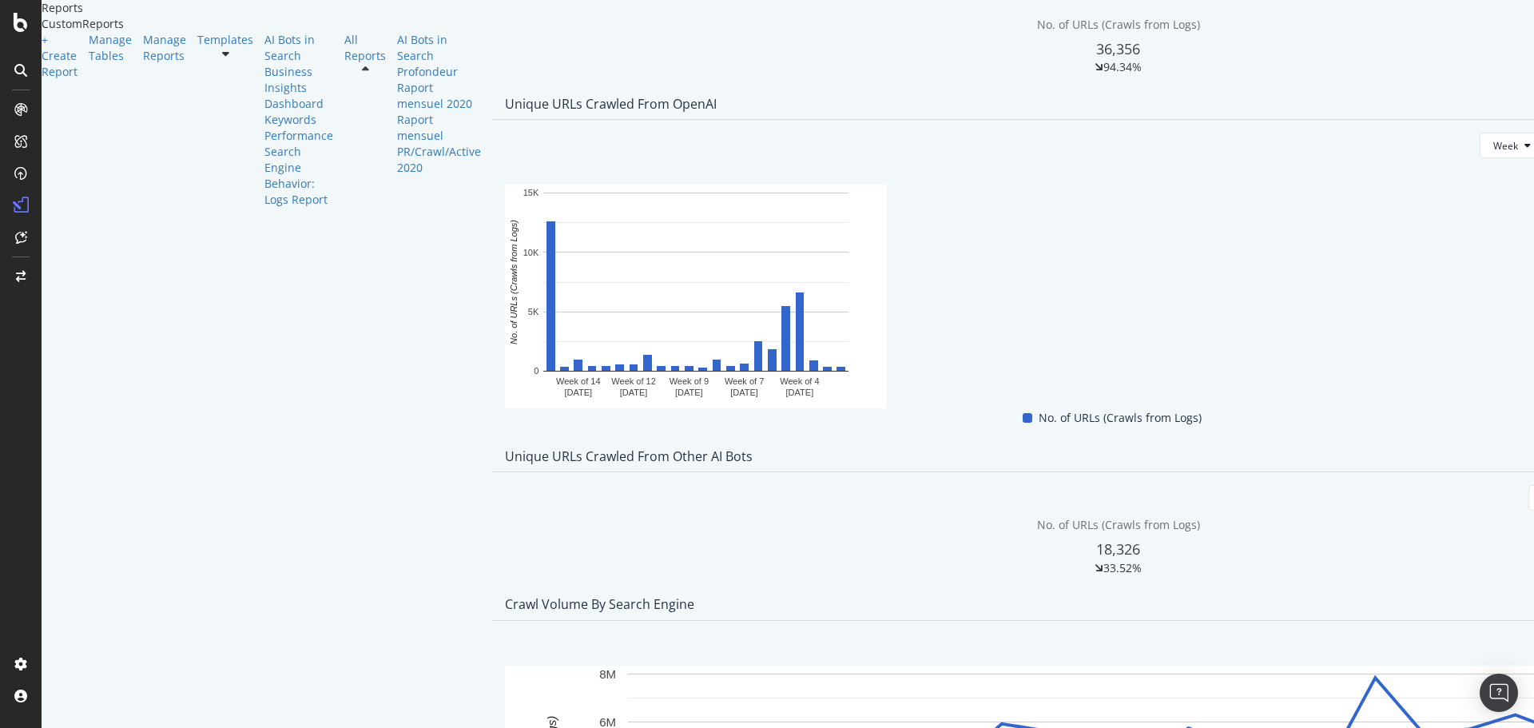
click at [638, 188] on span at bounding box center [629, 185] width 19 height 19
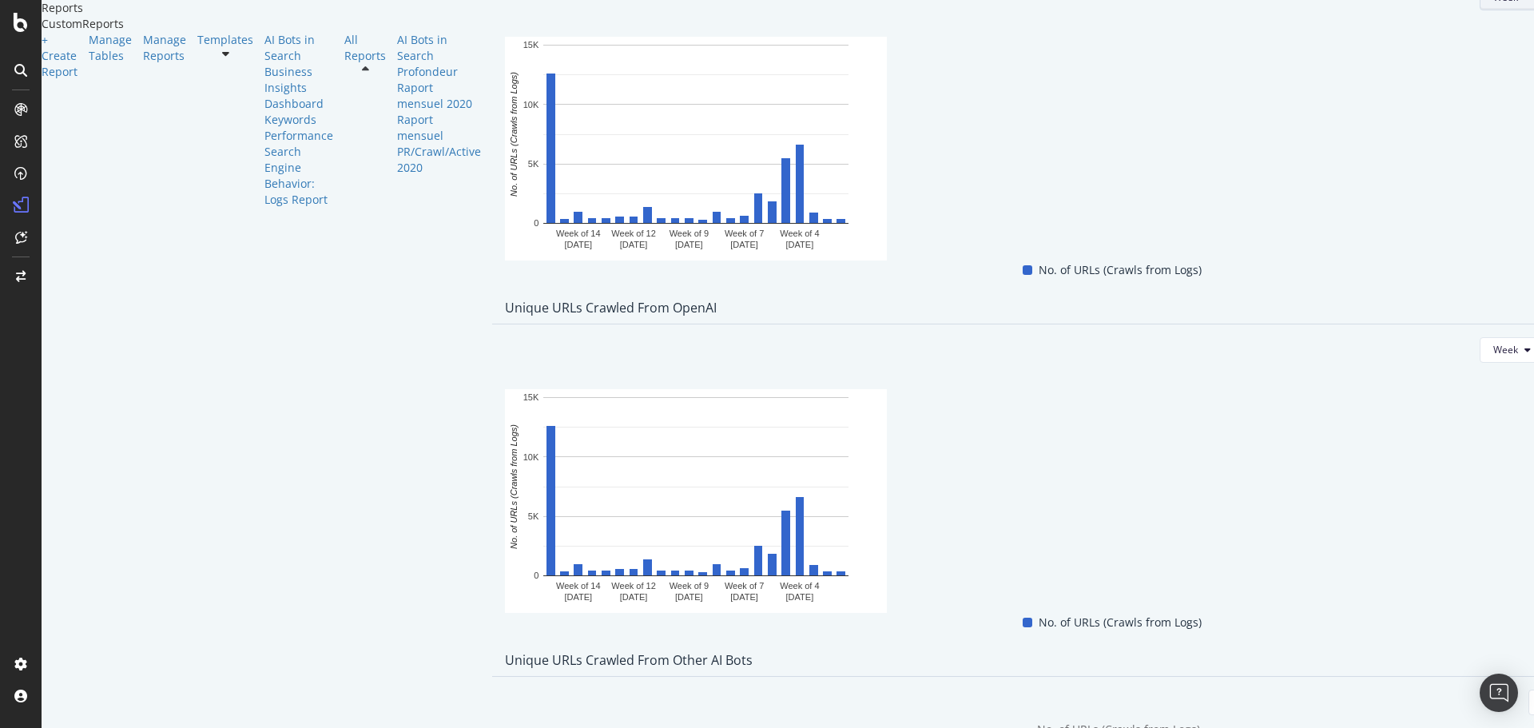
click at [407, 257] on span "Month" at bounding box center [394, 264] width 29 height 14
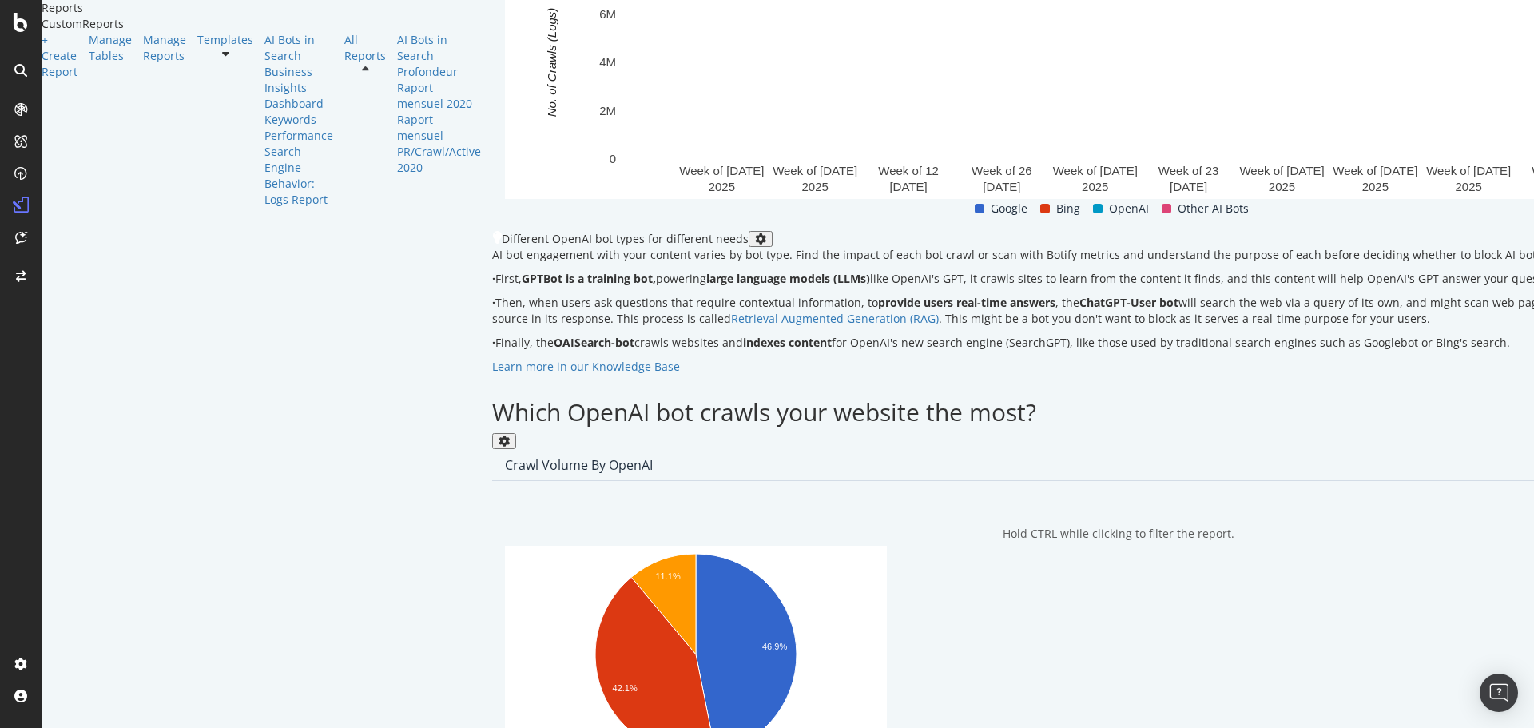
scroll to position [1280, 0]
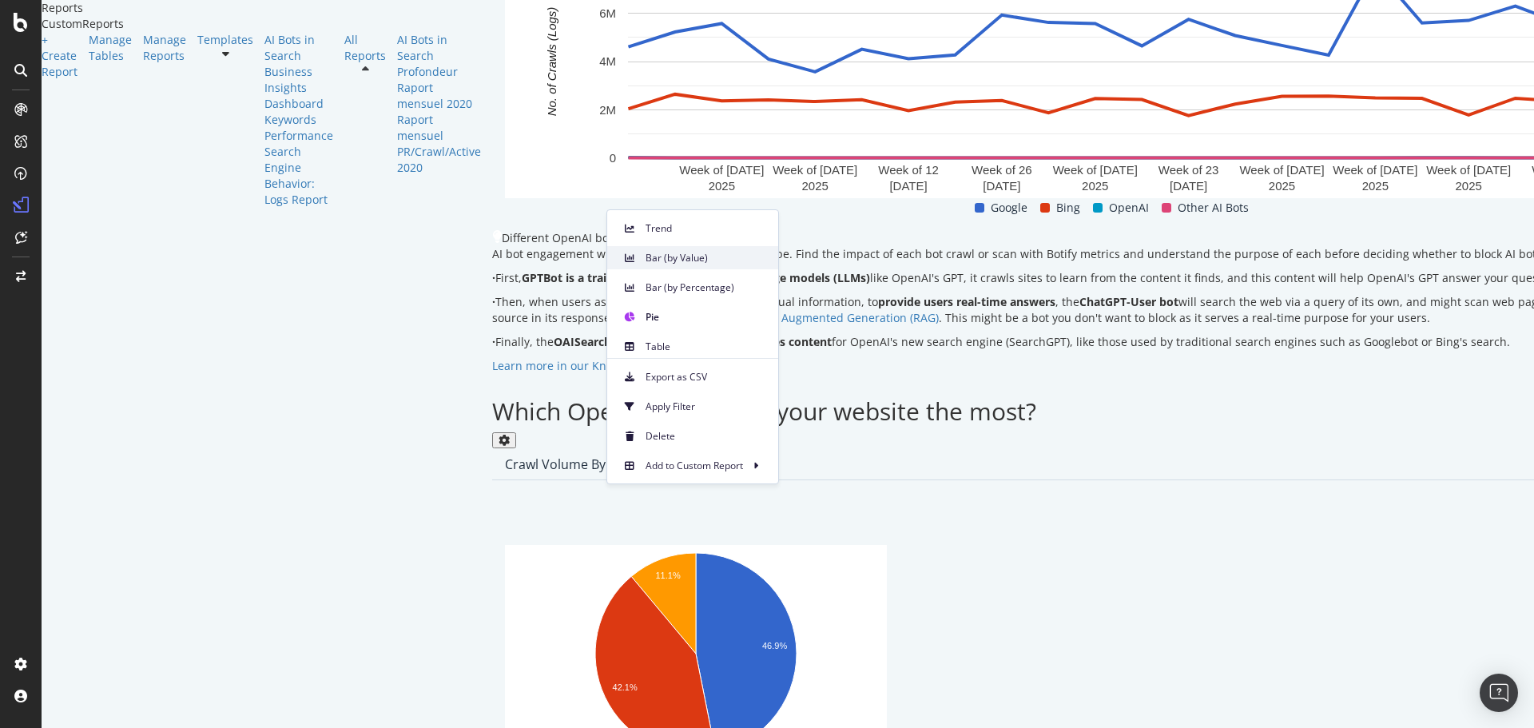
click at [655, 256] on span "Bar (by Value)" at bounding box center [706, 258] width 120 height 14
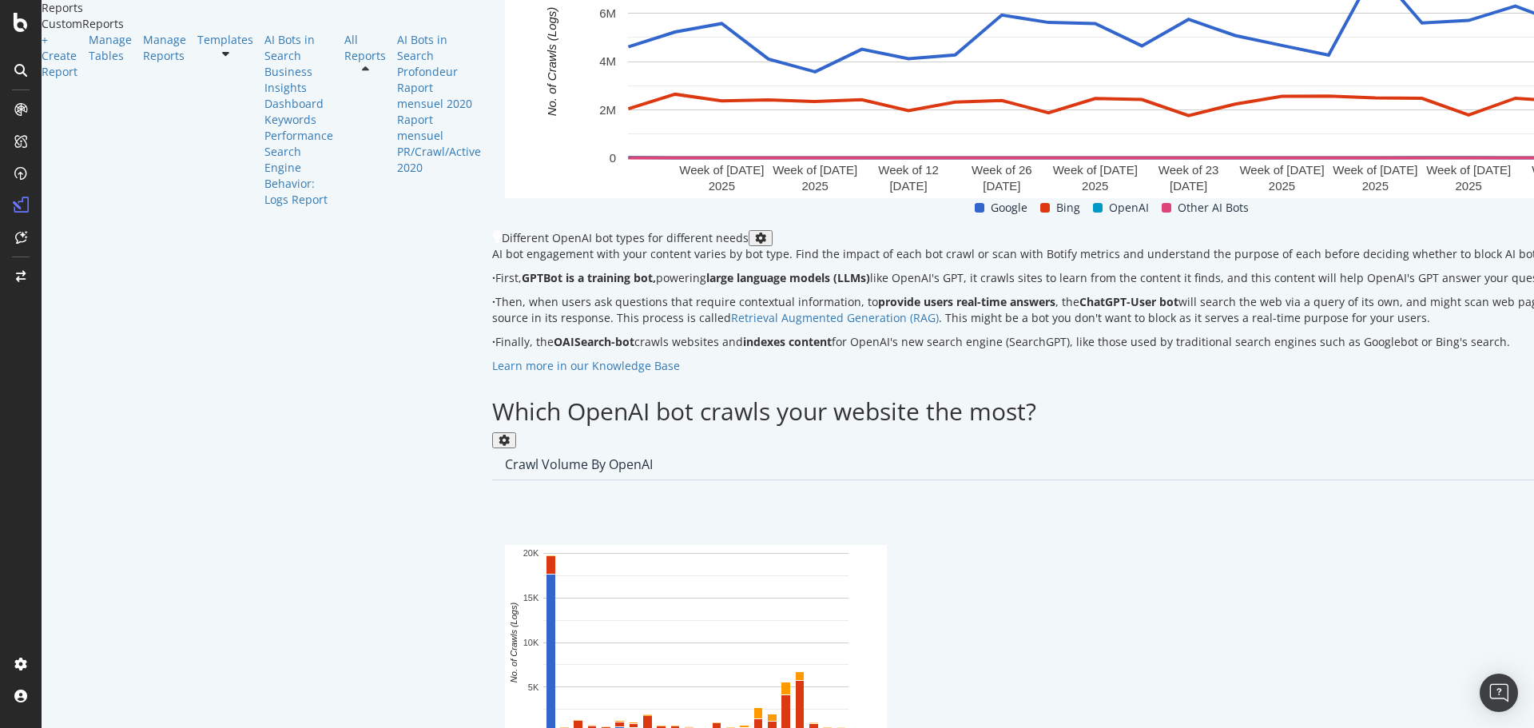
click at [486, 328] on div "Month" at bounding box center [480, 336] width 54 height 23
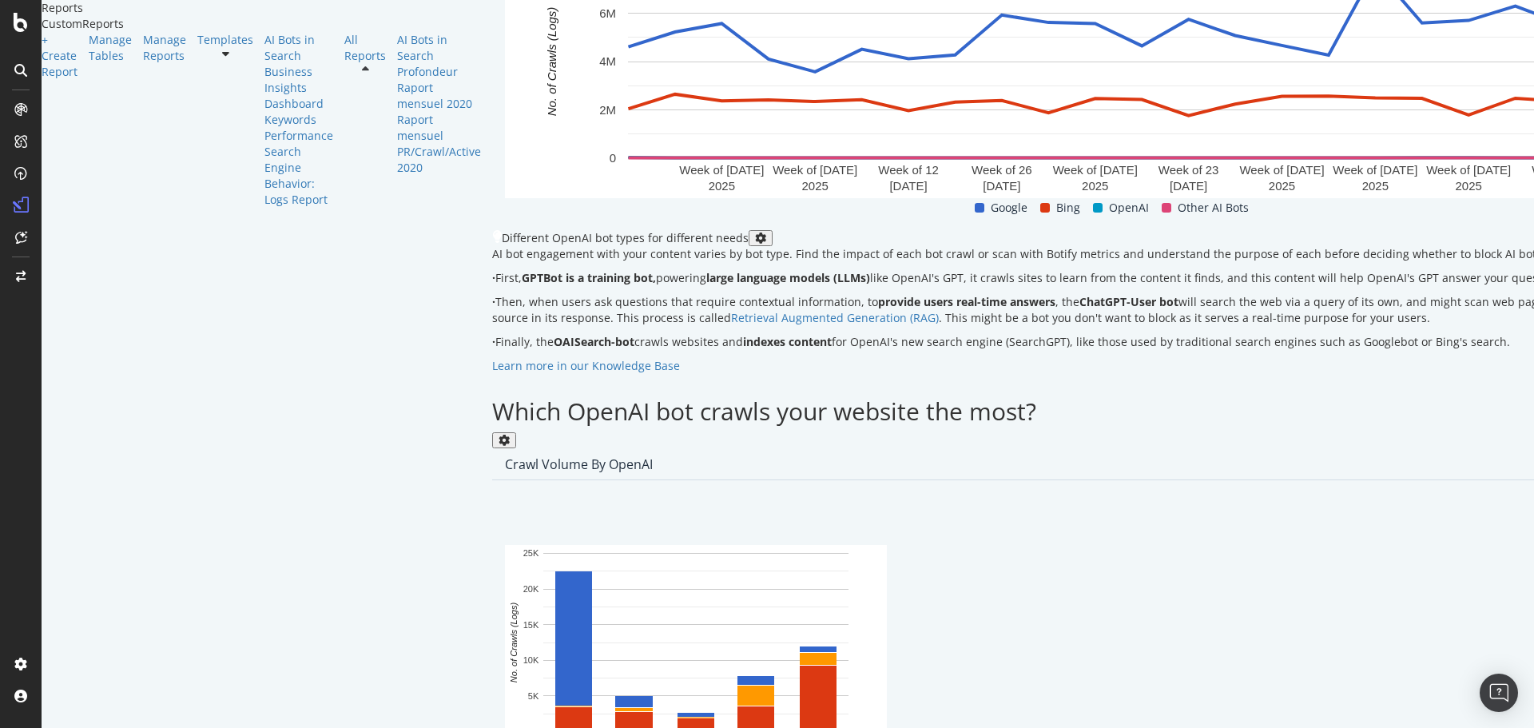
drag, startPoint x: 630, startPoint y: 479, endPoint x: 690, endPoint y: 475, distance: 60.8
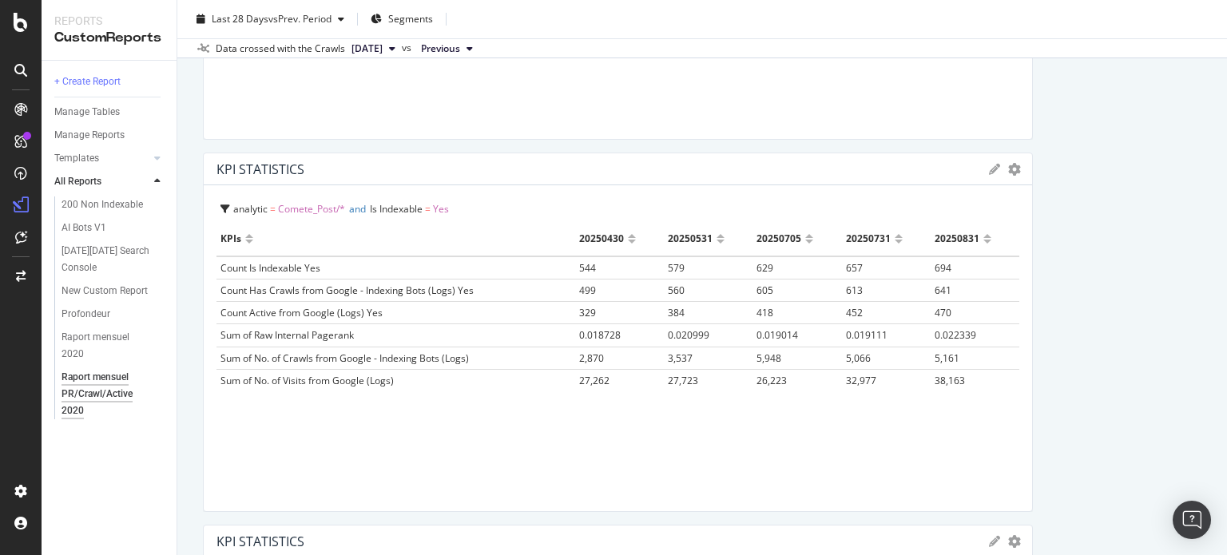
scroll to position [607, 0]
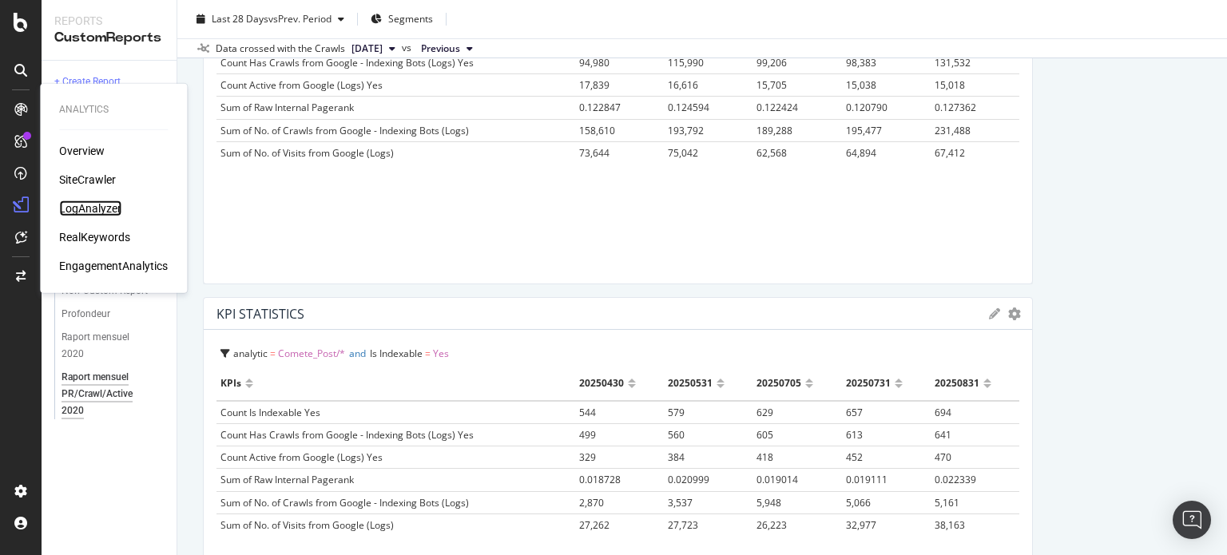
click at [91, 210] on div "LogAnalyzer" at bounding box center [90, 209] width 62 height 16
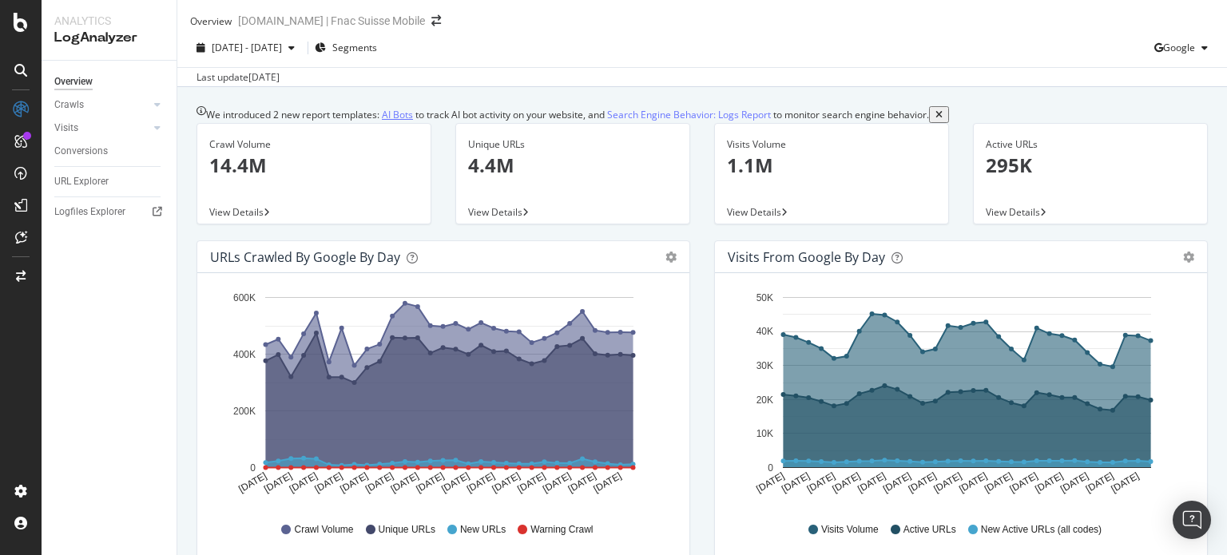
click at [396, 121] on link "AI Bots" at bounding box center [397, 114] width 31 height 17
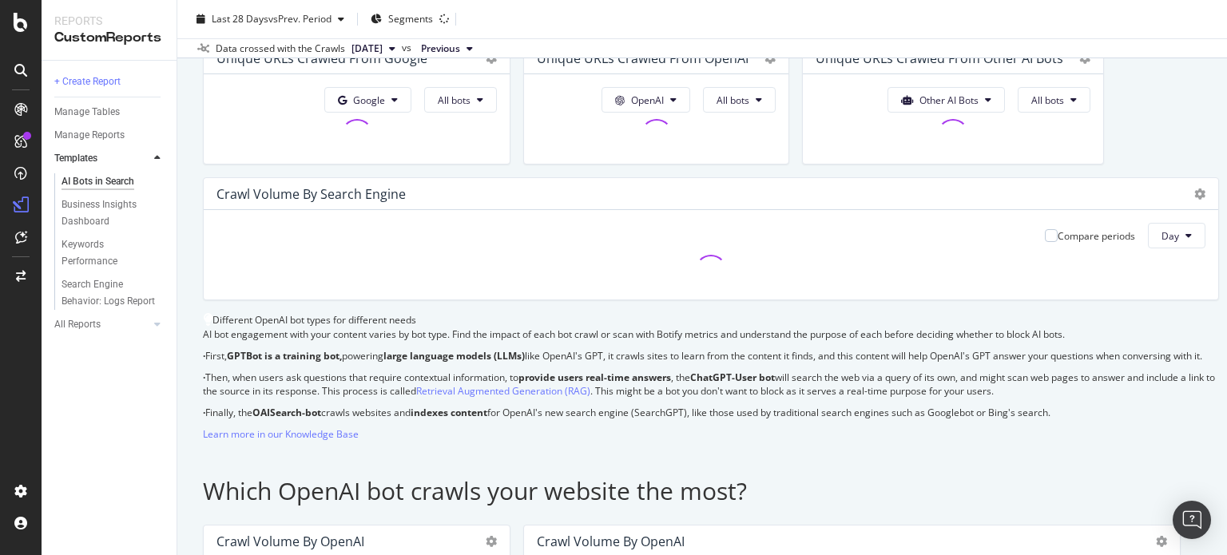
scroll to position [329, 0]
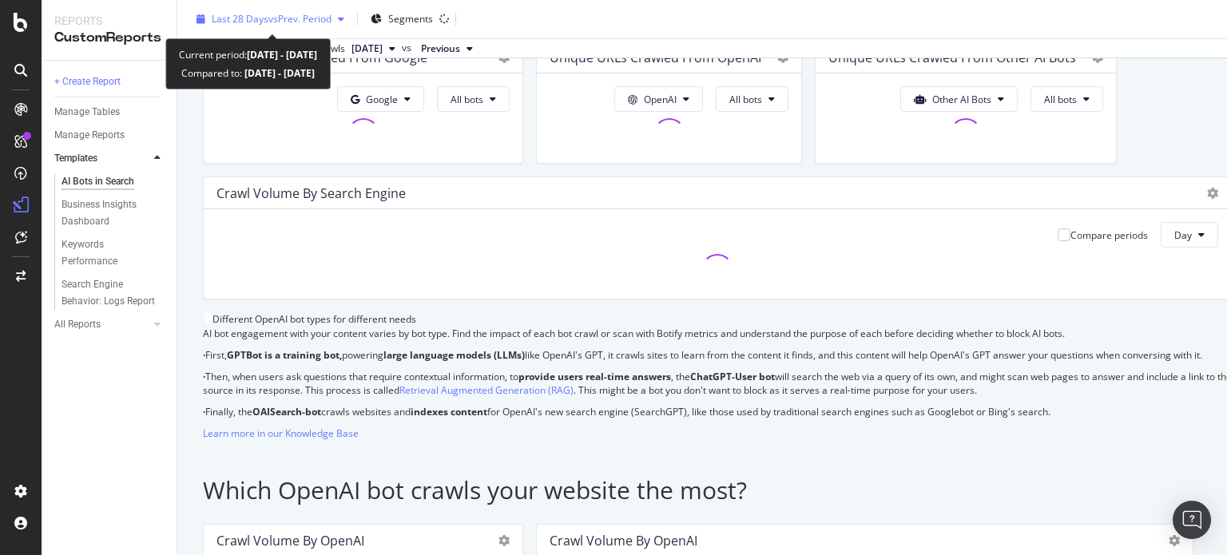
click at [260, 28] on div "Last 28 Days vs Prev. Period" at bounding box center [270, 19] width 161 height 24
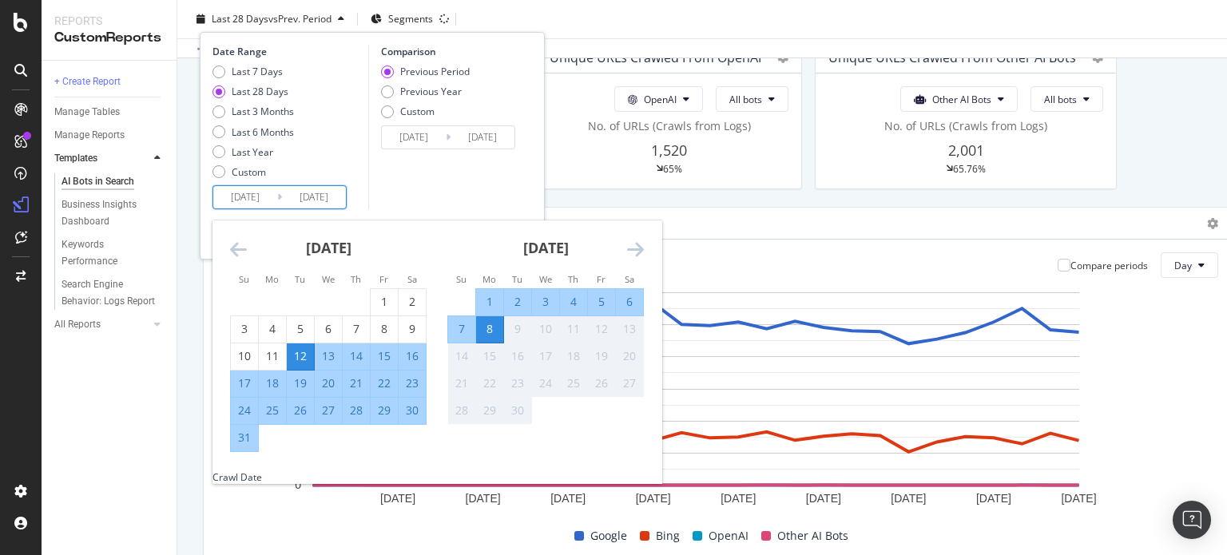
click at [232, 204] on input "2025/08/12" at bounding box center [245, 197] width 64 height 22
click at [230, 252] on icon "Move backward to switch to the previous month." at bounding box center [238, 249] width 17 height 19
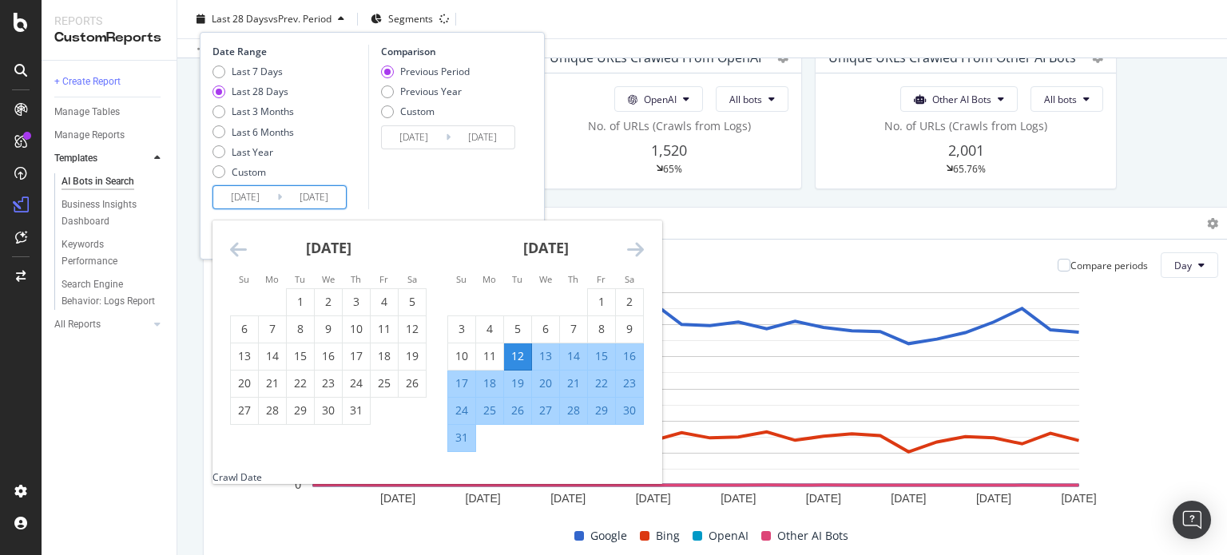
click at [230, 252] on icon "Move backward to switch to the previous month." at bounding box center [238, 249] width 17 height 19
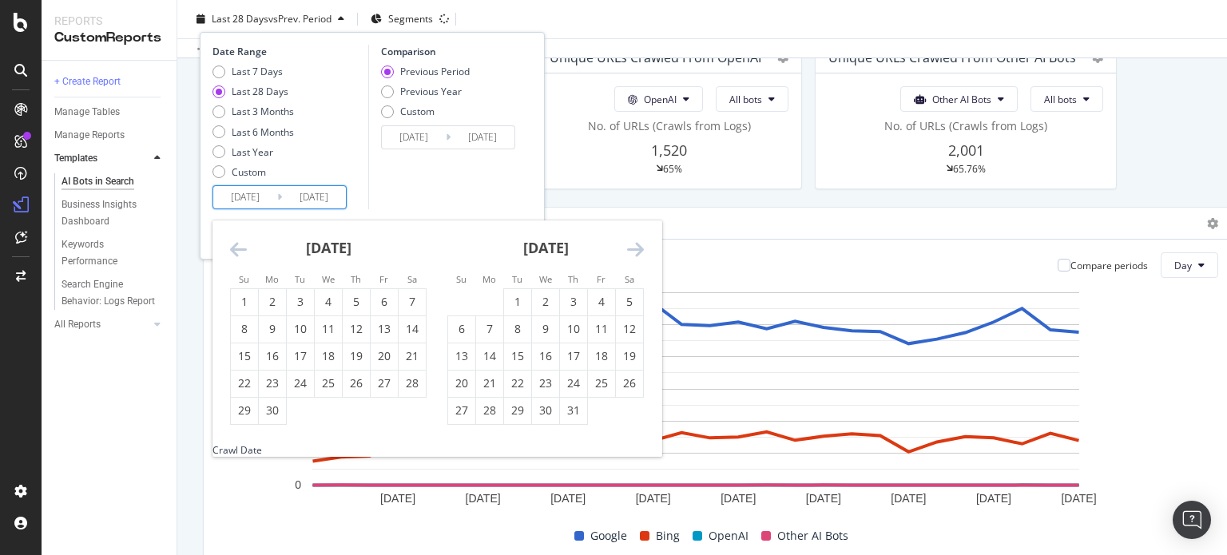
click at [230, 252] on icon "Move backward to switch to the previous month." at bounding box center [238, 249] width 17 height 19
click at [300, 299] on div "1" at bounding box center [300, 302] width 27 height 16
type input "2025/04/01"
type input "2024/10/22"
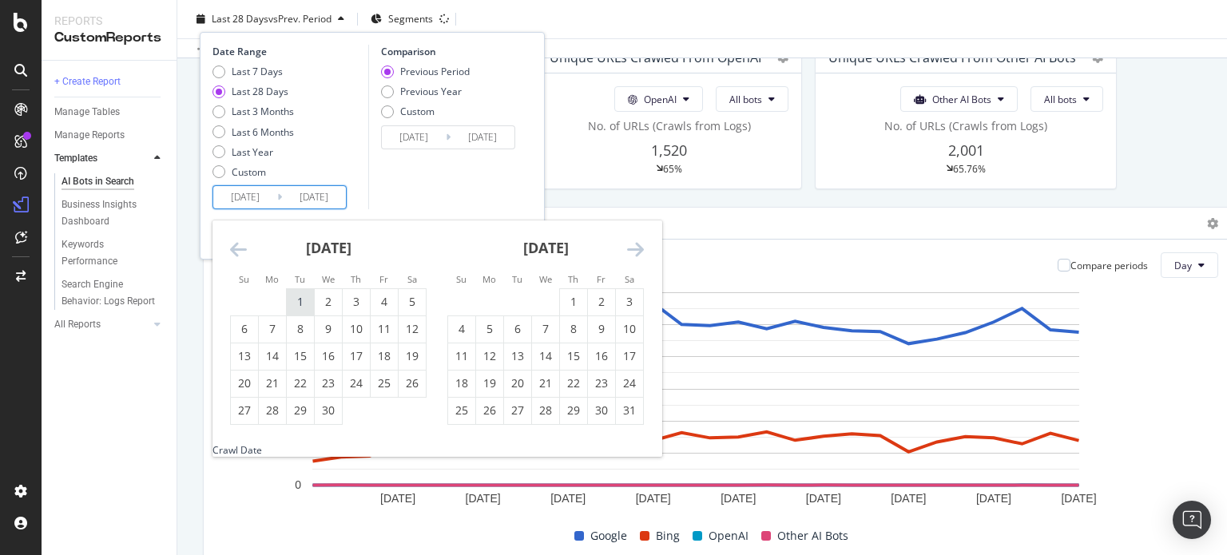
type input "2025/03/31"
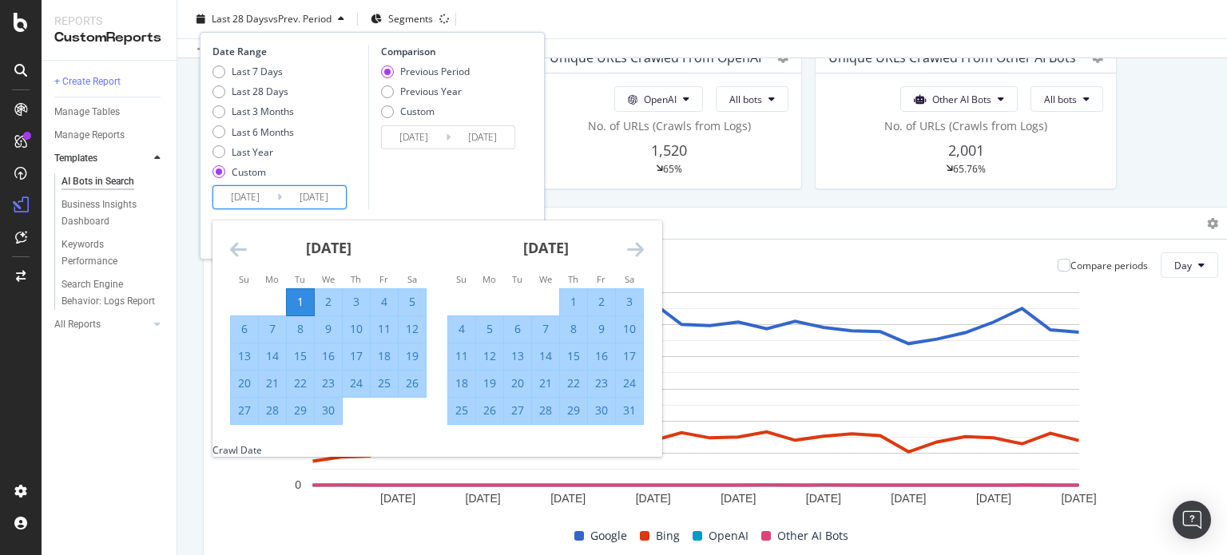
click at [634, 248] on icon "Move forward to switch to the next month." at bounding box center [635, 249] width 17 height 19
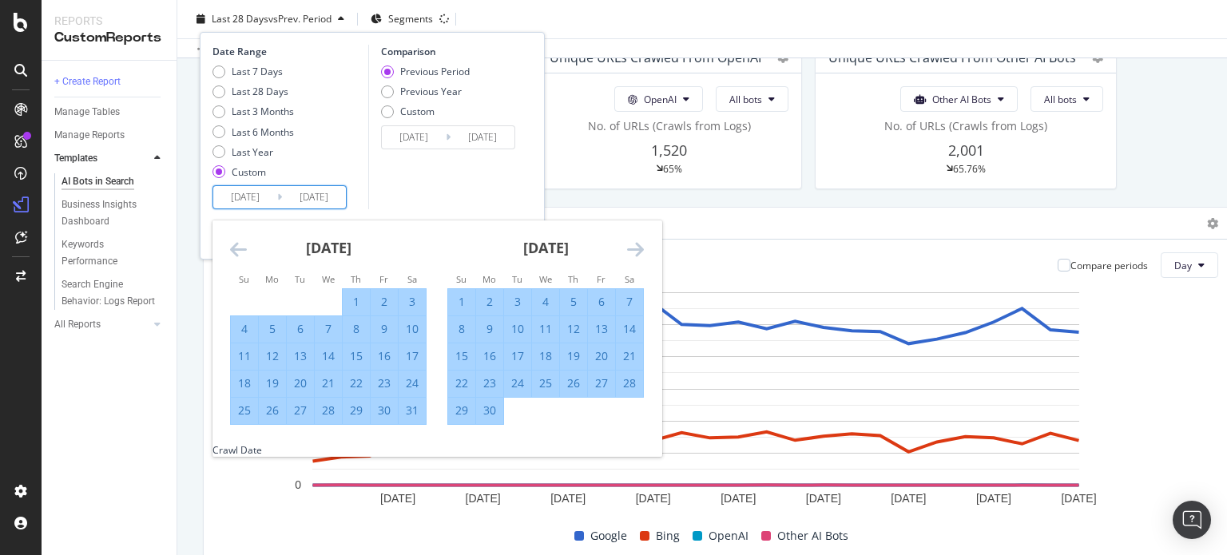
click at [634, 248] on icon "Move forward to switch to the next month." at bounding box center [635, 249] width 17 height 19
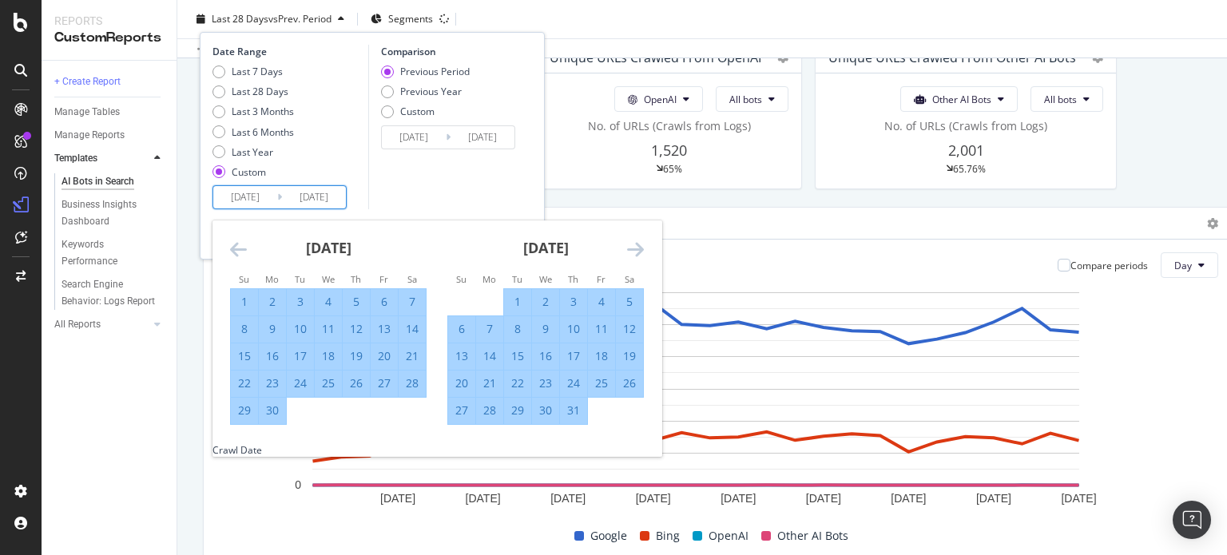
click at [634, 248] on icon "Move forward to switch to the next month." at bounding box center [635, 249] width 17 height 19
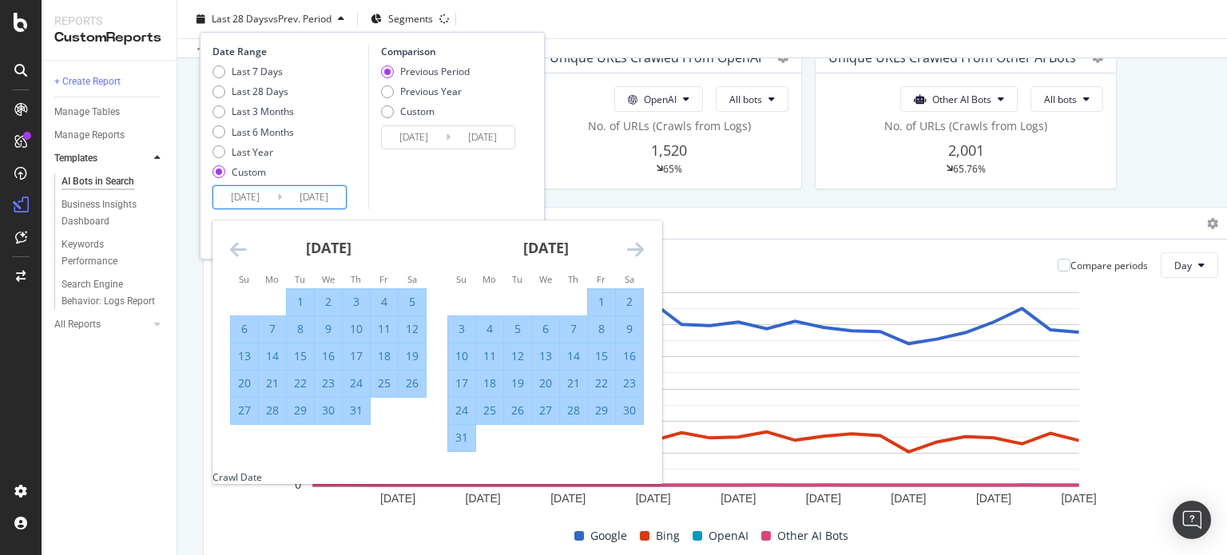
click at [464, 442] on div "31" at bounding box center [461, 438] width 27 height 16
type input "2025/08/31"
type input "2024/10/30"
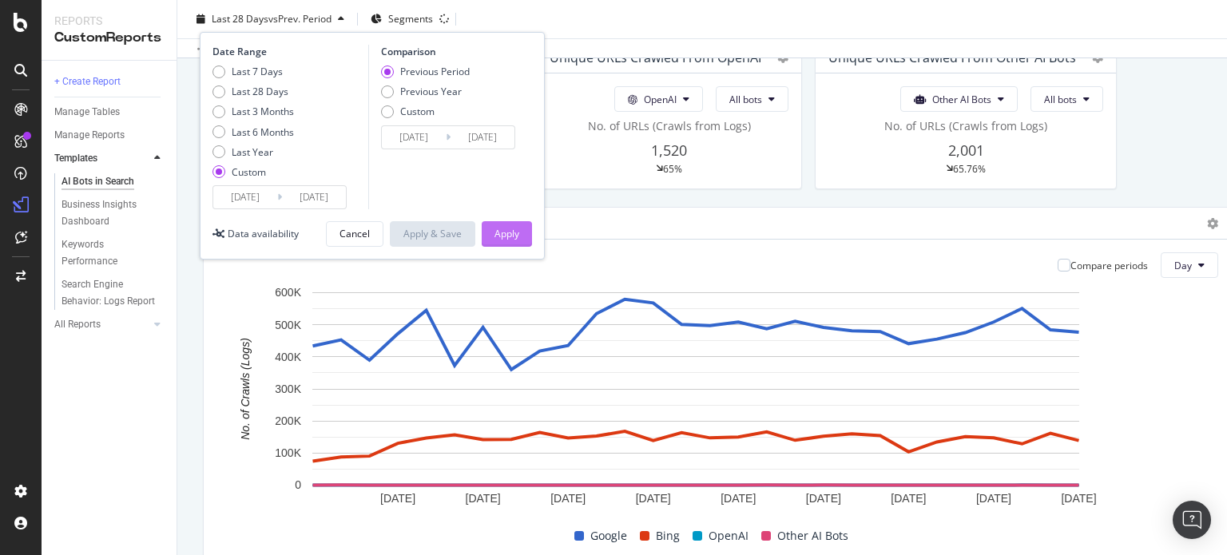
click at [506, 235] on div "Apply" at bounding box center [507, 234] width 25 height 14
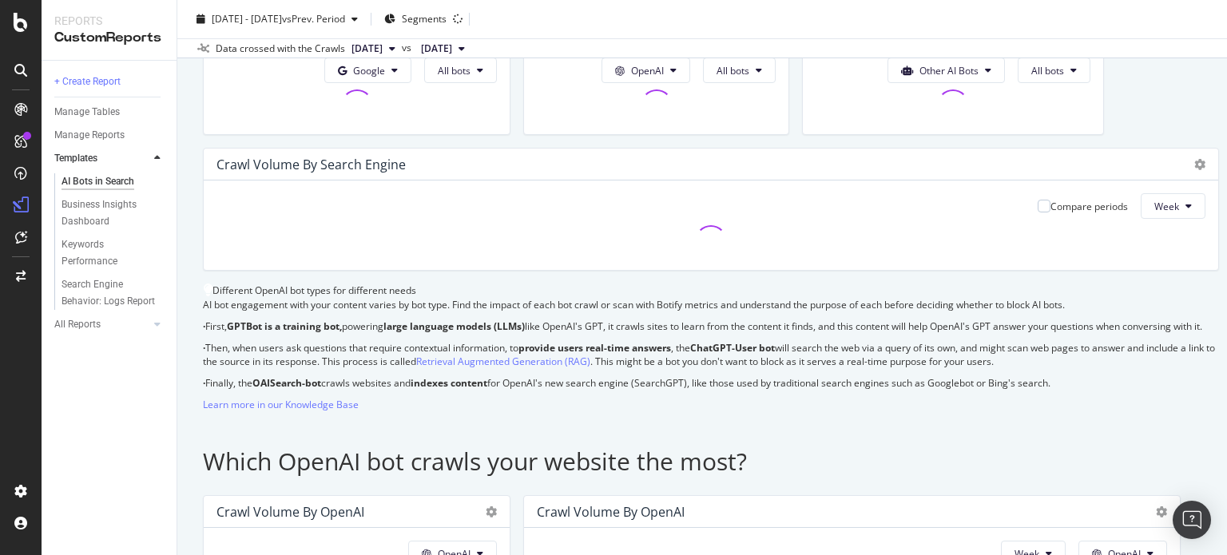
scroll to position [361, 0]
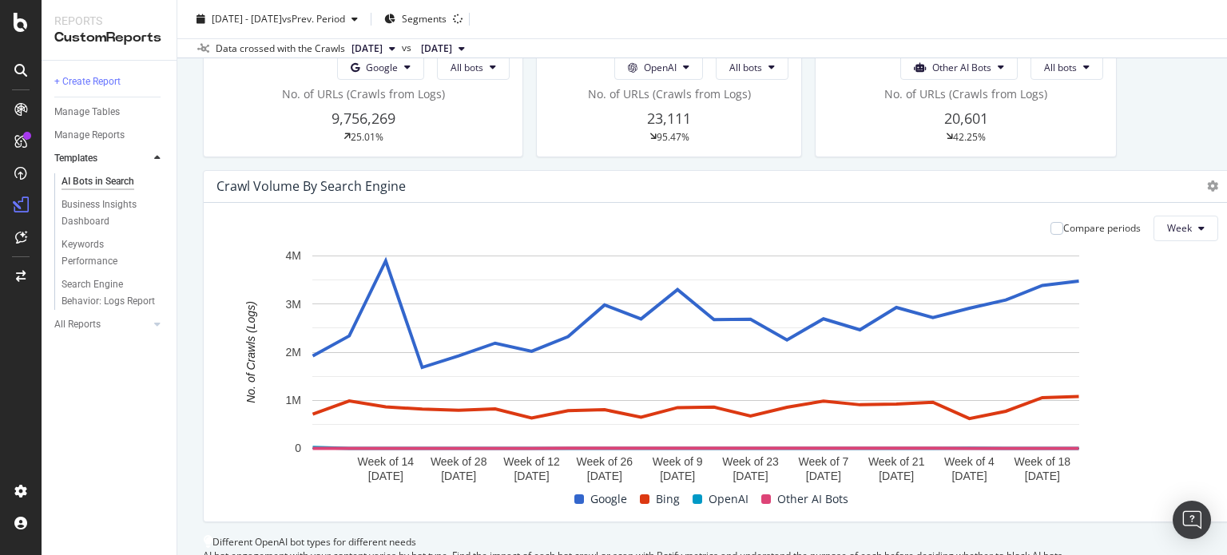
click at [789, 31] on icon at bounding box center [782, 25] width 11 height 11
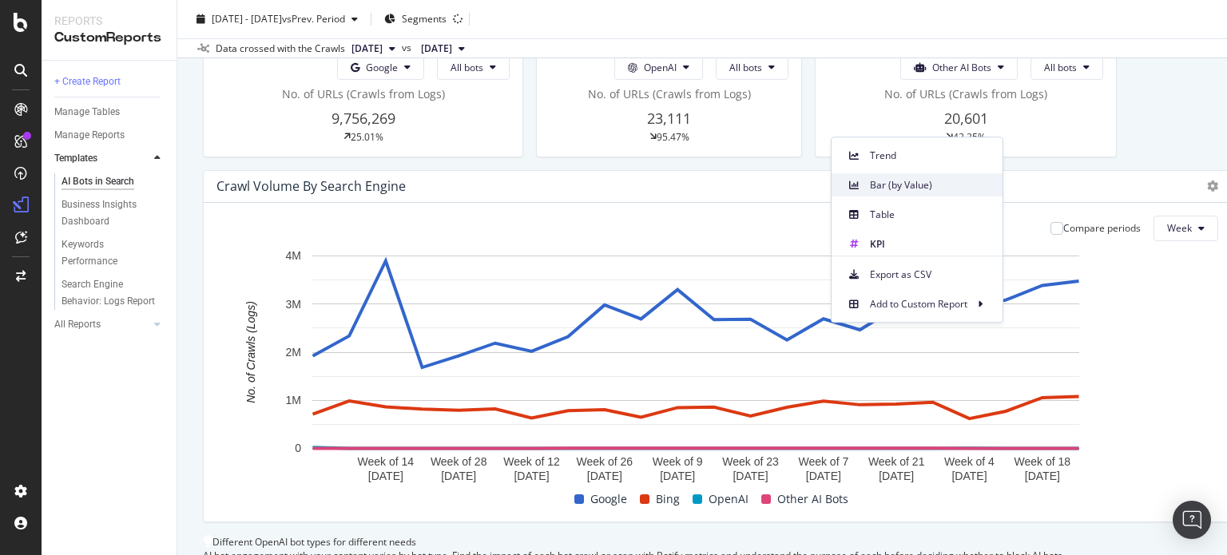
click at [866, 189] on div "Bar (by Value)" at bounding box center [917, 184] width 171 height 23
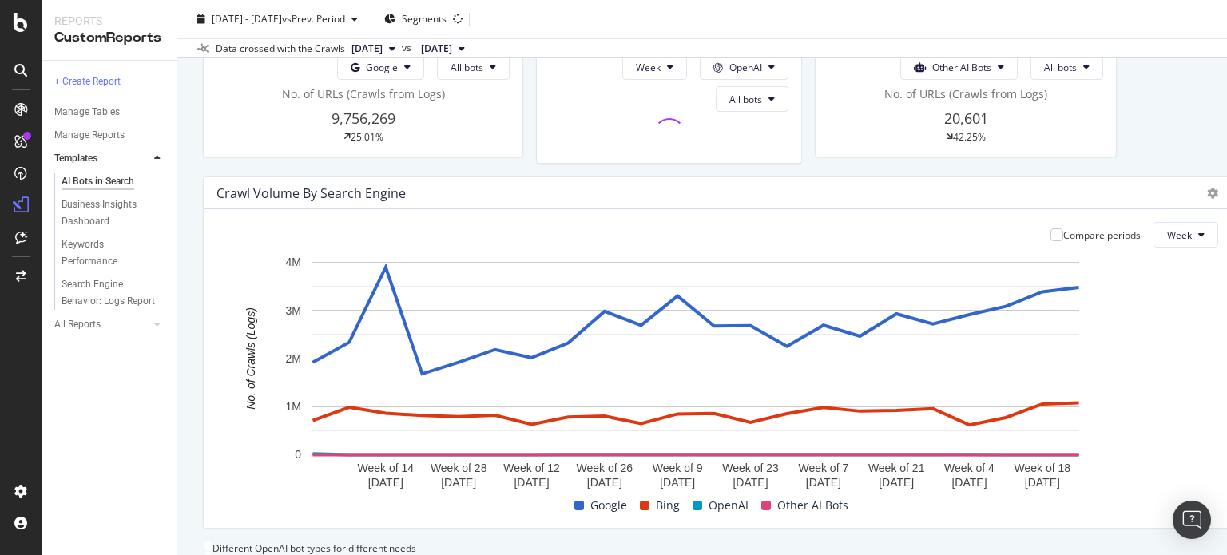
click at [633, 159] on div "Week OpenAI All bots" at bounding box center [669, 102] width 264 height 121
click at [633, 80] on button "Week" at bounding box center [654, 67] width 65 height 26
click at [628, 258] on span "Month" at bounding box center [620, 263] width 29 height 14
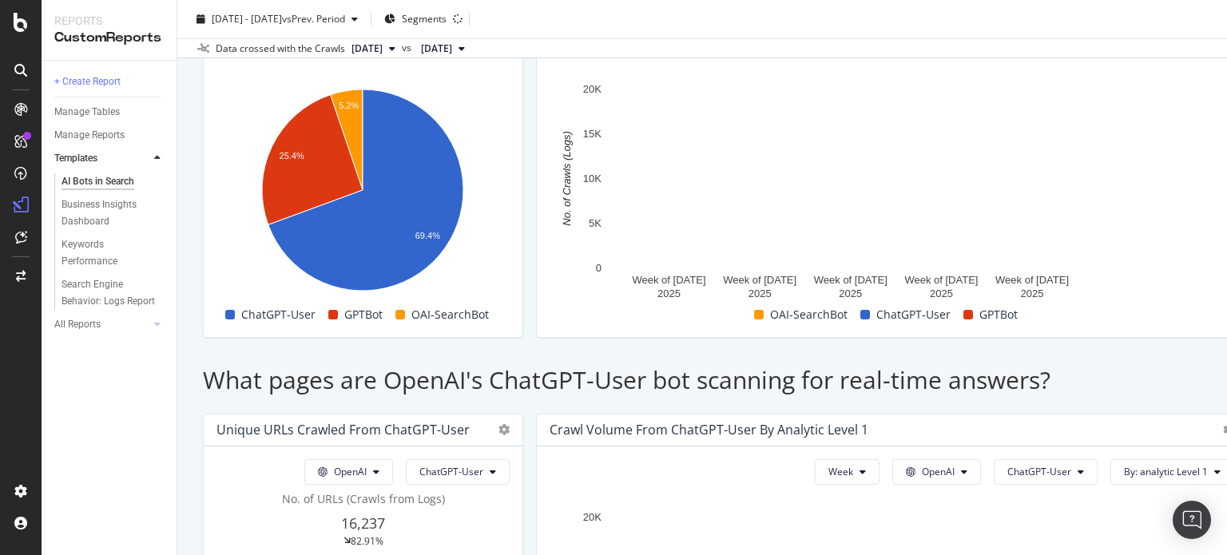
scroll to position [1313, 0]
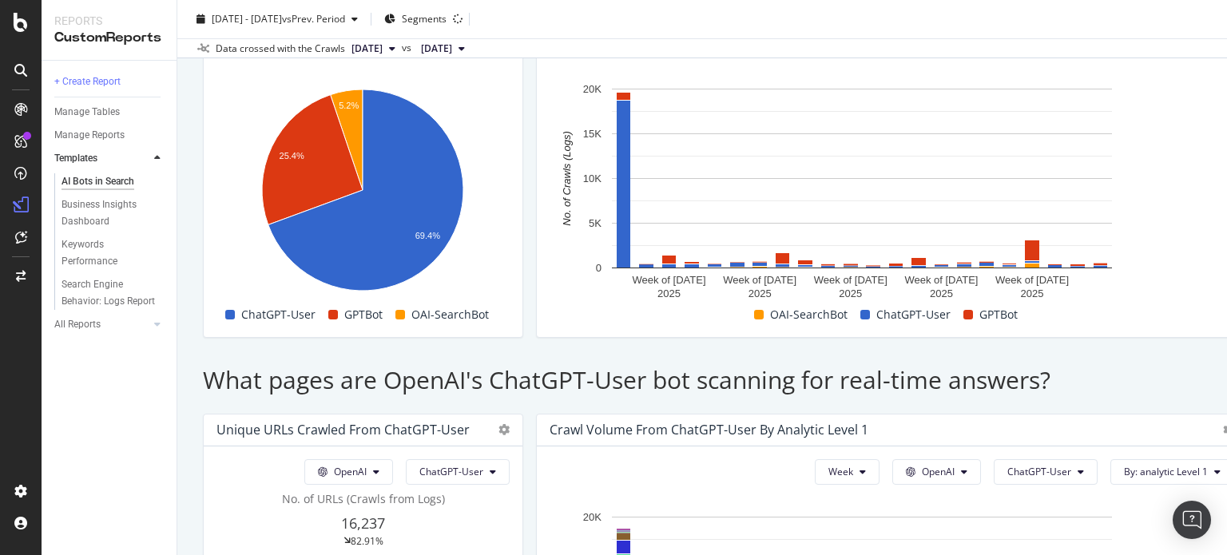
click at [506, 7] on icon at bounding box center [504, 1] width 11 height 11
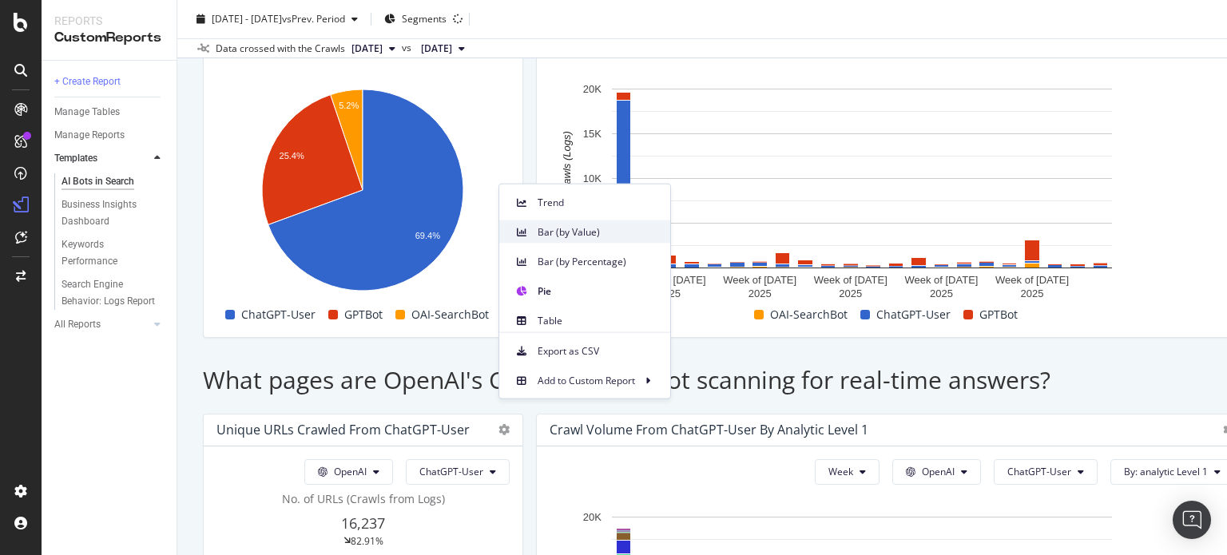
click at [575, 236] on span "Bar (by Value)" at bounding box center [598, 231] width 120 height 14
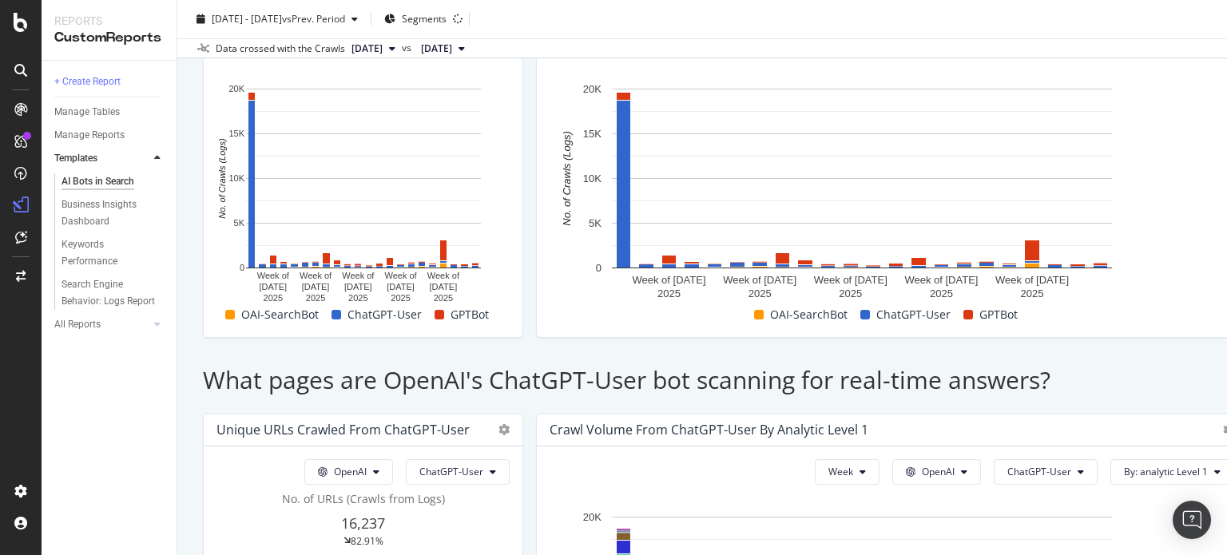
click at [403, 56] on button "Week" at bounding box center [376, 43] width 65 height 26
click at [385, 316] on span "Month" at bounding box center [372, 310] width 29 height 14
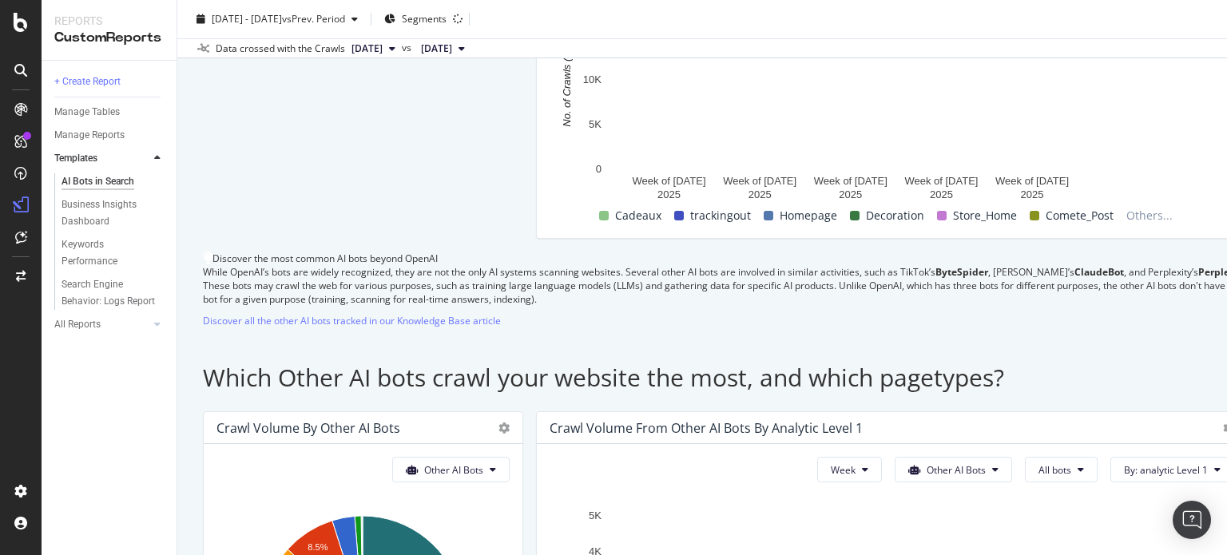
scroll to position [1774, 0]
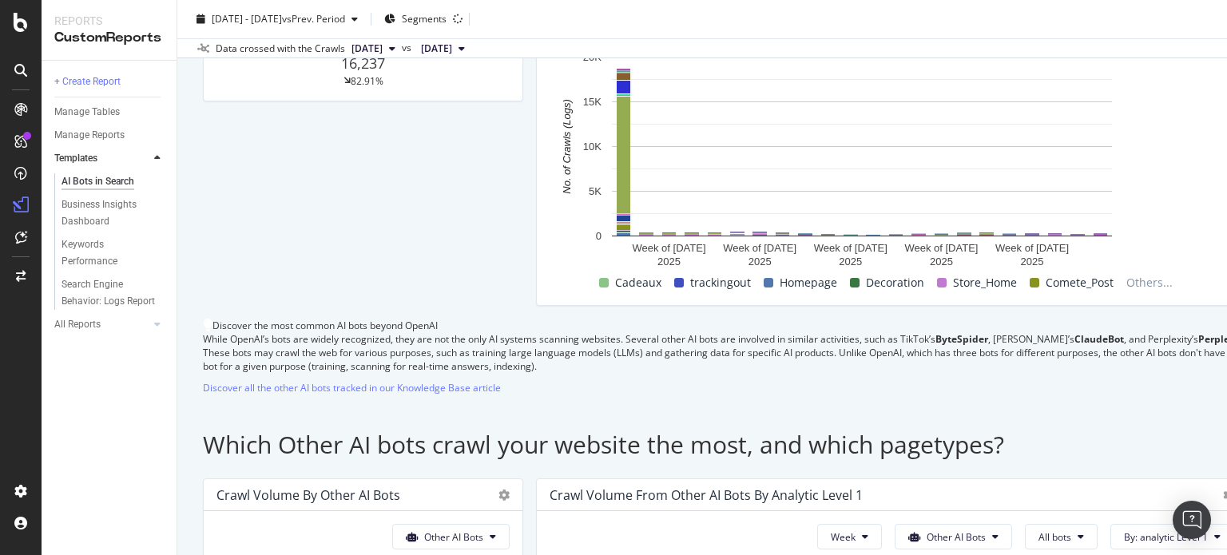
click at [815, 25] on button "Week" at bounding box center [847, 12] width 65 height 26
click at [801, 251] on div "Month" at bounding box center [787, 259] width 54 height 23
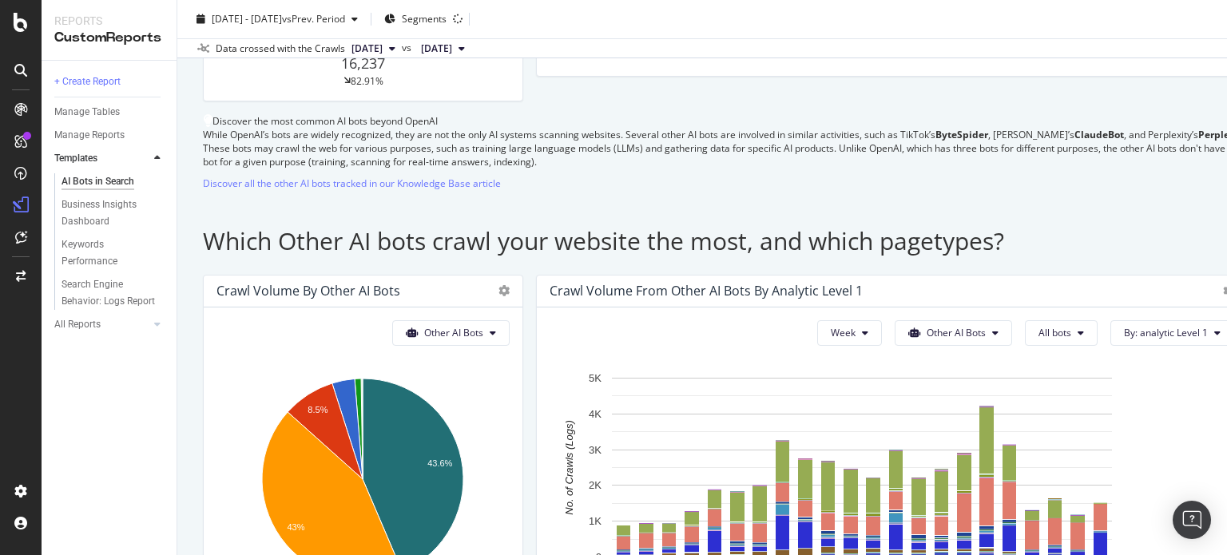
click at [1007, 18] on span "ChatGPT-User" at bounding box center [1039, 12] width 64 height 14
click at [995, 201] on span "All bots" at bounding box center [991, 201] width 81 height 14
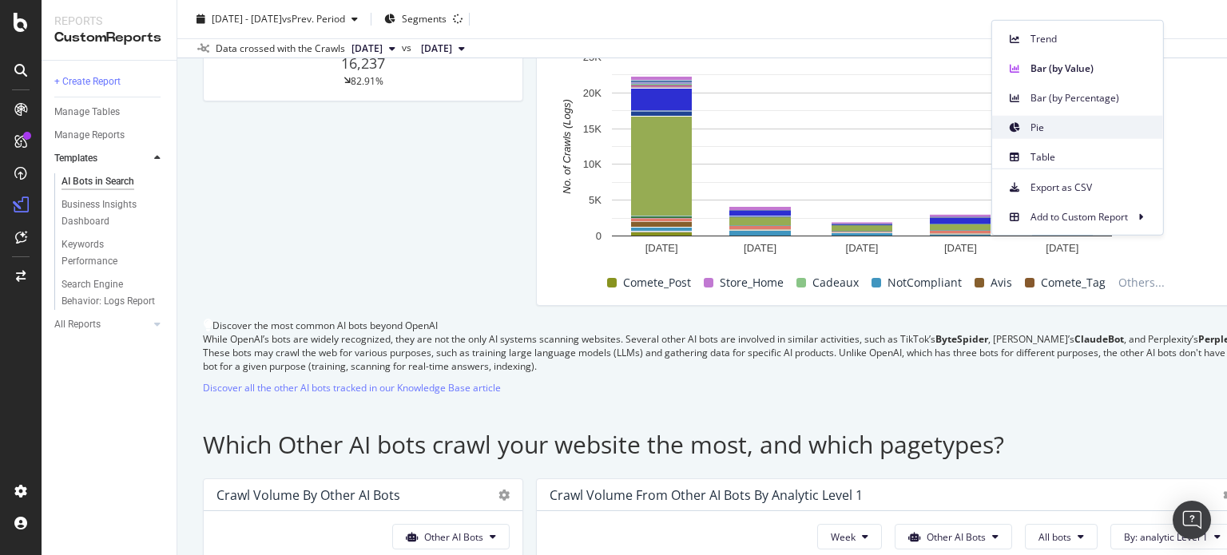
click at [1075, 117] on div "Pie" at bounding box center [1077, 127] width 171 height 23
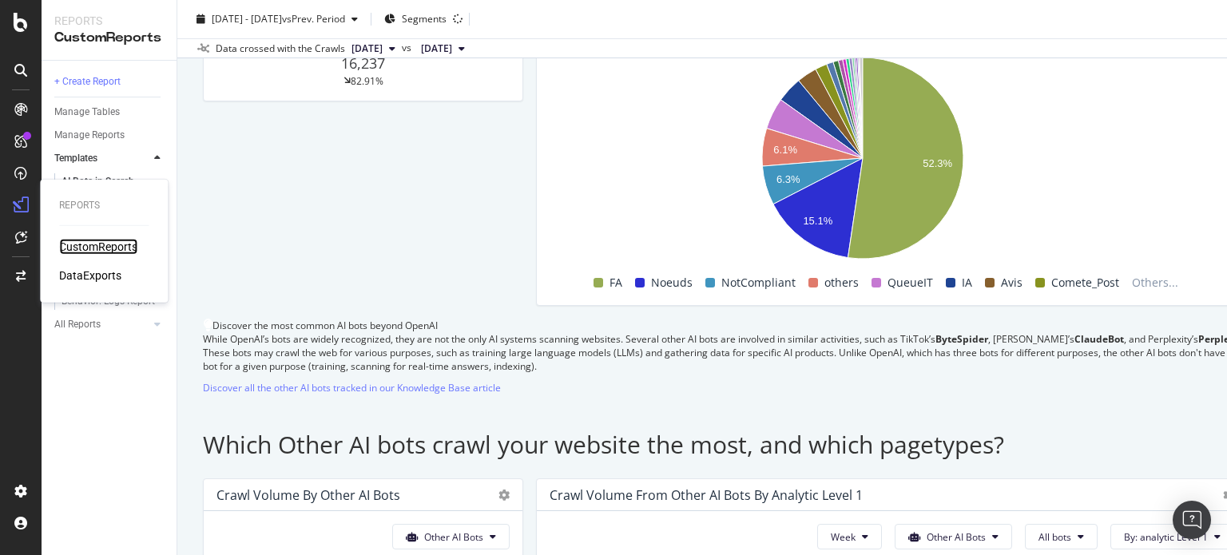
click at [105, 245] on div "CustomReports" at bounding box center [98, 247] width 78 height 16
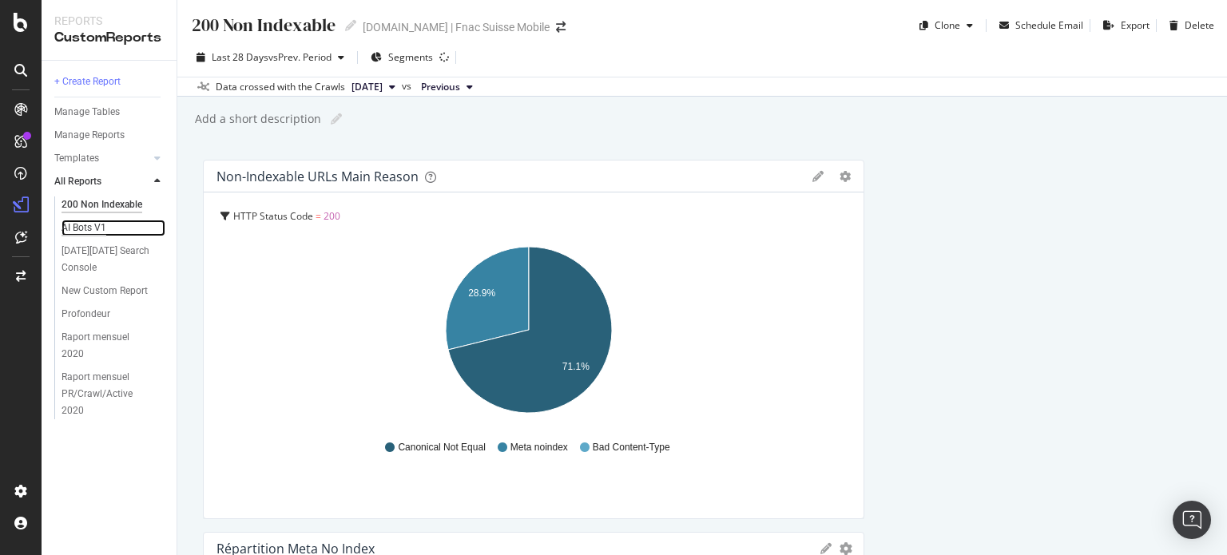
click at [77, 232] on div "AI Bots V1" at bounding box center [84, 228] width 45 height 17
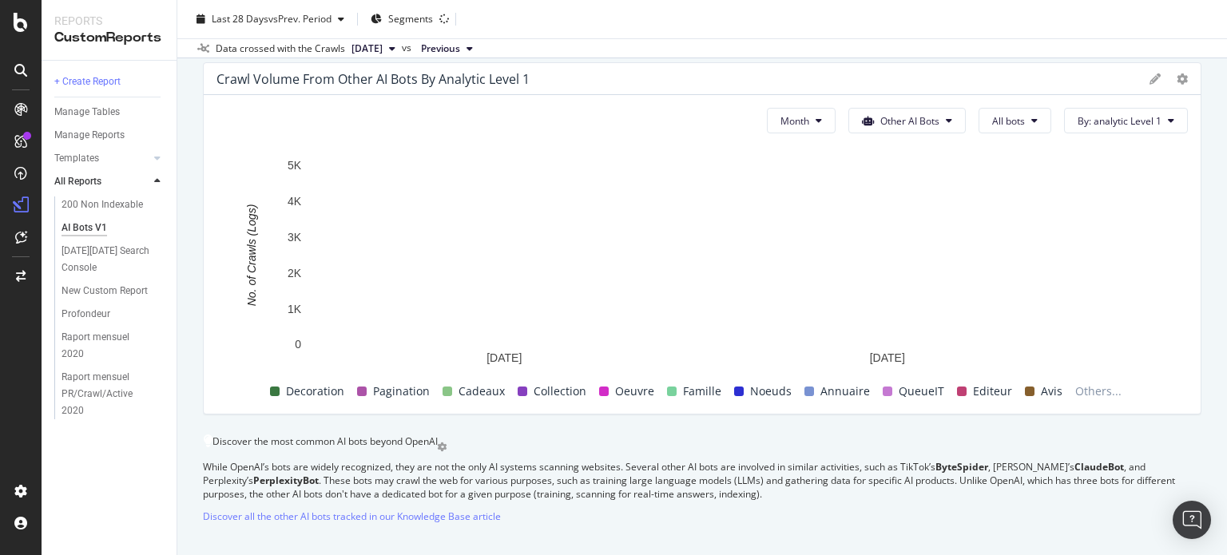
scroll to position [2916, 0]
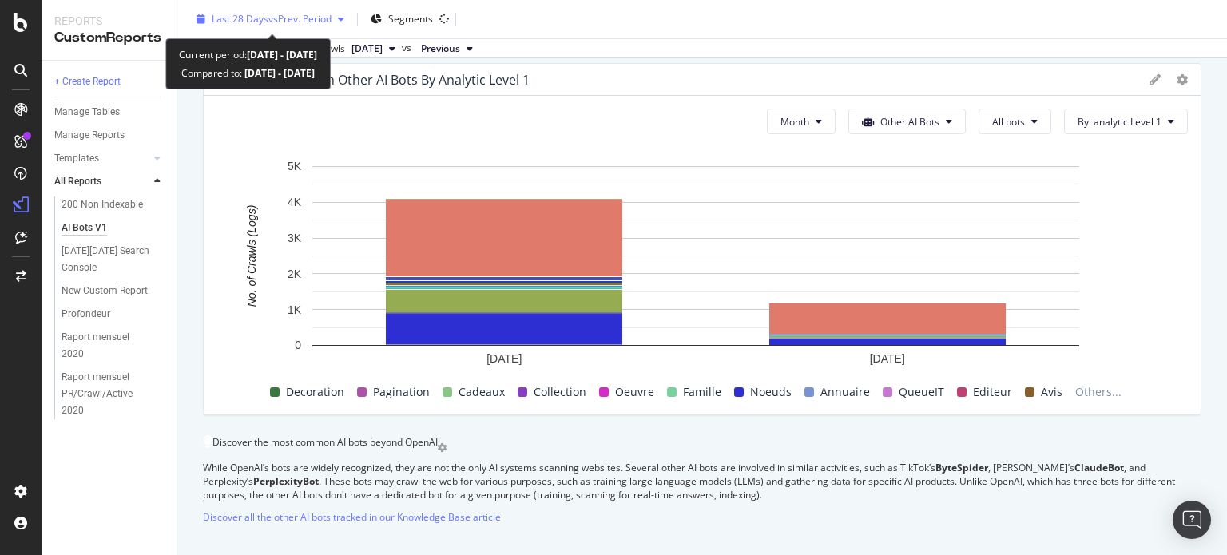
click at [308, 24] on span "vs Prev. Period" at bounding box center [299, 19] width 63 height 14
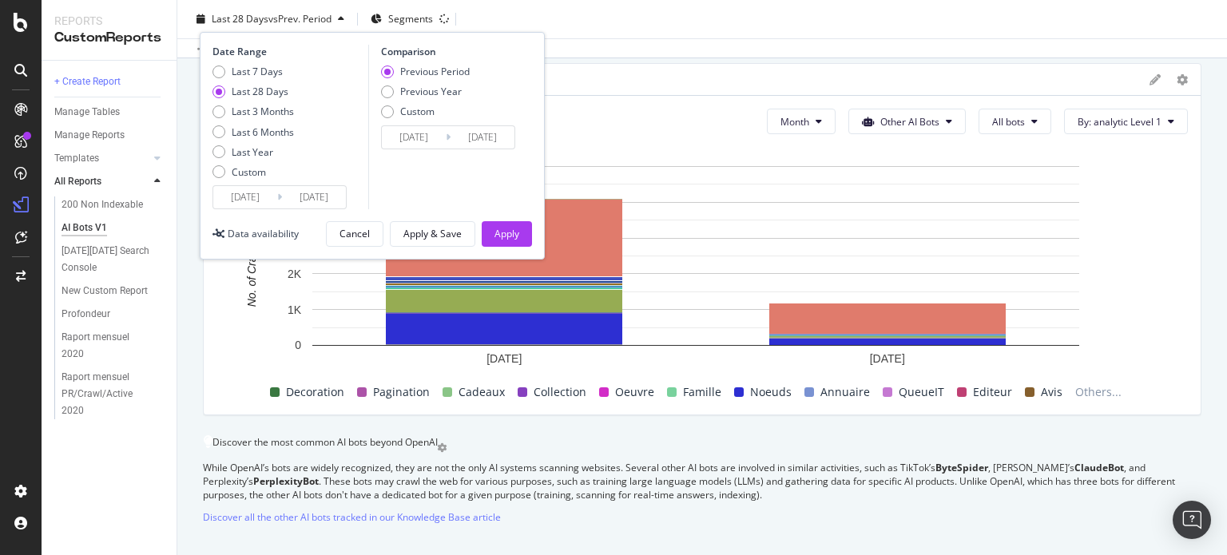
click at [243, 188] on input "2025/08/12" at bounding box center [245, 197] width 64 height 22
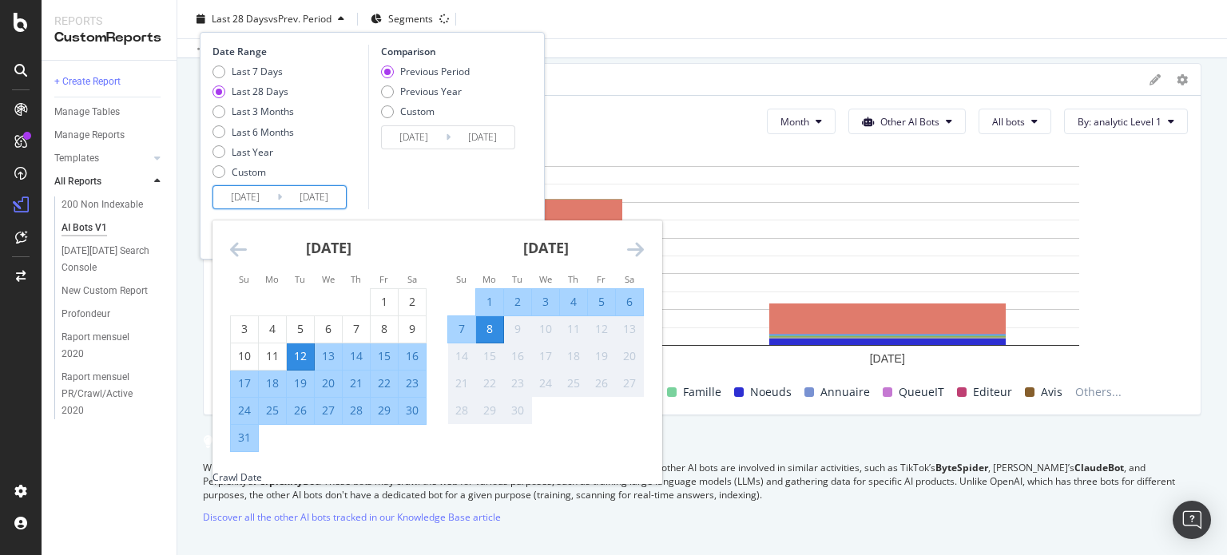
click at [228, 250] on div "August 2025 1 2 3 4 5 6 7 8 9 10 11 12 13 14 15 16 17 18 19 20 21 22 23 24 25 2…" at bounding box center [328, 336] width 217 height 232
click at [231, 249] on icon "Move backward to switch to the previous month." at bounding box center [238, 249] width 17 height 19
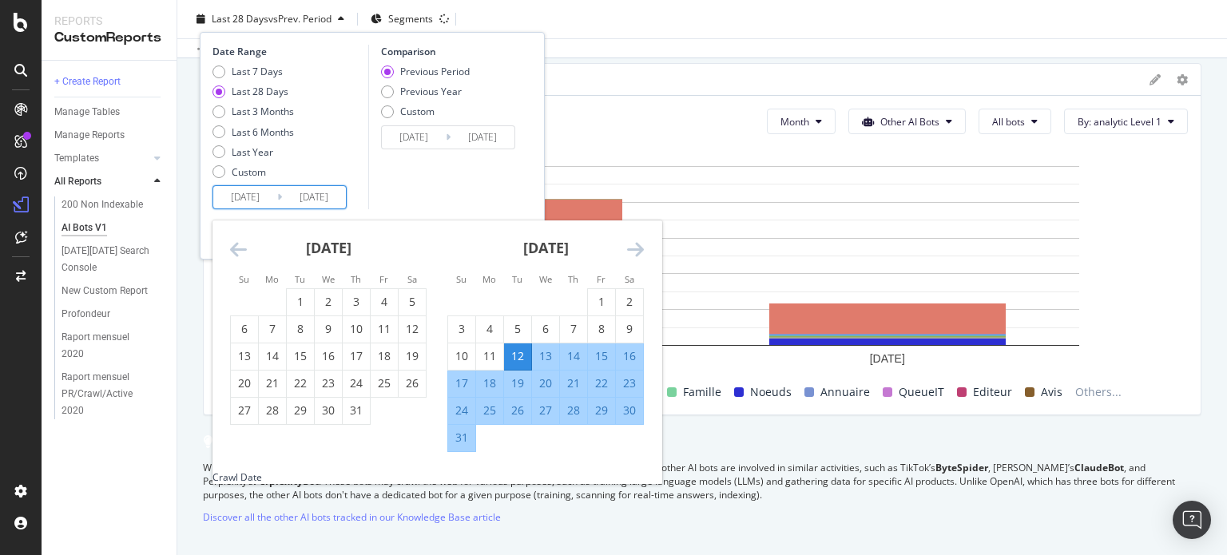
click at [231, 249] on icon "Move backward to switch to the previous month." at bounding box center [238, 249] width 17 height 19
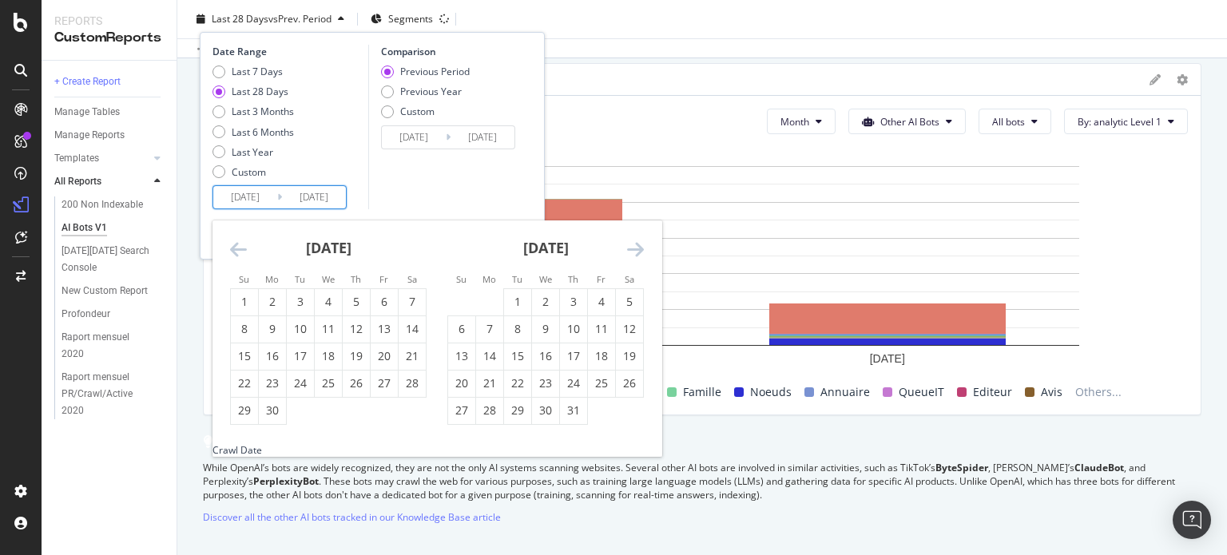
click at [231, 249] on icon "Move backward to switch to the previous month." at bounding box center [238, 249] width 17 height 19
click at [289, 303] on div "1" at bounding box center [300, 302] width 27 height 16
type input "2025/04/01"
type input "2024/10/22"
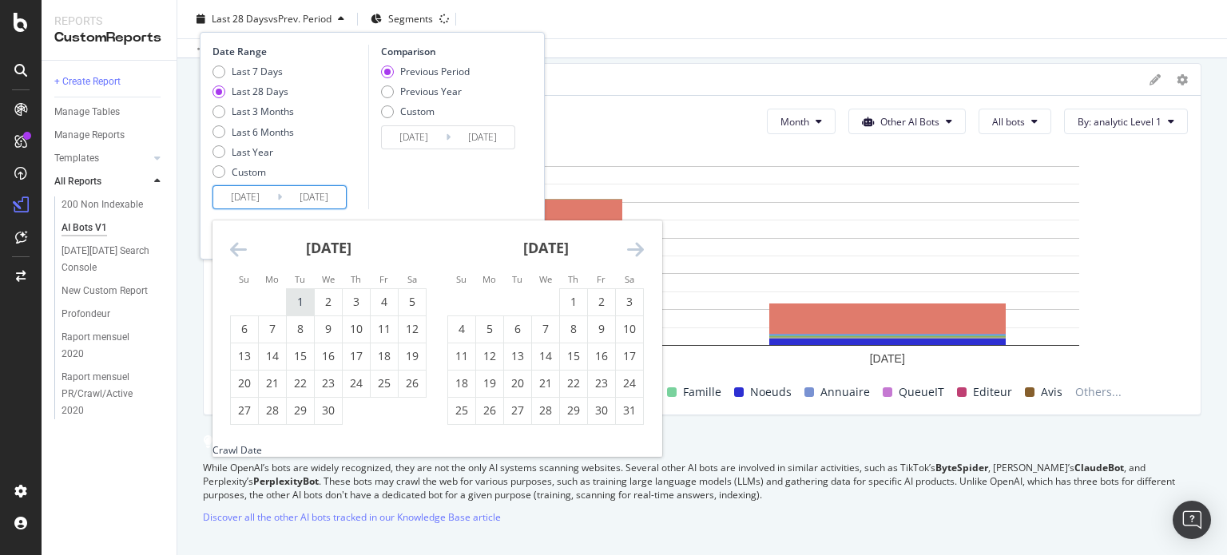
type input "2025/03/31"
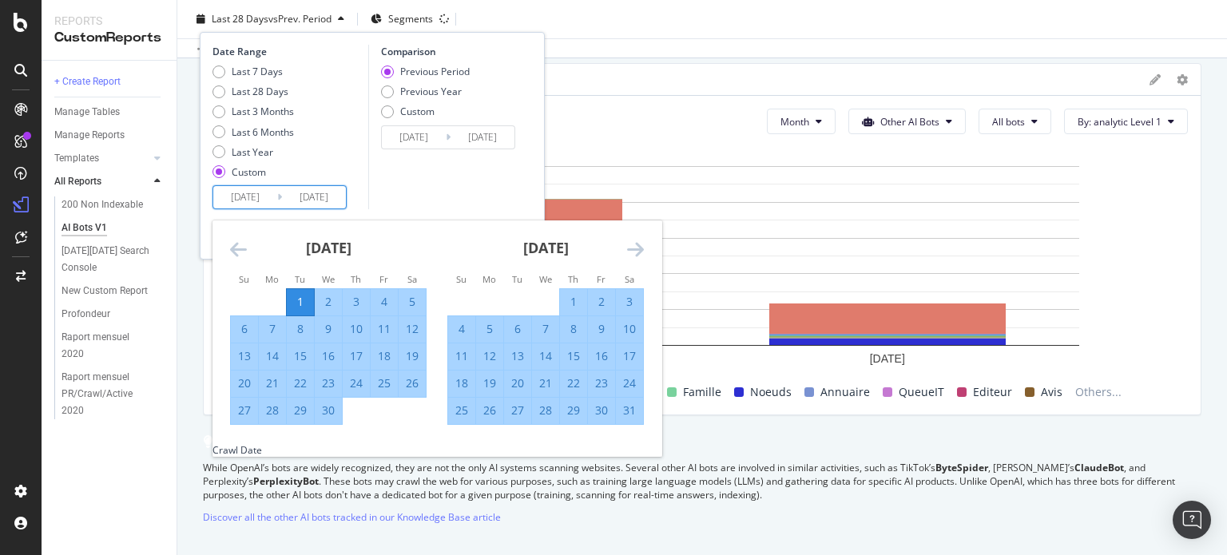
click at [630, 246] on icon "Move forward to switch to the next month." at bounding box center [635, 249] width 17 height 19
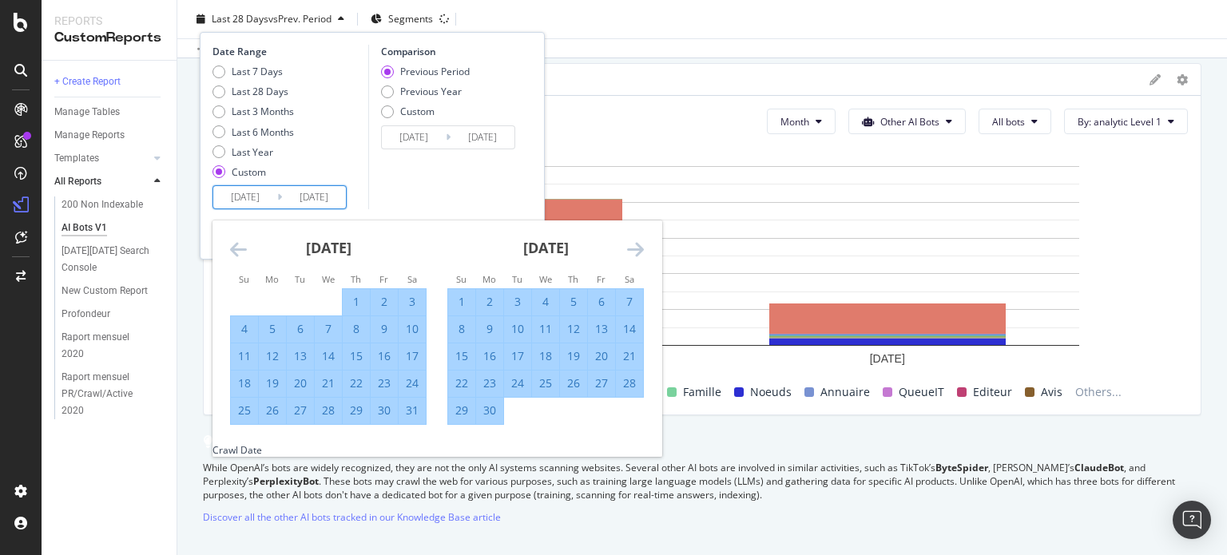
click at [630, 246] on icon "Move forward to switch to the next month." at bounding box center [635, 249] width 17 height 19
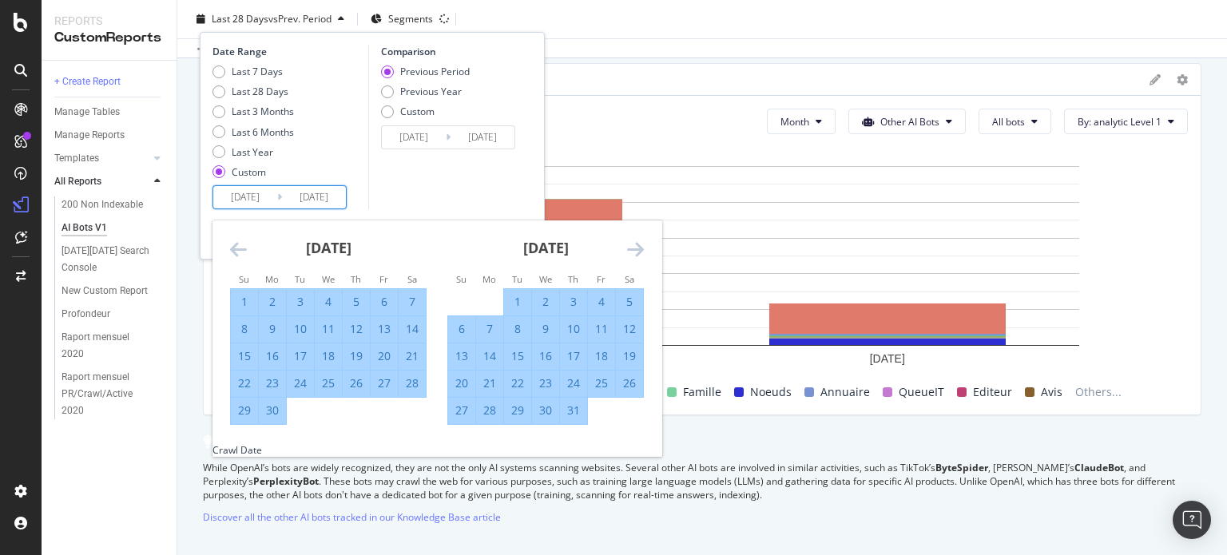
click at [570, 415] on div "31" at bounding box center [573, 411] width 27 height 16
type input "2025/07/31"
type input "2024/11/30"
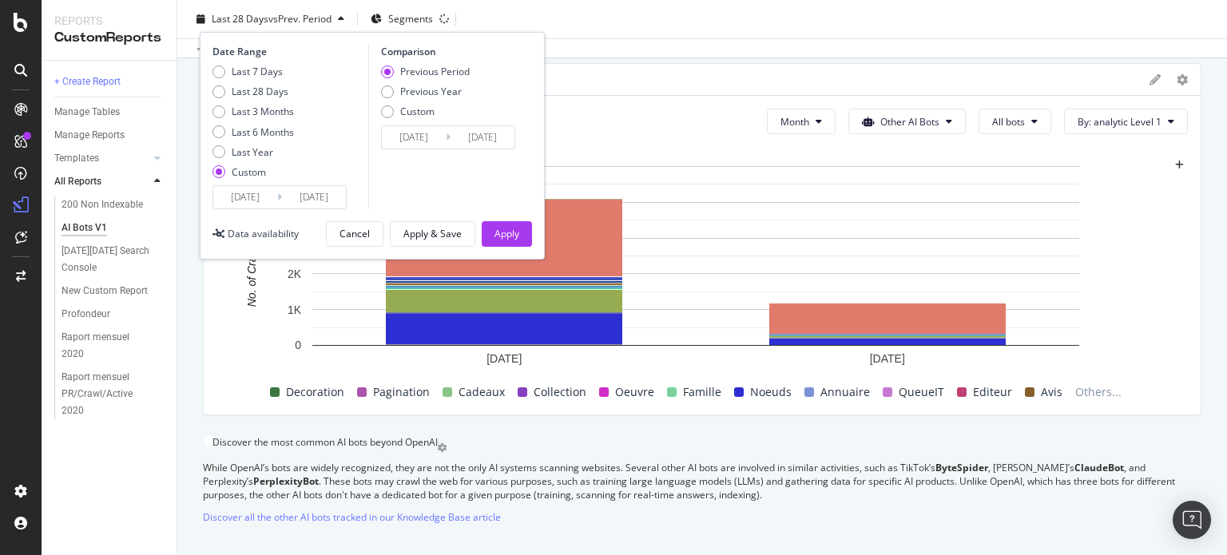
click at [307, 197] on input "2025/07/31" at bounding box center [314, 197] width 64 height 22
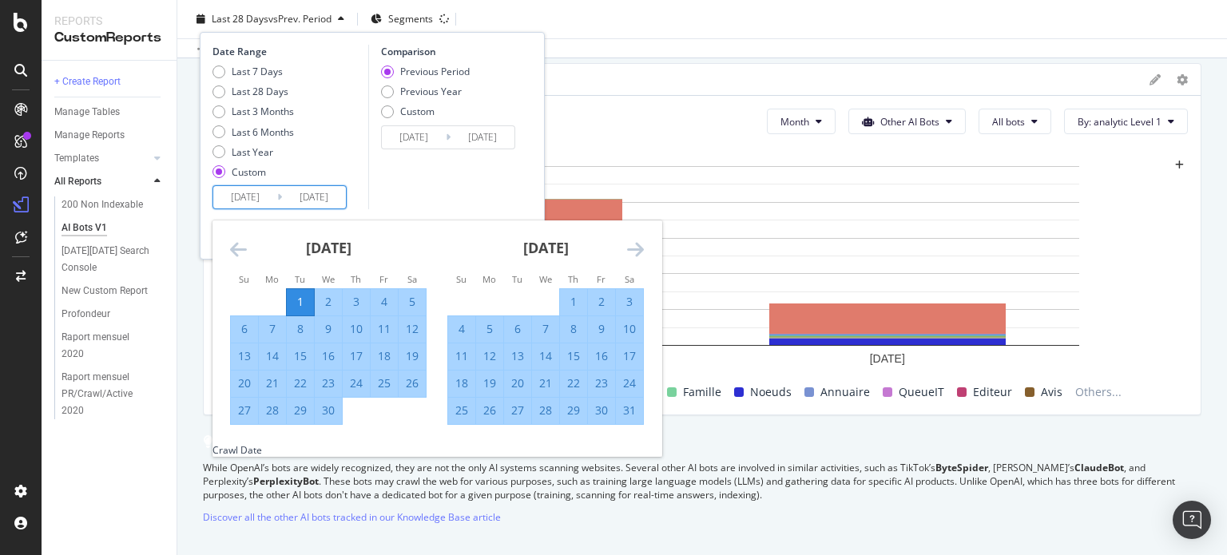
drag, startPoint x: 646, startPoint y: 248, endPoint x: 634, endPoint y: 248, distance: 11.2
click at [634, 248] on div "March 2025 1 2 3 4 5 6 7 8 9 10 11 12 13 14 15 16 17 18 19 20 21 22 23 24 25 26…" at bounding box center [437, 331] width 449 height 223
click at [634, 248] on icon "Move forward to switch to the next month." at bounding box center [635, 249] width 17 height 19
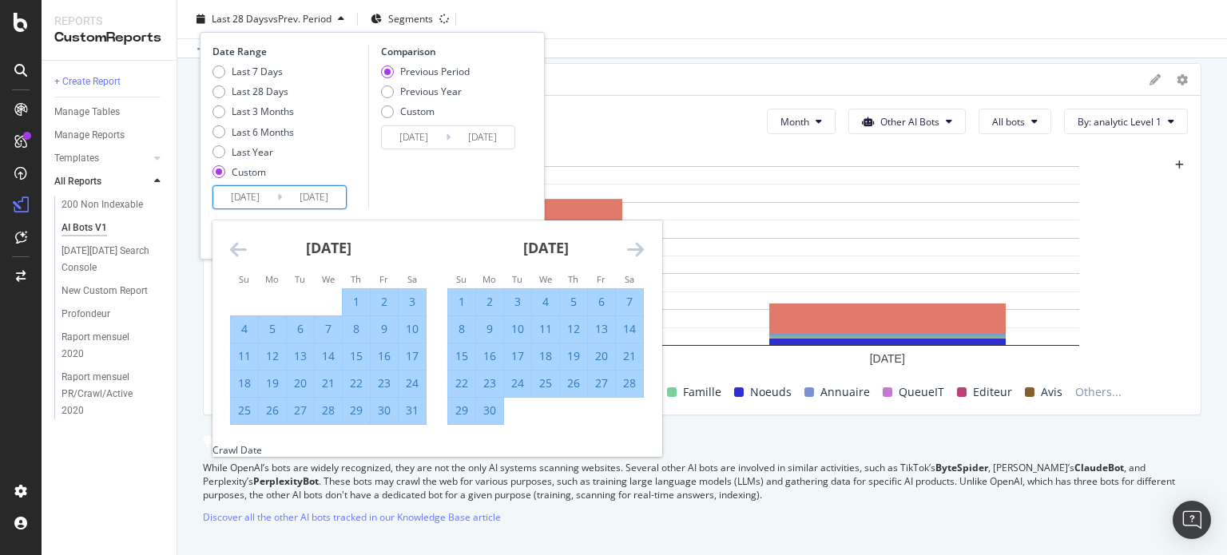
click at [634, 248] on icon "Move forward to switch to the next month." at bounding box center [635, 249] width 17 height 19
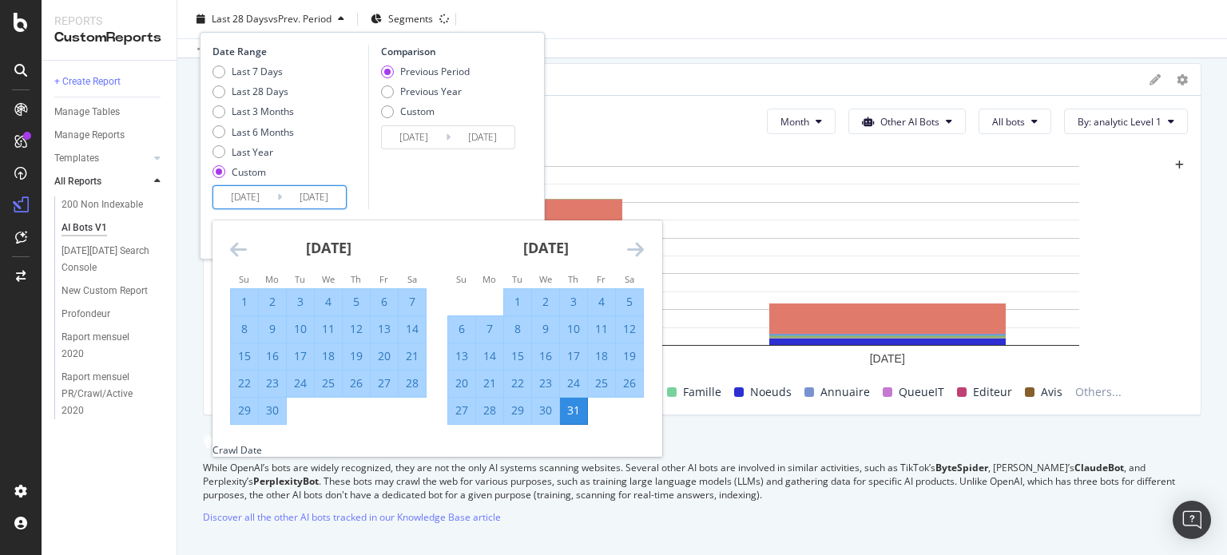
click at [634, 248] on icon "Move forward to switch to the next month." at bounding box center [635, 249] width 17 height 19
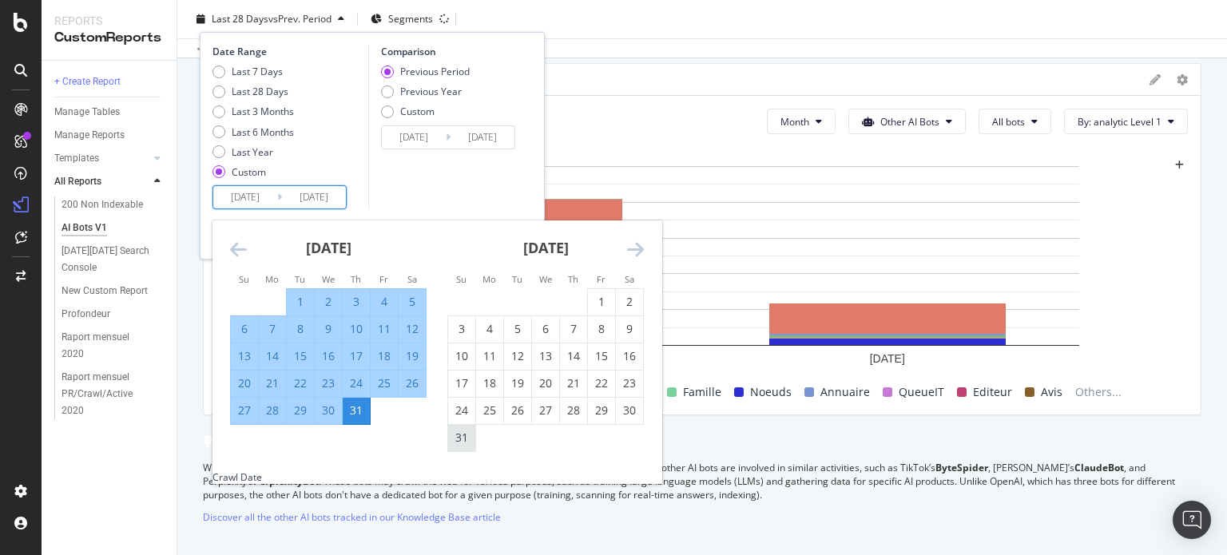
click at [459, 430] on div "31" at bounding box center [461, 438] width 27 height 16
type input "2025/08/31"
type input "2024/10/30"
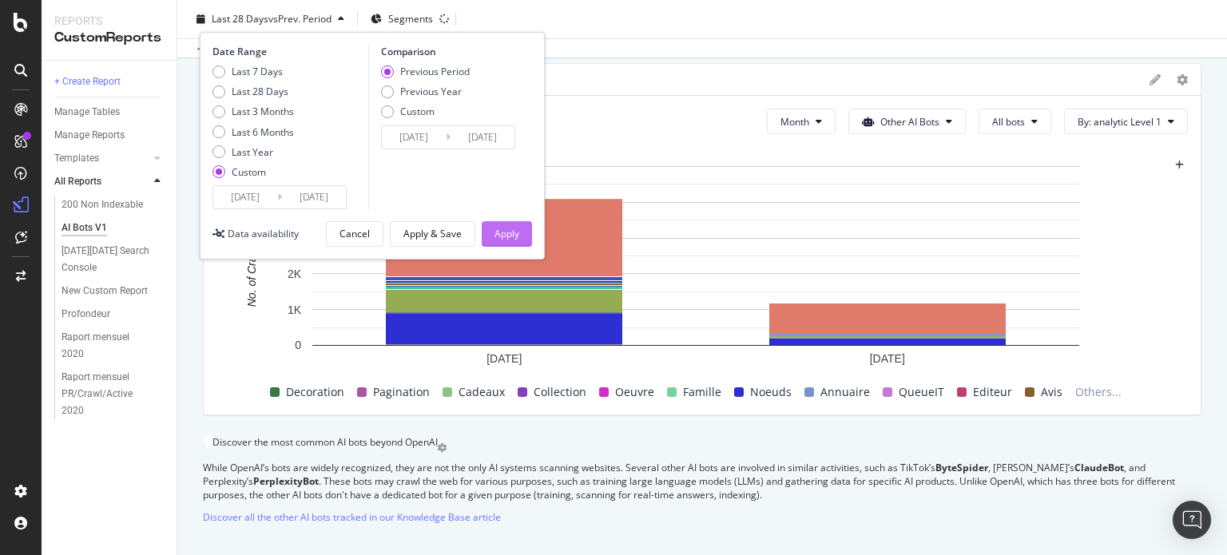
click at [506, 224] on div "Apply" at bounding box center [507, 234] width 25 height 24
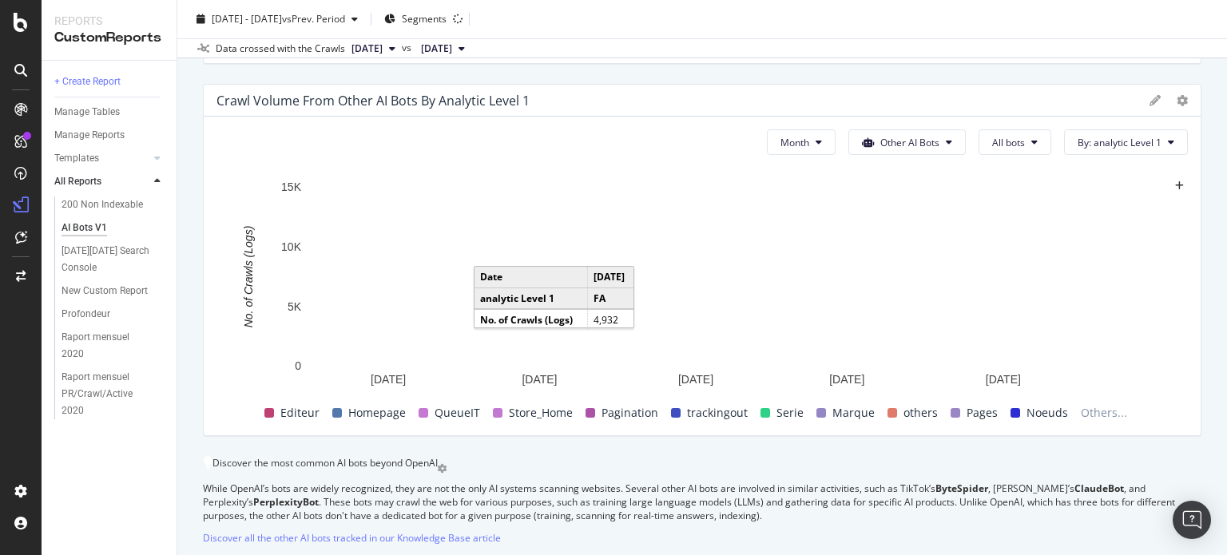
scroll to position [2905, 0]
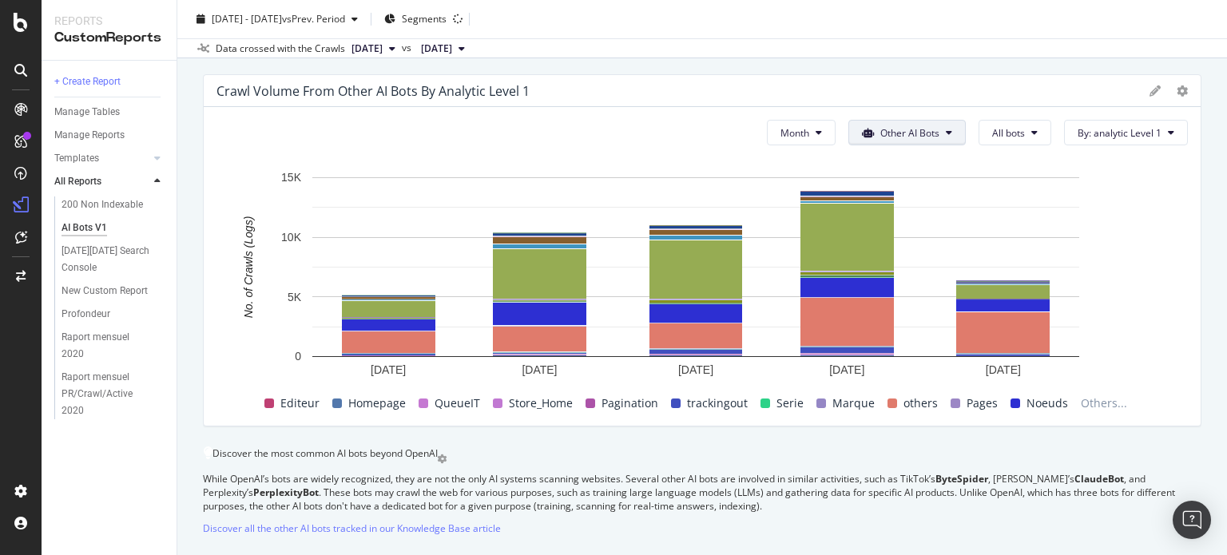
click at [900, 140] on span "Other AI Bots" at bounding box center [909, 133] width 59 height 14
click at [884, 247] on span "OpenAI" at bounding box center [907, 246] width 62 height 14
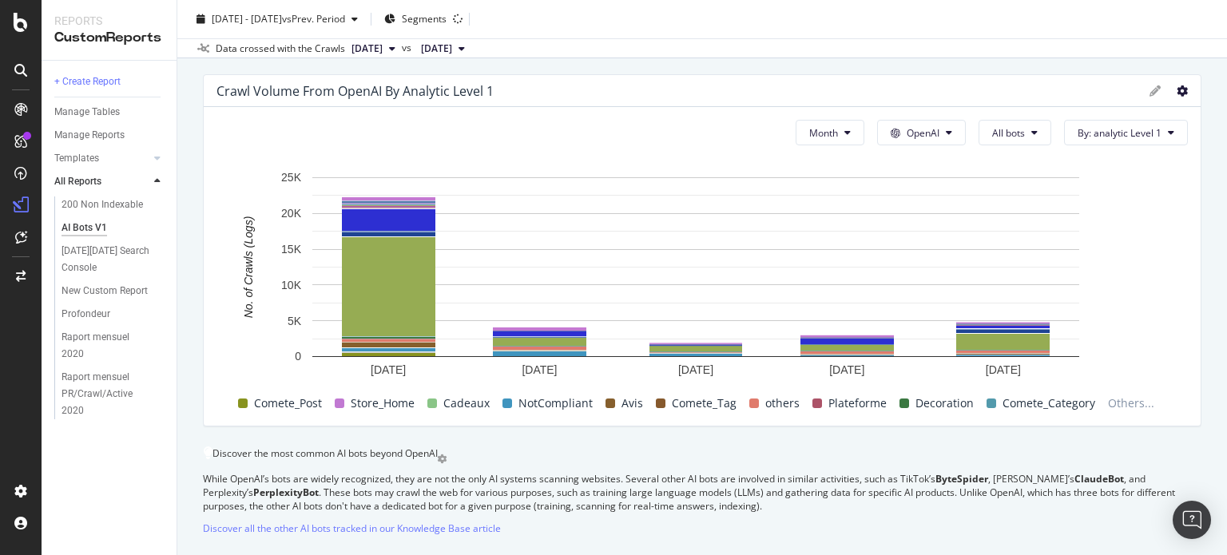
click at [1177, 97] on icon at bounding box center [1182, 90] width 11 height 11
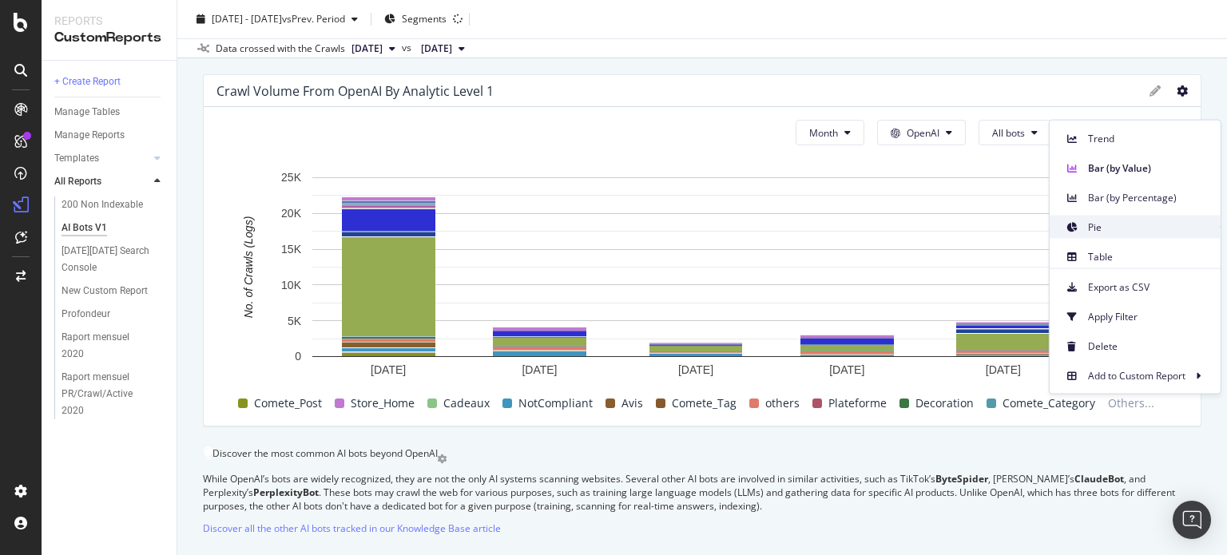
click at [1105, 230] on span "Pie" at bounding box center [1148, 227] width 120 height 14
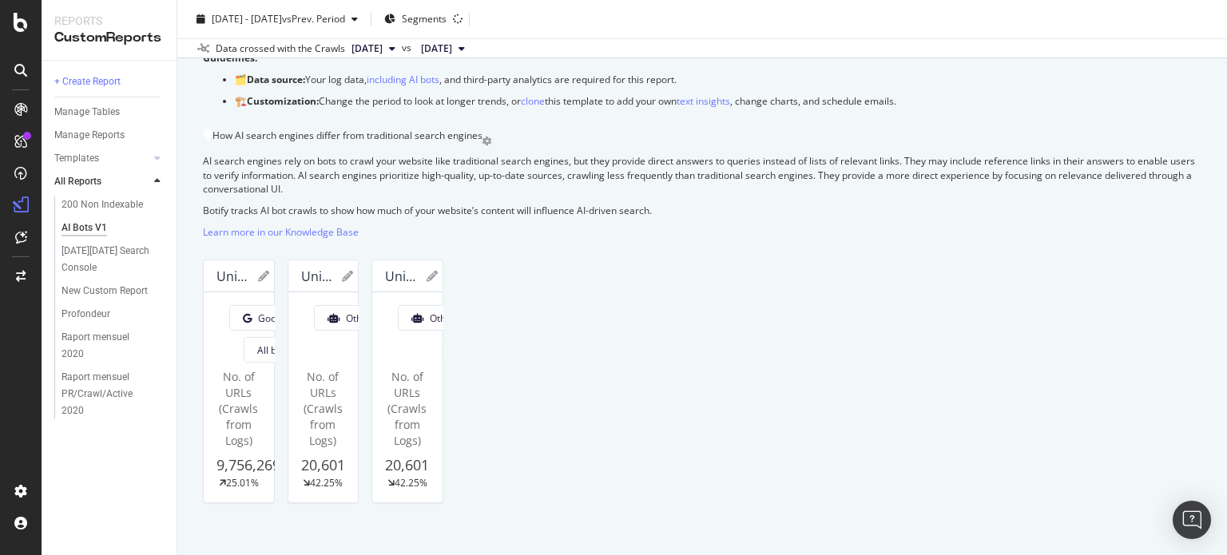
scroll to position [291, 0]
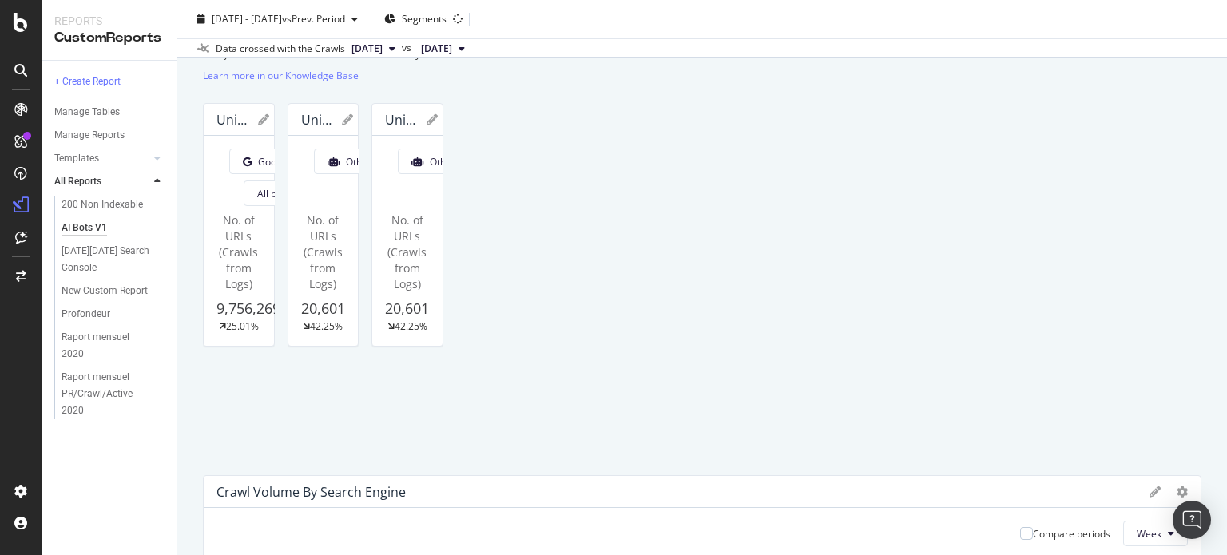
click at [380, 125] on icon at bounding box center [374, 119] width 11 height 11
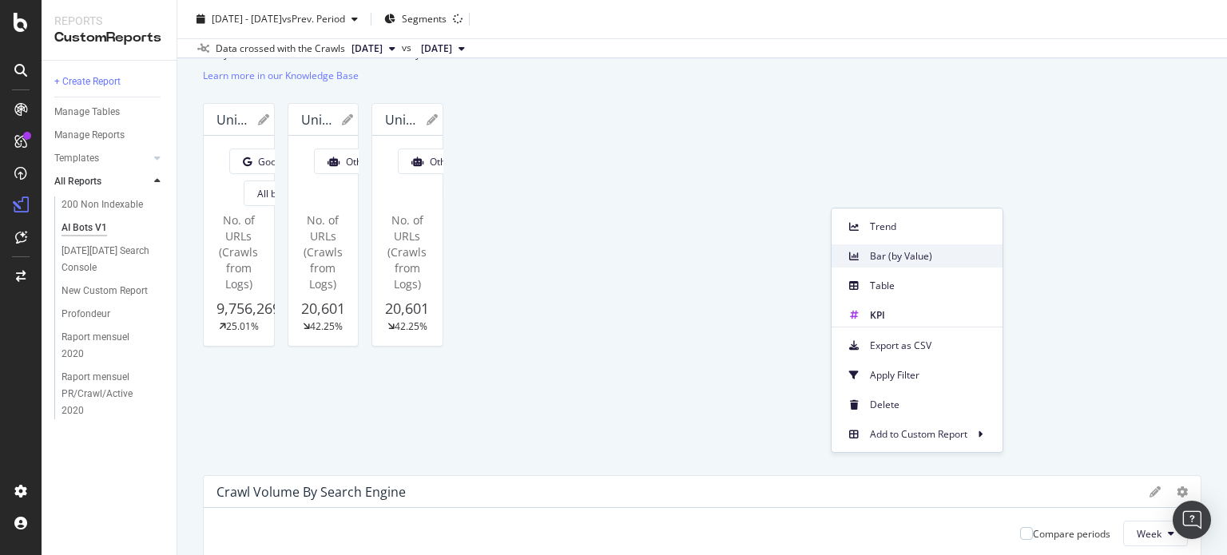
click at [876, 256] on span "Bar (by Value)" at bounding box center [930, 256] width 120 height 14
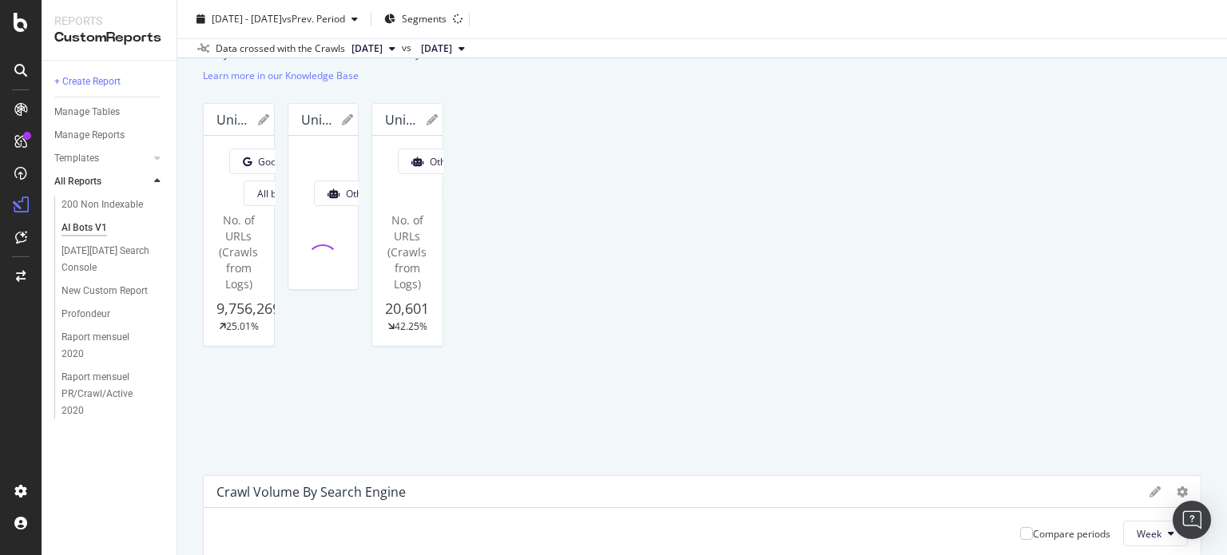
click at [405, 169] on span "Week" at bounding box center [392, 162] width 25 height 14
click at [591, 328] on span "Month" at bounding box center [591, 334] width 29 height 14
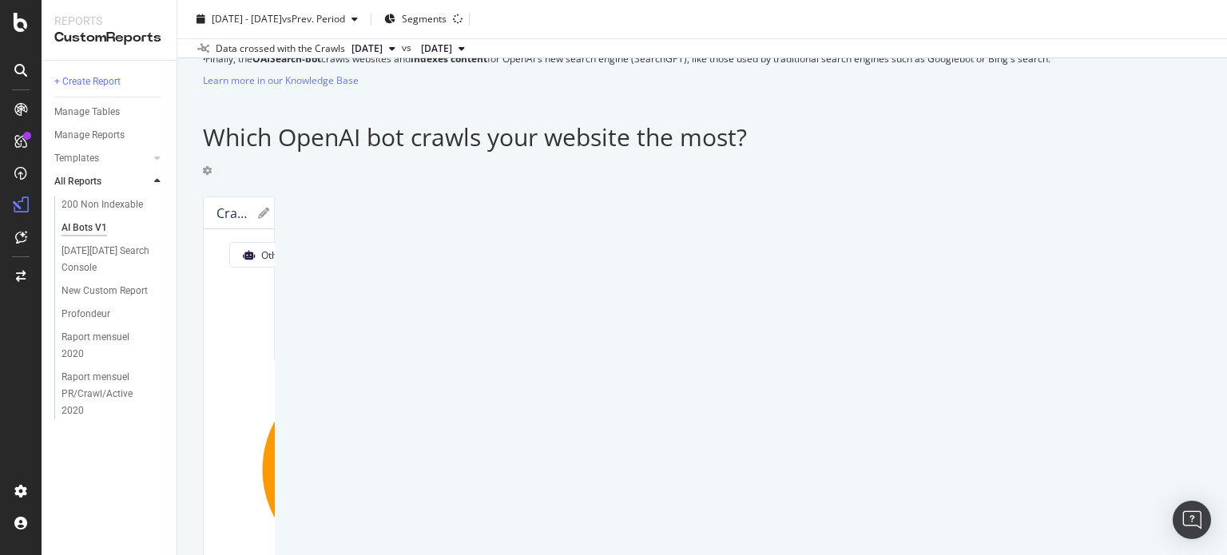
scroll to position [1291, 0]
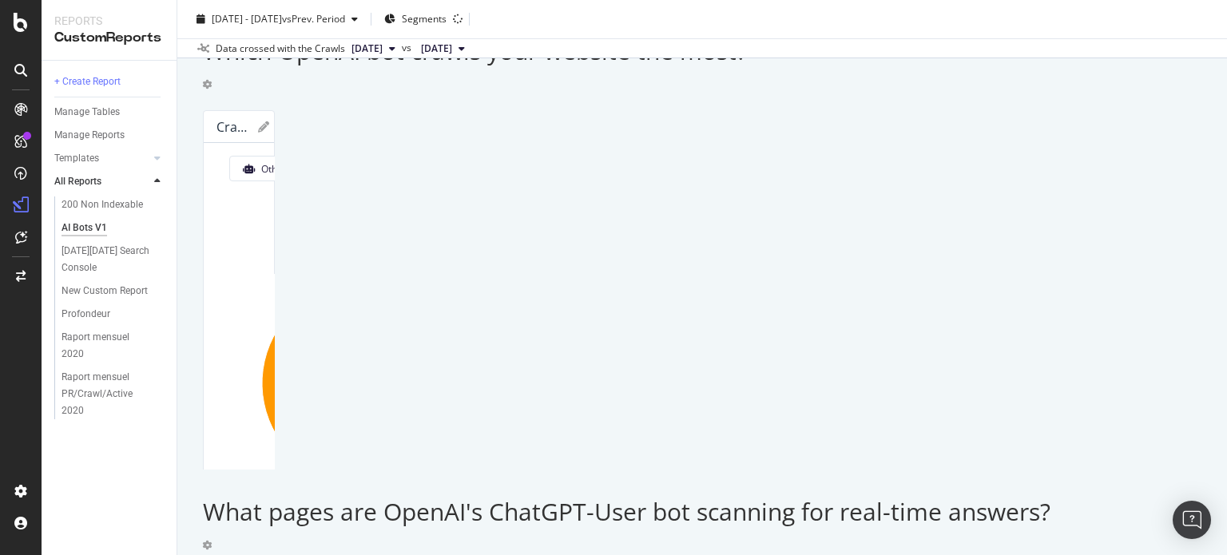
drag, startPoint x: 521, startPoint y: 373, endPoint x: 610, endPoint y: 389, distance: 90.9
click at [275, 370] on div at bounding box center [267, 290] width 16 height 360
drag, startPoint x: 602, startPoint y: 379, endPoint x: 786, endPoint y: 379, distance: 183.7
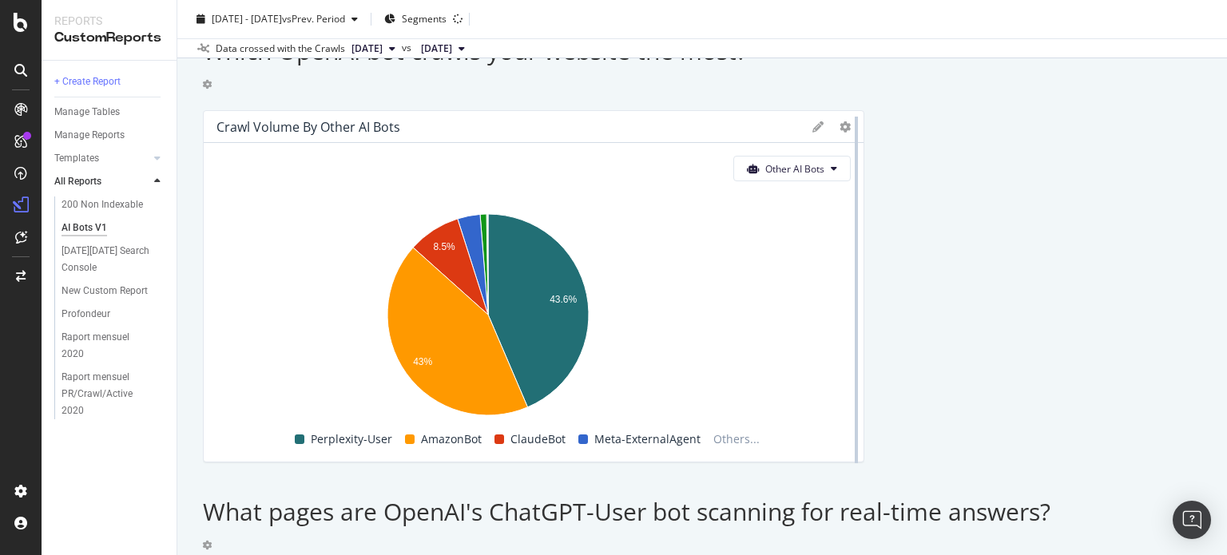
drag, startPoint x: 765, startPoint y: 382, endPoint x: 936, endPoint y: 375, distance: 171.1
click at [864, 375] on div at bounding box center [856, 290] width 16 height 360
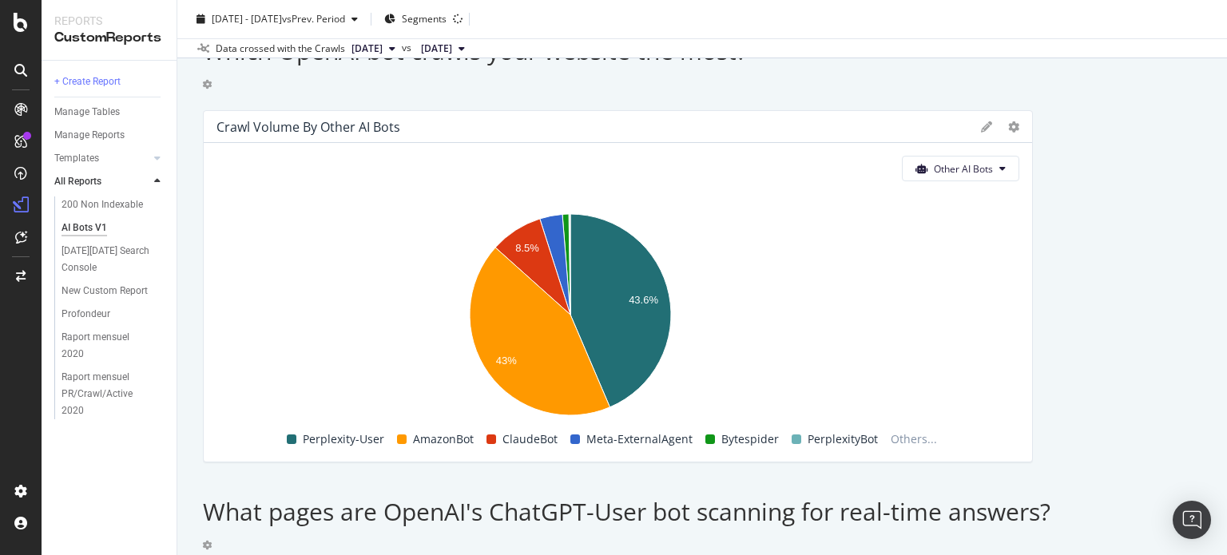
drag, startPoint x: 936, startPoint y: 374, endPoint x: 1026, endPoint y: 364, distance: 90.0
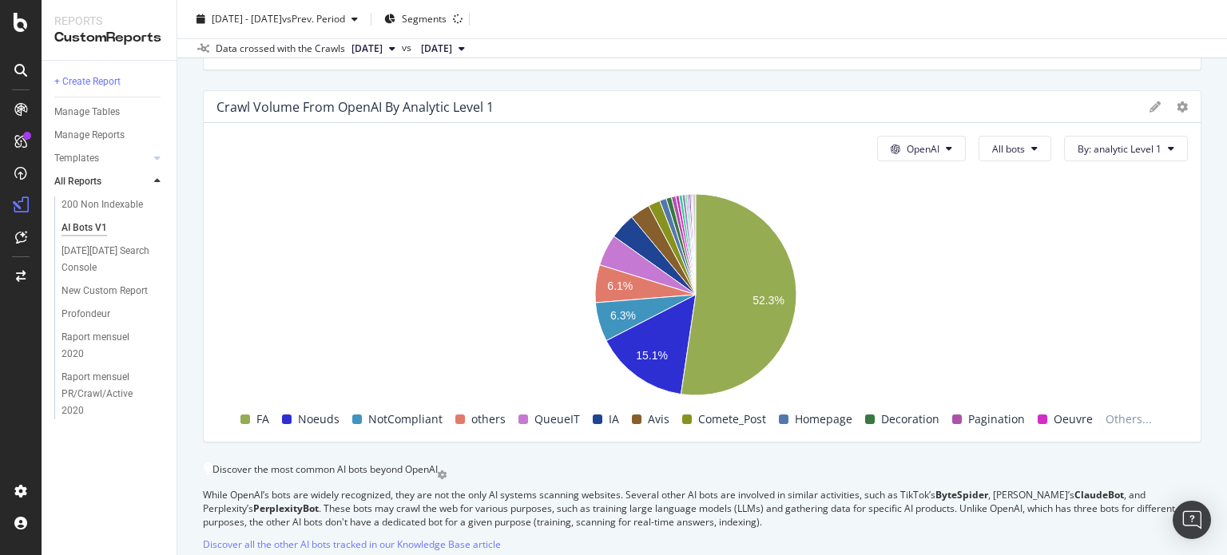
scroll to position [2888, 0]
click at [921, 162] on button "OpenAI" at bounding box center [921, 150] width 89 height 26
click at [905, 290] on span "Other AI Bots" at bounding box center [933, 292] width 59 height 14
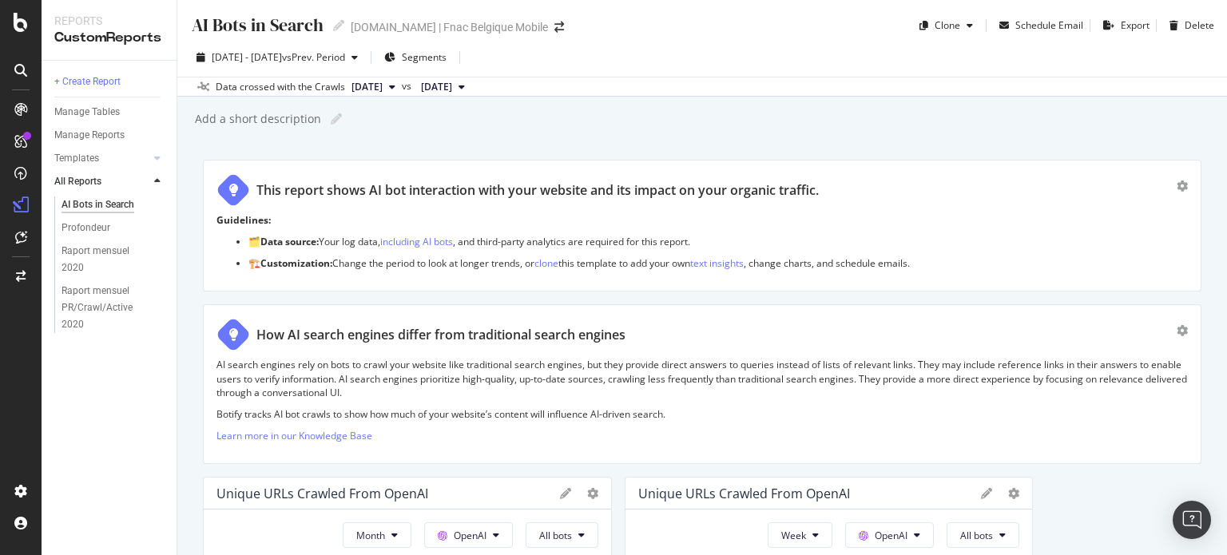
scroll to position [1651, 0]
